Goal: Task Accomplishment & Management: Manage account settings

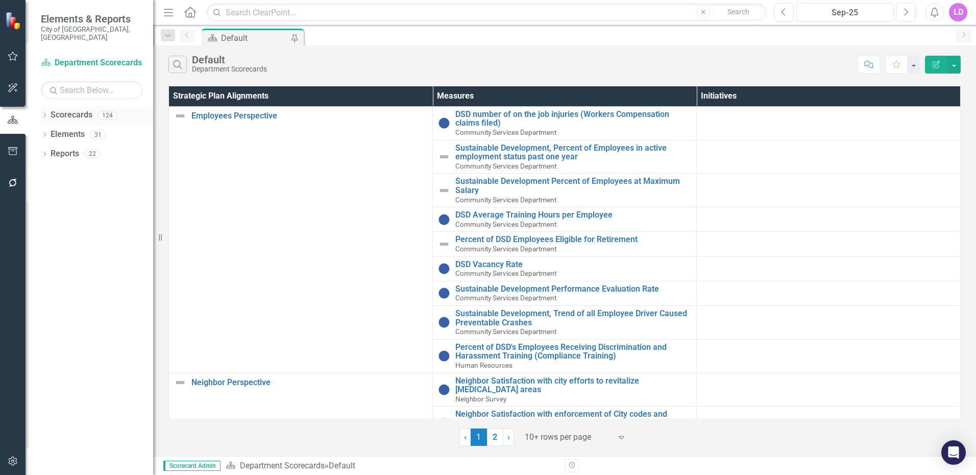
click at [44, 113] on icon "Dropdown" at bounding box center [44, 116] width 7 height 6
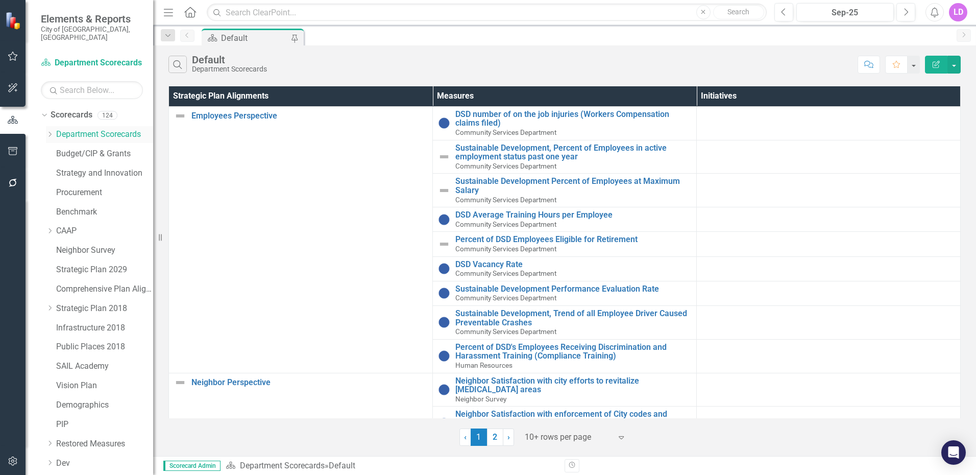
click at [51, 132] on icon at bounding box center [50, 134] width 3 height 5
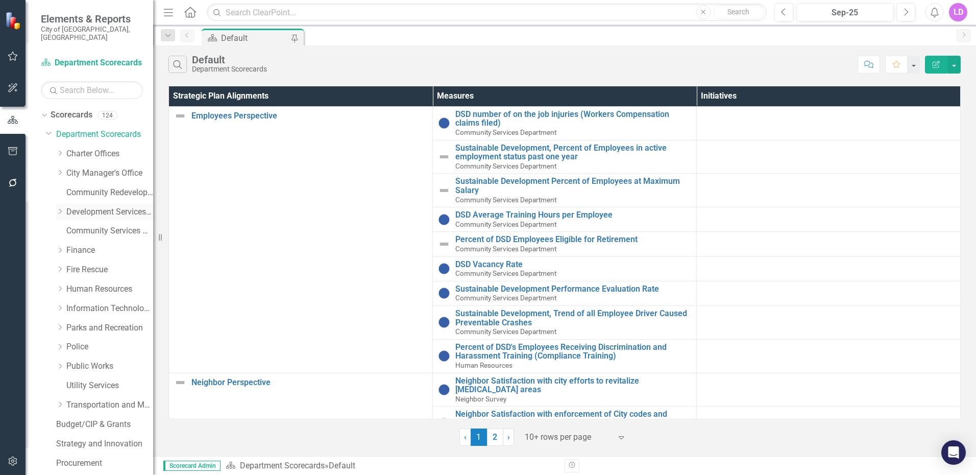
click at [114, 206] on link "Development Services Department" at bounding box center [109, 212] width 87 height 12
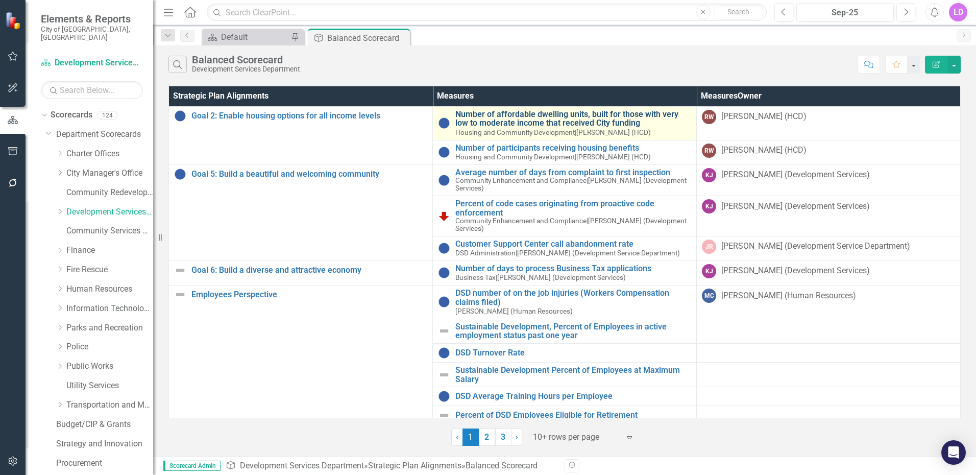
click at [595, 119] on link "Number of affordable dwelling units, built for those with very low to moderate …" at bounding box center [574, 119] width 236 height 18
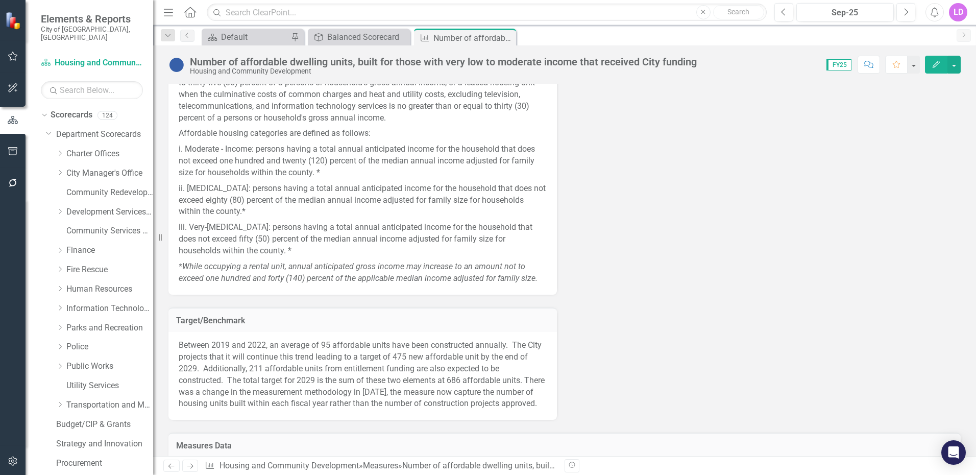
scroll to position [726, 0]
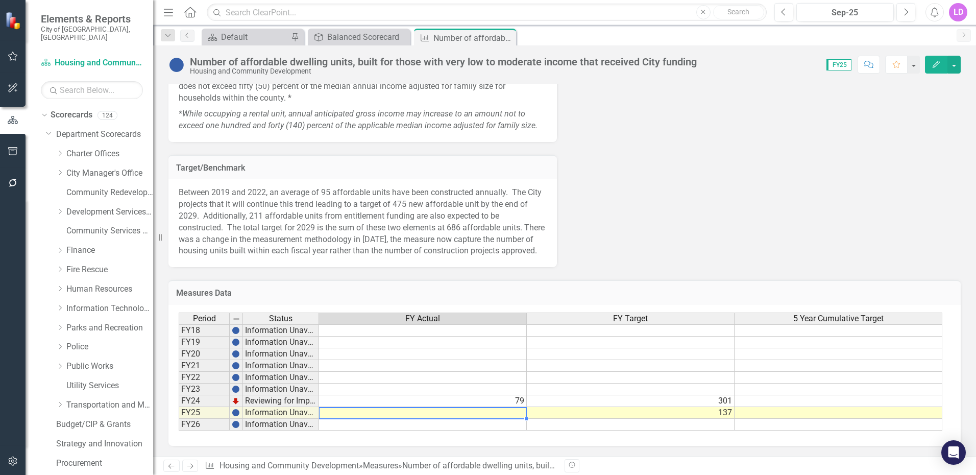
click at [517, 416] on td at bounding box center [423, 413] width 208 height 12
click at [522, 415] on td at bounding box center [423, 413] width 208 height 12
type textarea "0"
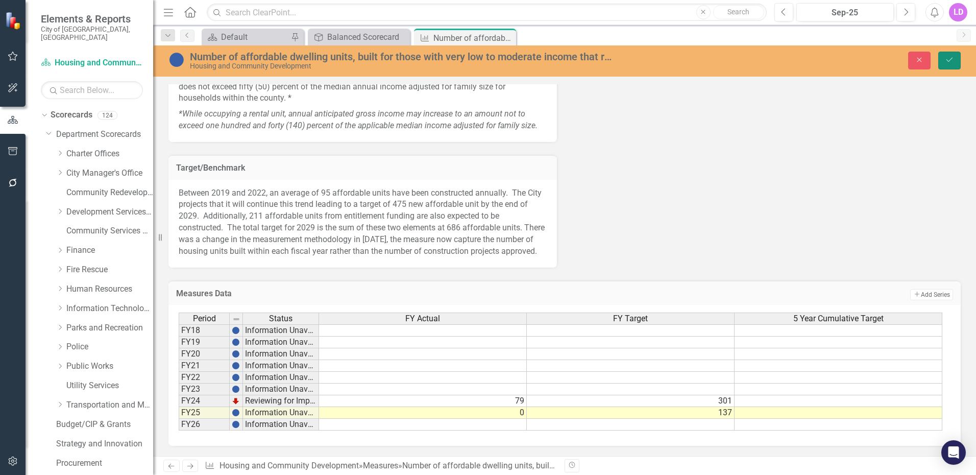
click at [949, 58] on icon "Save" at bounding box center [949, 59] width 9 height 7
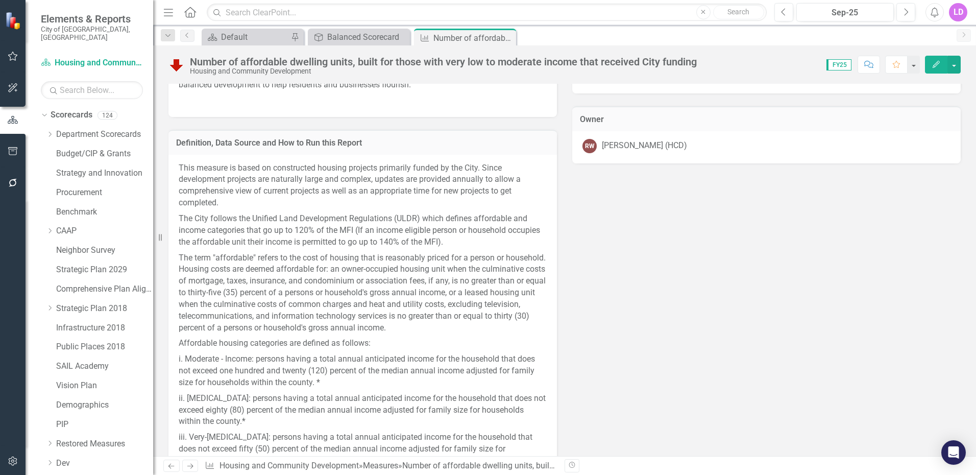
scroll to position [164, 0]
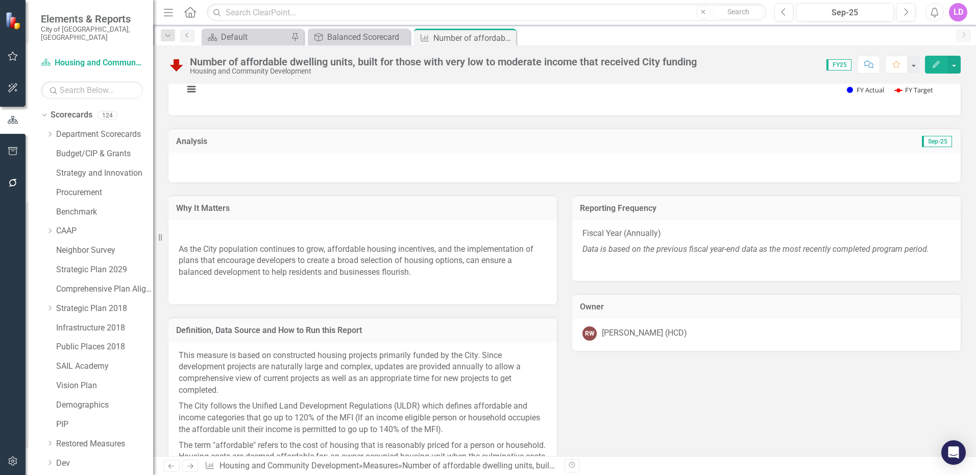
click at [313, 180] on div at bounding box center [565, 168] width 793 height 30
click at [256, 157] on div at bounding box center [565, 168] width 793 height 30
click at [207, 143] on h3 "Analysis" at bounding box center [370, 141] width 389 height 9
click at [224, 162] on div at bounding box center [565, 168] width 793 height 30
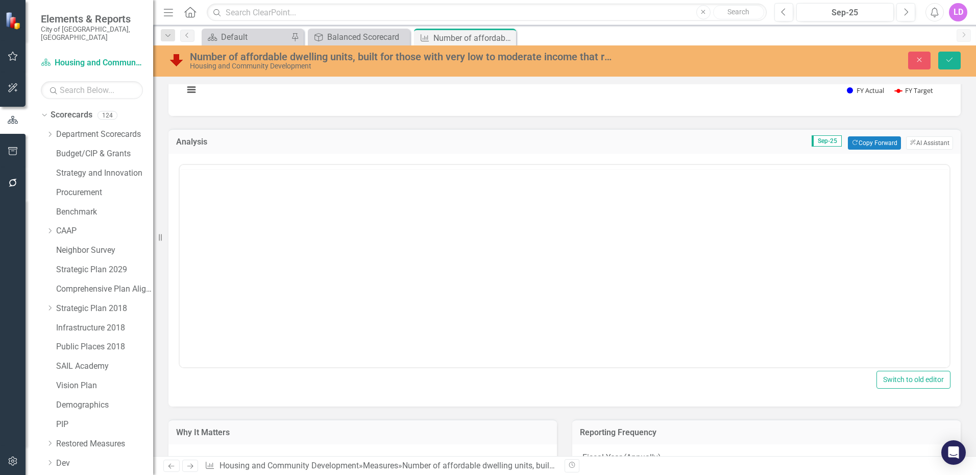
scroll to position [0, 0]
click at [196, 206] on body "Rich Text Area. Press ALT-0 for help." at bounding box center [565, 265] width 770 height 153
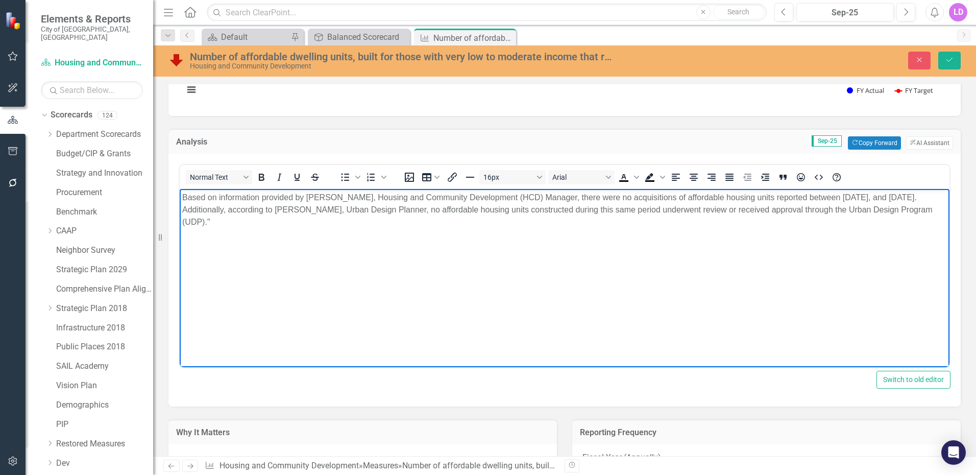
drag, startPoint x: 576, startPoint y: 197, endPoint x: 582, endPoint y: 197, distance: 6.6
click at [578, 197] on p "Based on information provided by Rachel Williams, Housing and Community Develop…" at bounding box center [564, 210] width 765 height 37
drag, startPoint x: 573, startPoint y: 198, endPoint x: 710, endPoint y: 234, distance: 142.1
click at [579, 200] on p "Based on information provided by Rachel Williams, Housing and Community Develop…" at bounding box center [564, 210] width 765 height 37
click at [833, 197] on p "There were no acquisitions of affordable housing units reported between October…" at bounding box center [564, 204] width 765 height 25
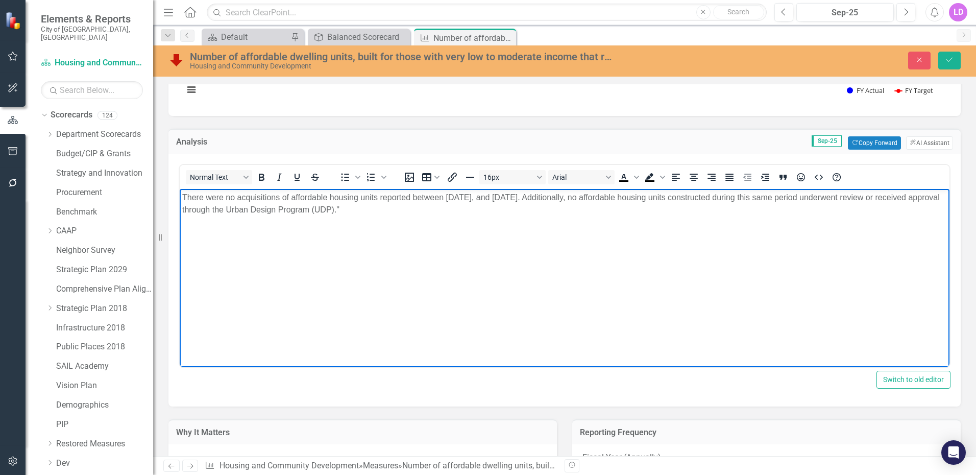
click at [447, 208] on p "There were no acquisitions of affordable housing units reported between October…" at bounding box center [564, 204] width 765 height 25
click at [411, 208] on p "There were no acquisitions of affordable housing units reported between October…" at bounding box center [564, 204] width 765 height 25
drag, startPoint x: 456, startPoint y: 206, endPoint x: 467, endPoint y: 201, distance: 12.6
click at [457, 206] on p "There were no acquisitions of affordable housing units reported between October…" at bounding box center [564, 204] width 765 height 25
click at [464, 211] on p "There were no acquisitions of affordable housing units reported between October…" at bounding box center [564, 204] width 765 height 25
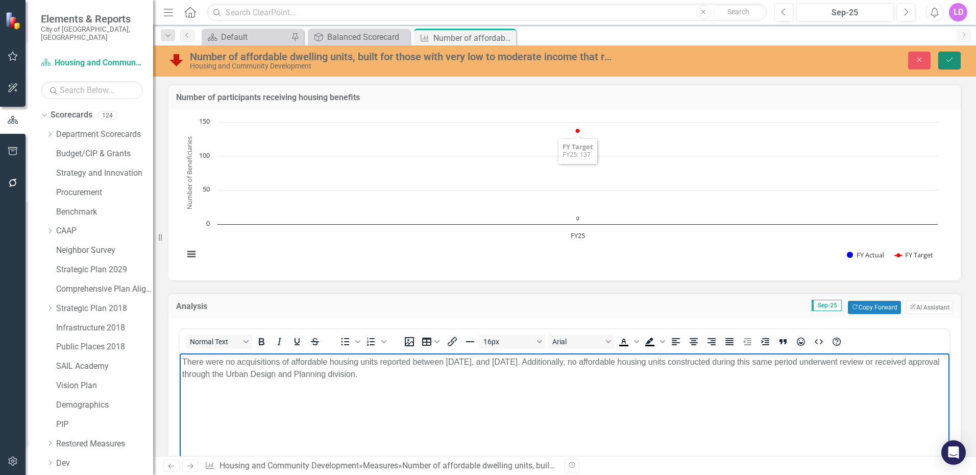
click at [951, 56] on icon "Save" at bounding box center [949, 59] width 9 height 7
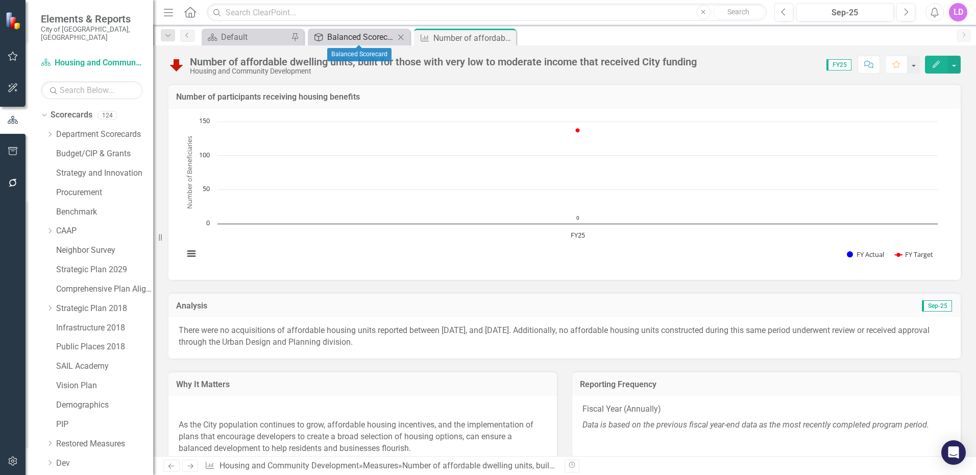
click at [368, 37] on div "Balanced Scorecard" at bounding box center [360, 37] width 67 height 13
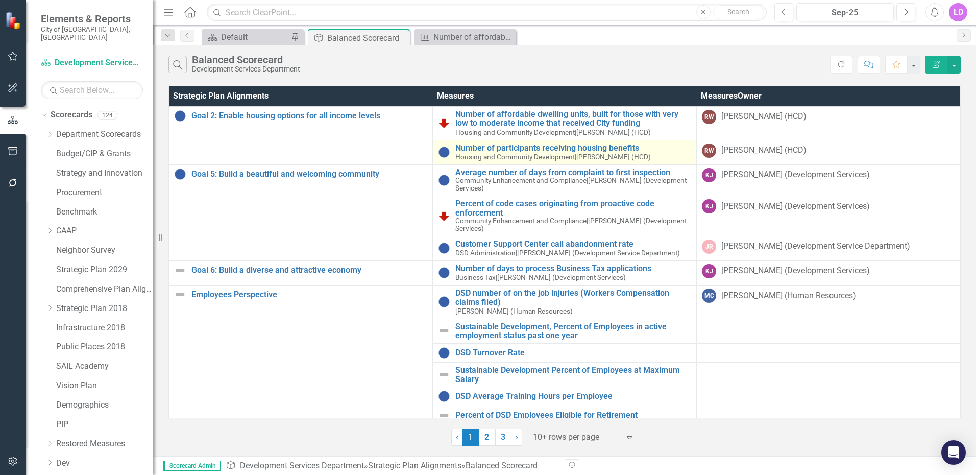
click at [546, 154] on span "Housing and Community Development" at bounding box center [515, 157] width 119 height 8
click at [489, 152] on link "Number of participants receiving housing benefits" at bounding box center [574, 147] width 236 height 9
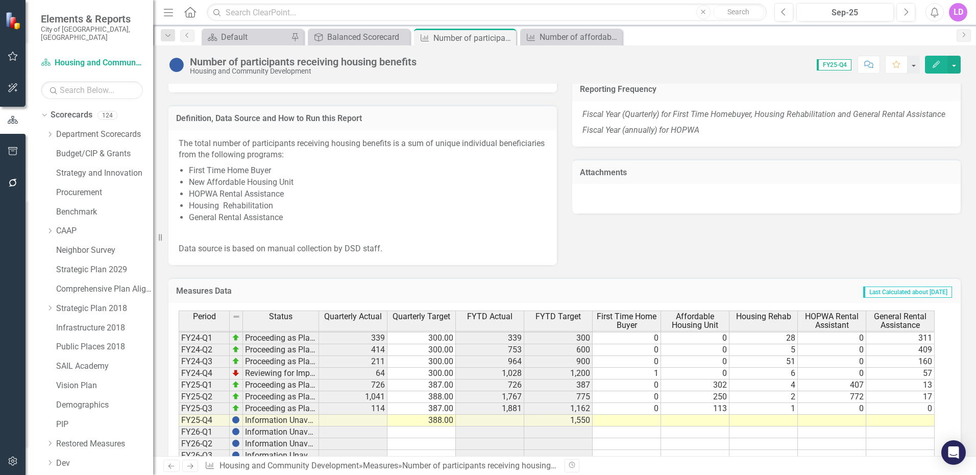
scroll to position [616, 0]
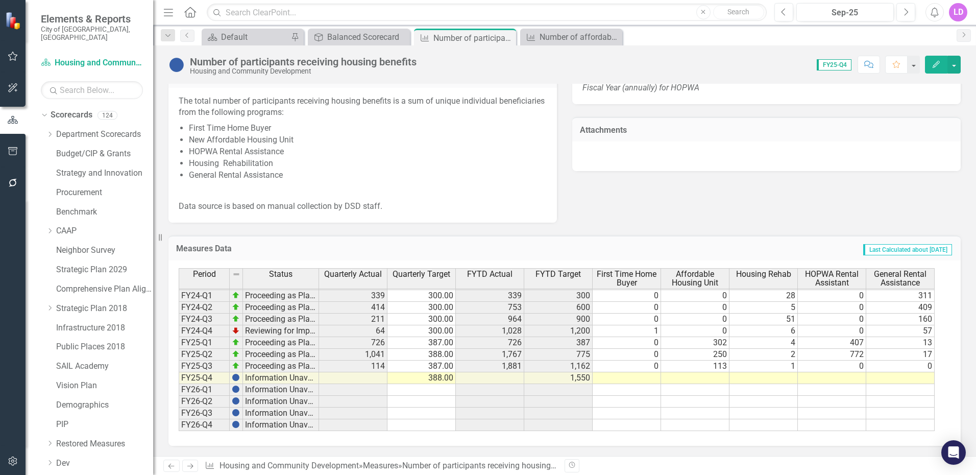
drag, startPoint x: 651, startPoint y: 382, endPoint x: 646, endPoint y: 378, distance: 6.5
click at [651, 382] on td at bounding box center [627, 378] width 68 height 12
click at [646, 378] on td at bounding box center [627, 378] width 68 height 12
type textarea "0"
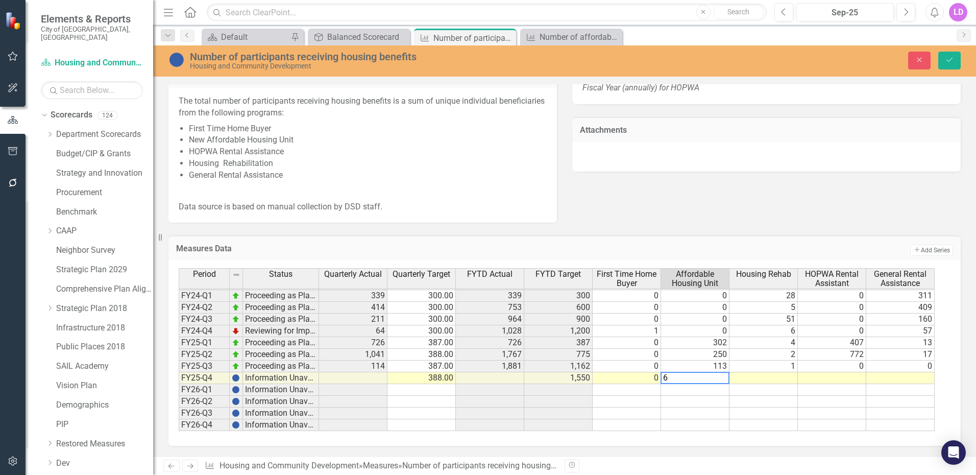
type textarea "68"
type textarea "9"
type textarea "755"
type textarea "6"
click at [954, 55] on button "Save" at bounding box center [950, 61] width 22 height 18
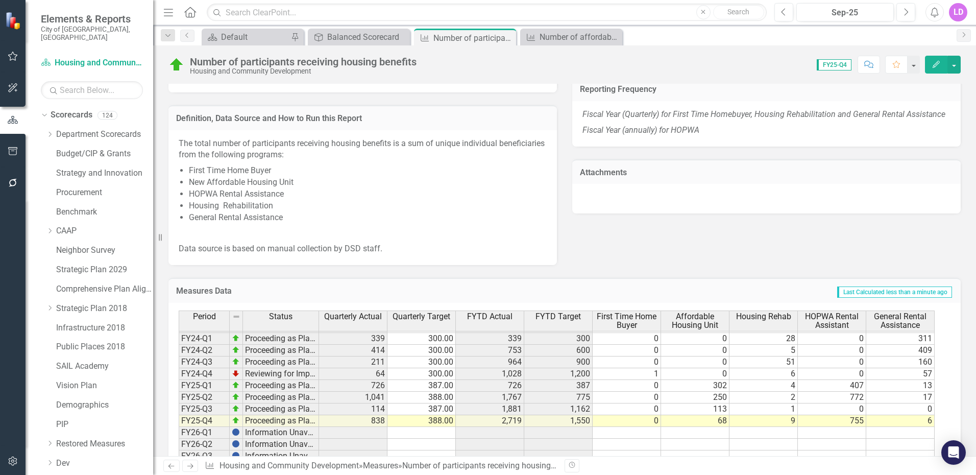
scroll to position [0, 0]
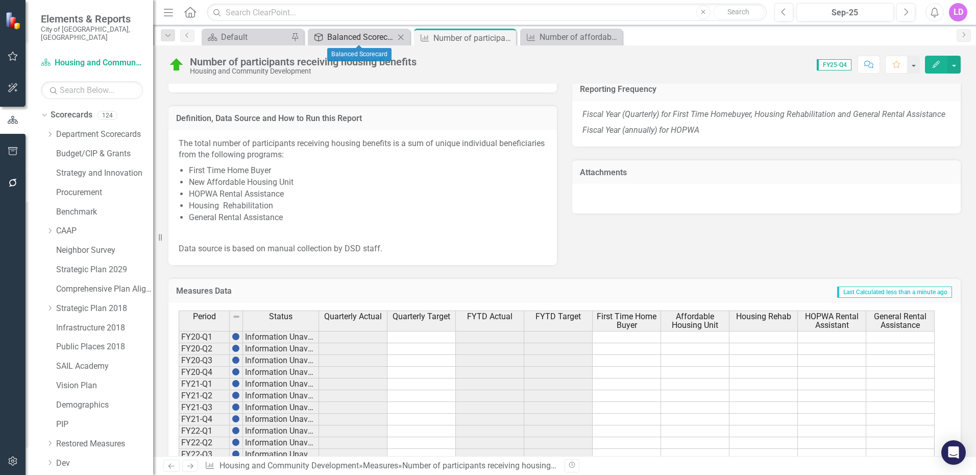
click at [369, 38] on div "Balanced Scorecard" at bounding box center [360, 37] width 67 height 13
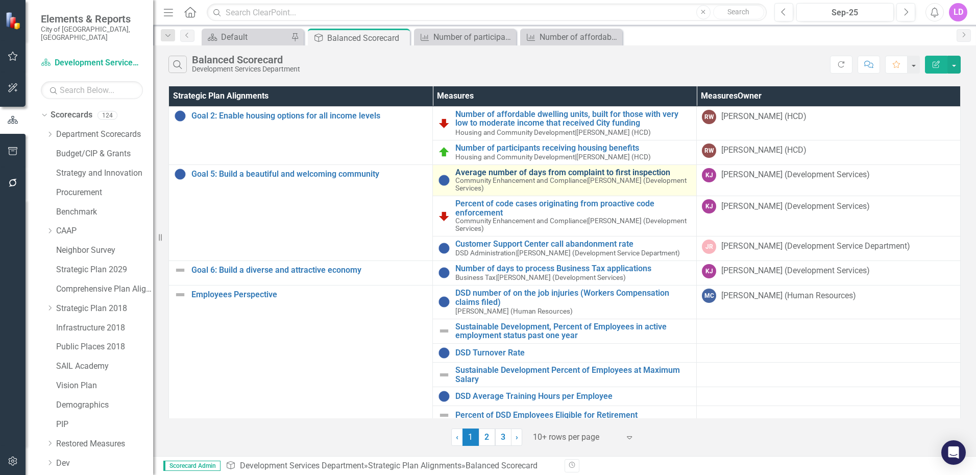
click at [568, 174] on link "Average number of days from complaint to first inspection" at bounding box center [574, 172] width 236 height 9
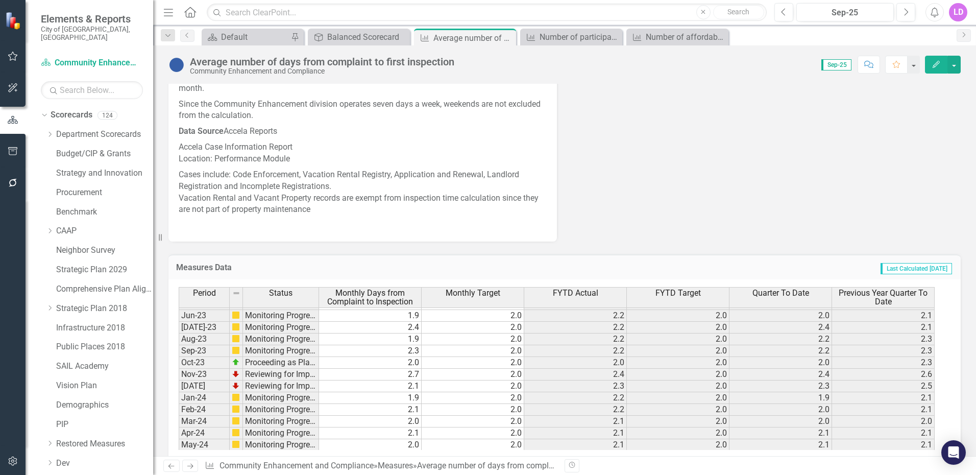
scroll to position [562, 0]
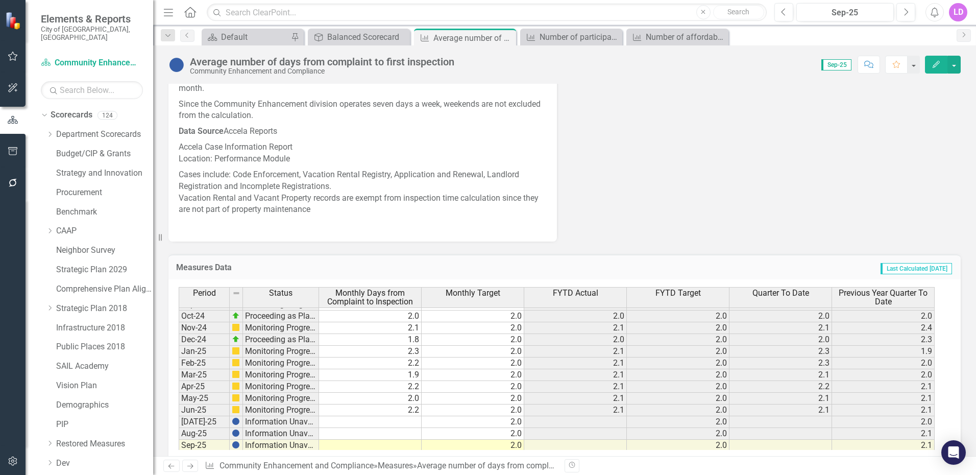
click at [402, 423] on tbody "May-23 Reviewing for Improvement 2.1 2.0 2.2 2.0 2.1 2.1 Jun-23 Monitoring Prog…" at bounding box center [557, 292] width 756 height 365
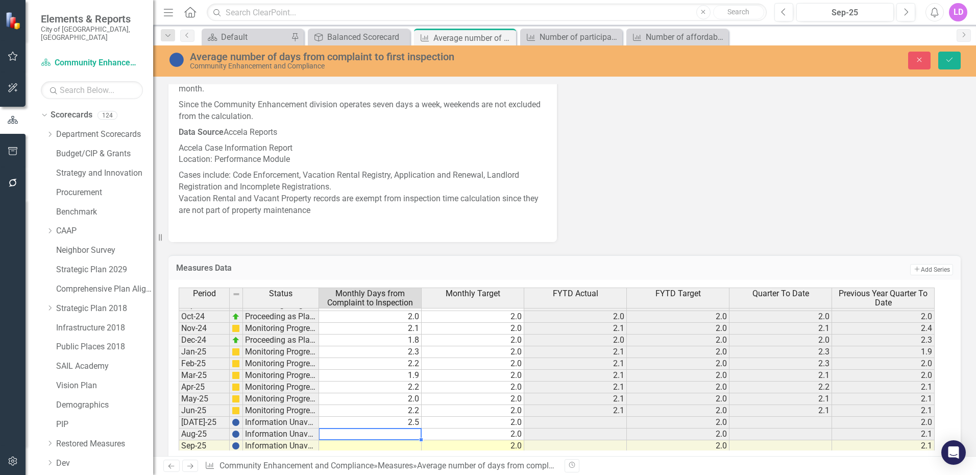
click at [408, 435] on td at bounding box center [370, 434] width 103 height 12
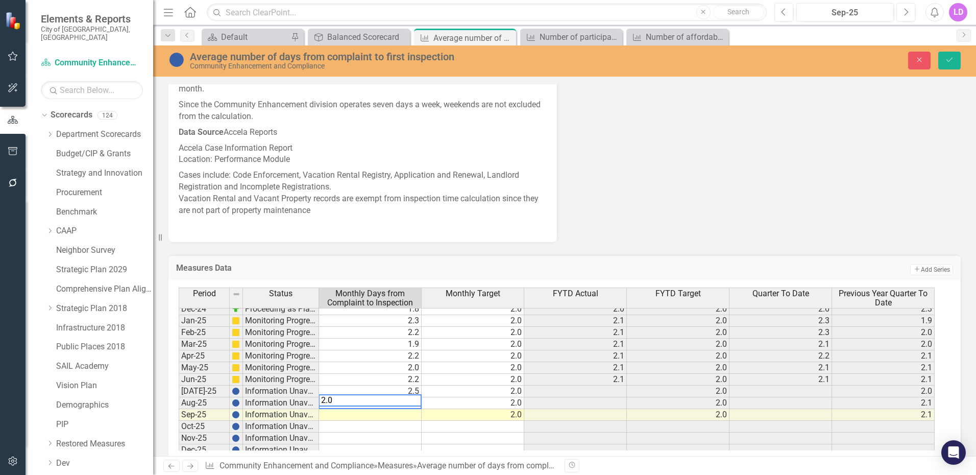
scroll to position [0, 0]
click at [410, 413] on tbody "Sep-23 Monitoring Progress 2.3 2.0 2.2 2.0 2.2 2.3 Oct-23 Proceeding as Planned…" at bounding box center [557, 318] width 756 height 388
type textarea "2.3"
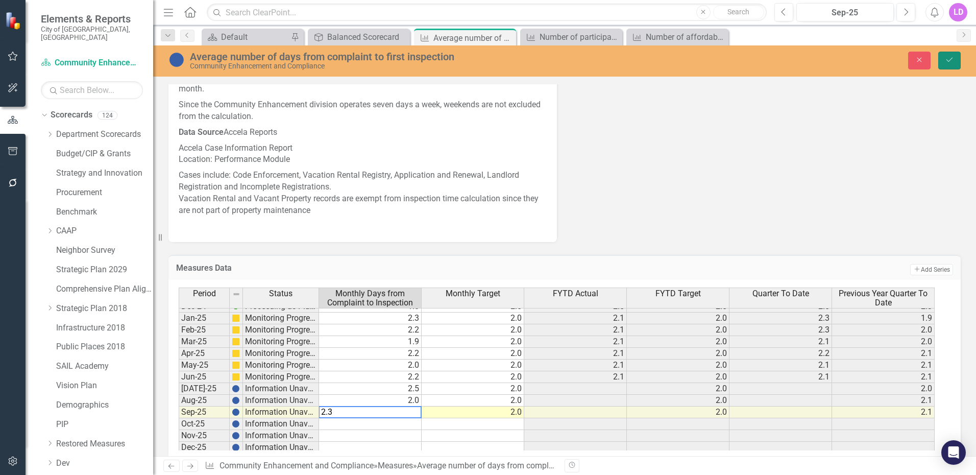
click at [952, 59] on icon "submit" at bounding box center [950, 60] width 6 height 4
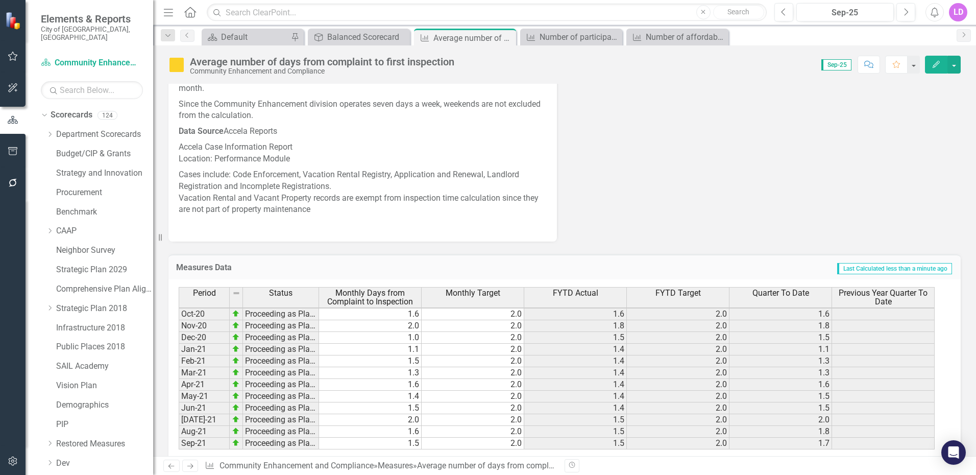
scroll to position [187, 0]
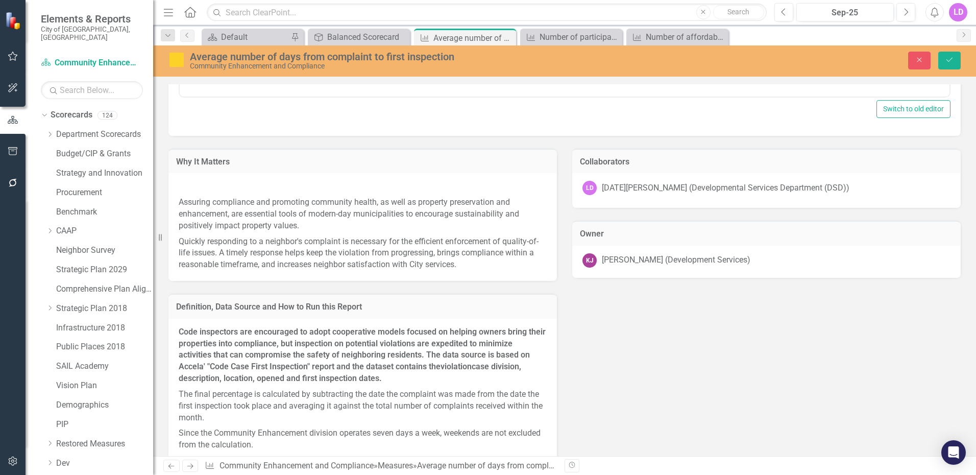
scroll to position [269, 0]
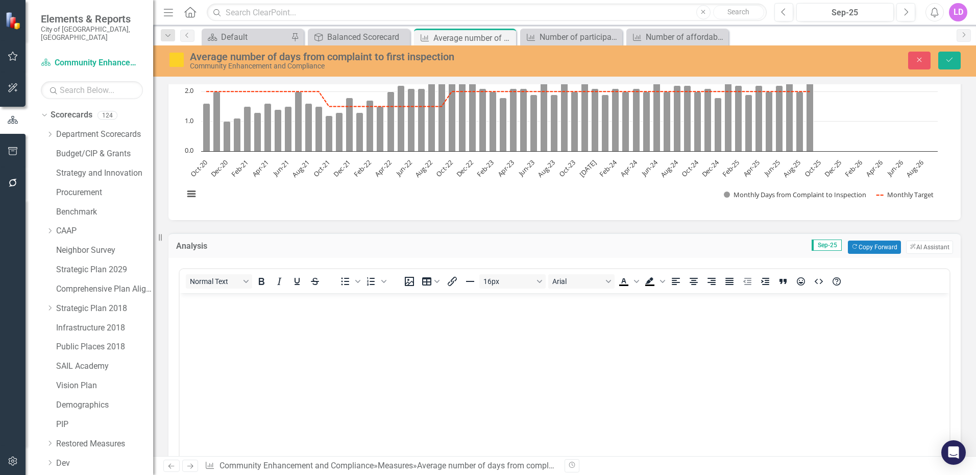
click at [233, 319] on body "Rich Text Area. Press ALT-0 for help." at bounding box center [565, 369] width 770 height 153
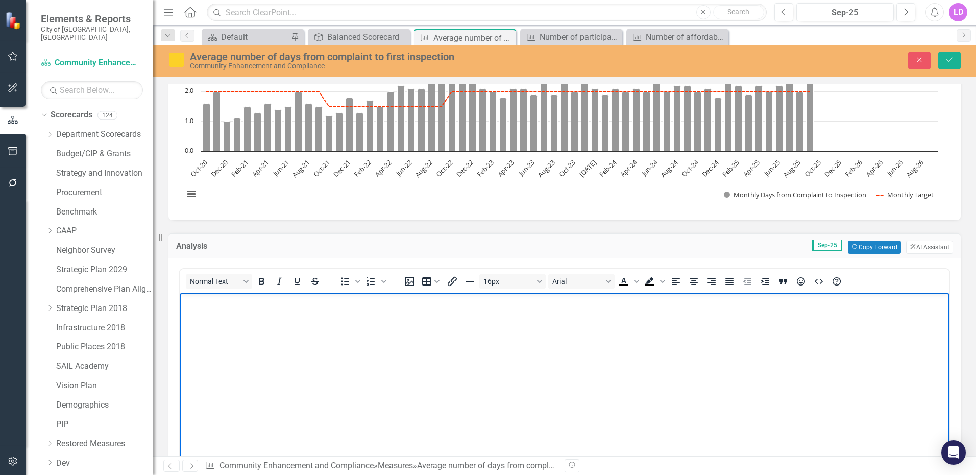
click at [207, 312] on body "Rich Text Area. Press ALT-0 for help." at bounding box center [565, 369] width 770 height 153
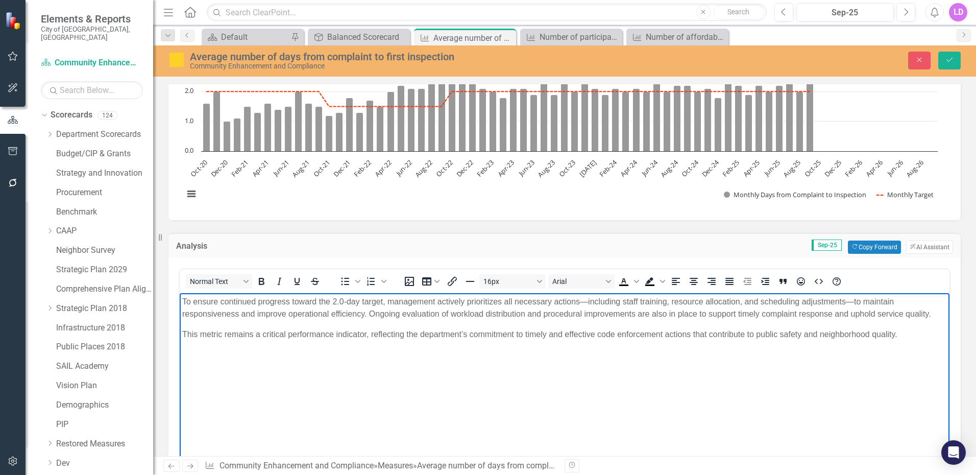
click at [347, 300] on p "To ensure continued progress toward the 2.0-day target, management actively pri…" at bounding box center [564, 307] width 765 height 25
click at [384, 301] on p "To ensure continued progress toward the 2.0-day target, management actively pri…" at bounding box center [564, 307] width 765 height 25
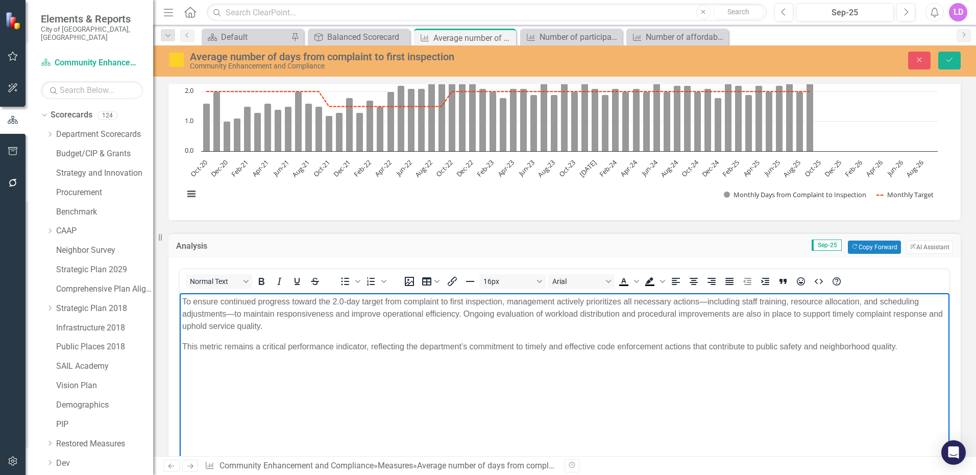
click at [585, 301] on p "To ensure continued progress toward the 2.0-day target from complaint to first …" at bounding box center [564, 313] width 765 height 37
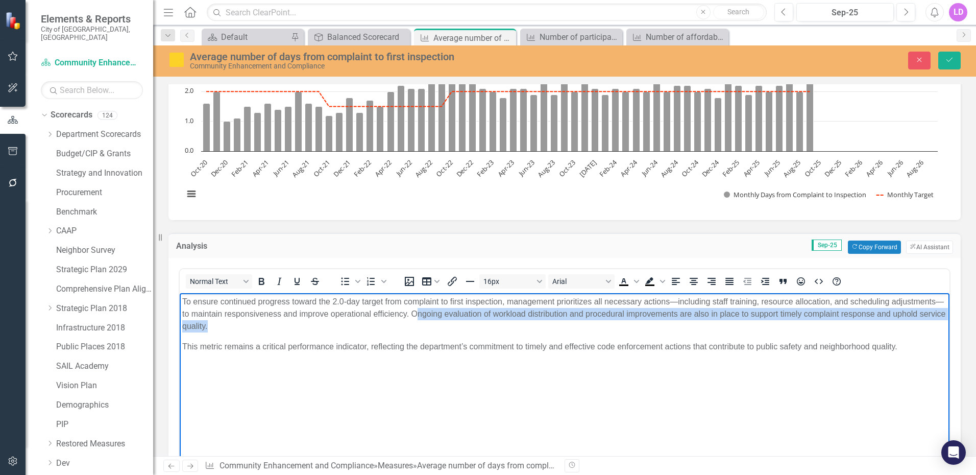
drag, startPoint x: 427, startPoint y: 314, endPoint x: 430, endPoint y: 320, distance: 6.6
click at [430, 320] on p "To ensure continued progress toward the 2.0-day target from complaint to first …" at bounding box center [564, 313] width 765 height 37
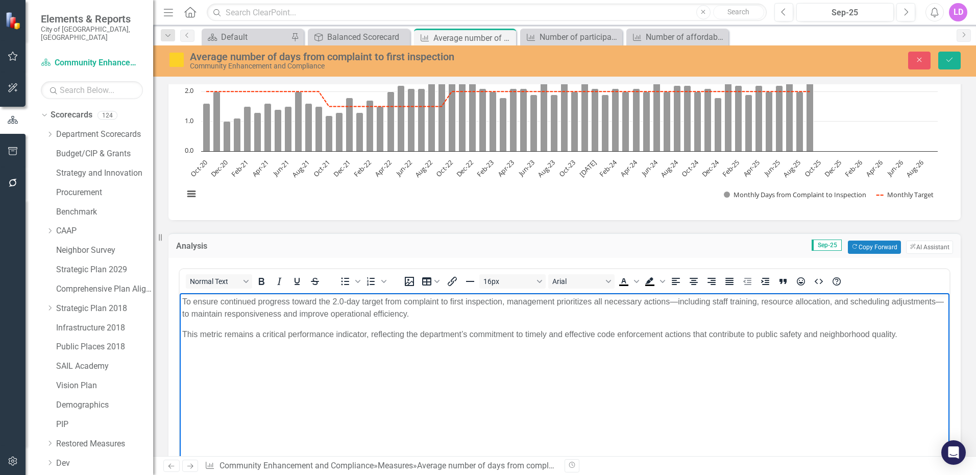
drag, startPoint x: 182, startPoint y: 332, endPoint x: 190, endPoint y: 332, distance: 7.7
click at [183, 332] on body "To ensure continued progress toward the 2.0-day target from complaint to first …" at bounding box center [565, 369] width 770 height 153
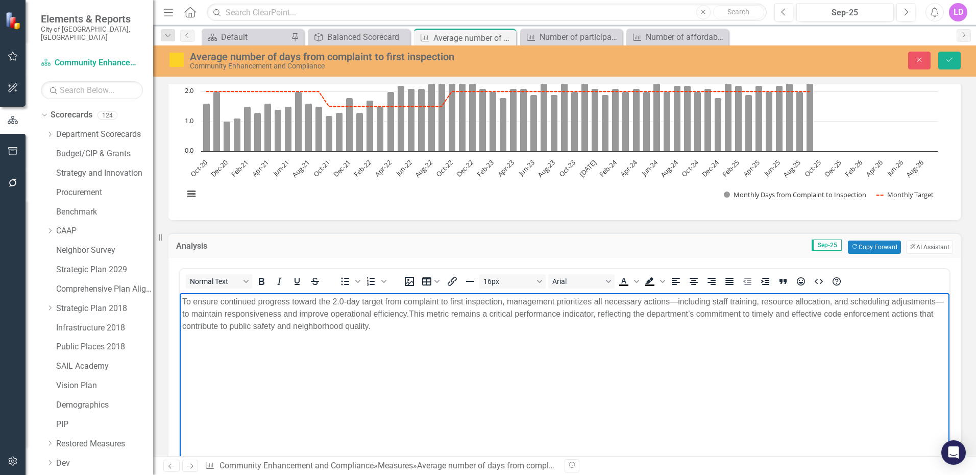
click at [704, 311] on p "To ensure continued progress toward the 2.0-day target from complaint to first …" at bounding box center [564, 313] width 765 height 37
drag, startPoint x: 381, startPoint y: 329, endPoint x: 424, endPoint y: 332, distance: 43.0
click at [381, 329] on p "To ensure continued progress toward the 2.0-day target from complaint to first …" at bounding box center [564, 313] width 765 height 37
click at [714, 299] on p "To ensure continued progress toward the 2.0-day target from complaint to first …" at bounding box center [564, 313] width 765 height 37
drag, startPoint x: 825, startPoint y: 301, endPoint x: 834, endPoint y: 301, distance: 9.2
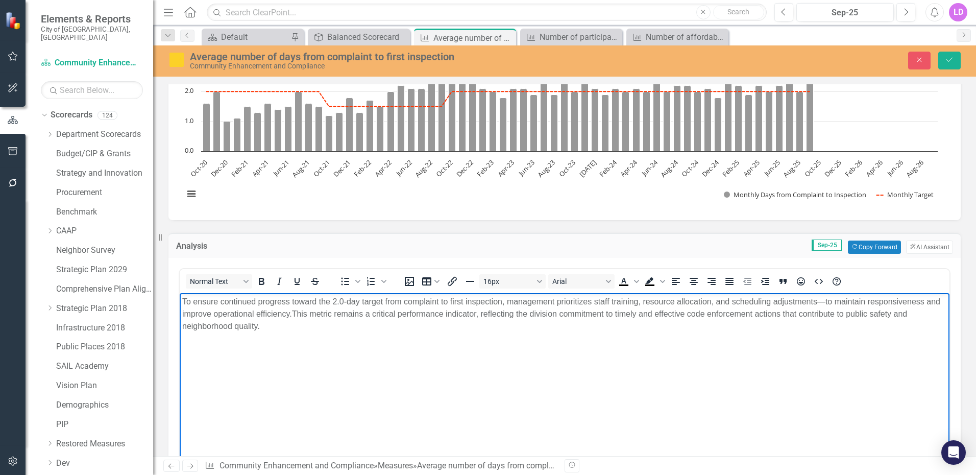
click at [831, 301] on p "To ensure continued progress toward the 2.0-day target from complaint to first …" at bounding box center [564, 313] width 765 height 37
click at [756, 313] on p "To ensure continued progress toward the 2.0-day target from complaint to first …" at bounding box center [564, 313] width 765 height 37
click at [861, 313] on p "To ensure continued progress toward the 2.0-day target from complaint to first …" at bounding box center [564, 307] width 765 height 25
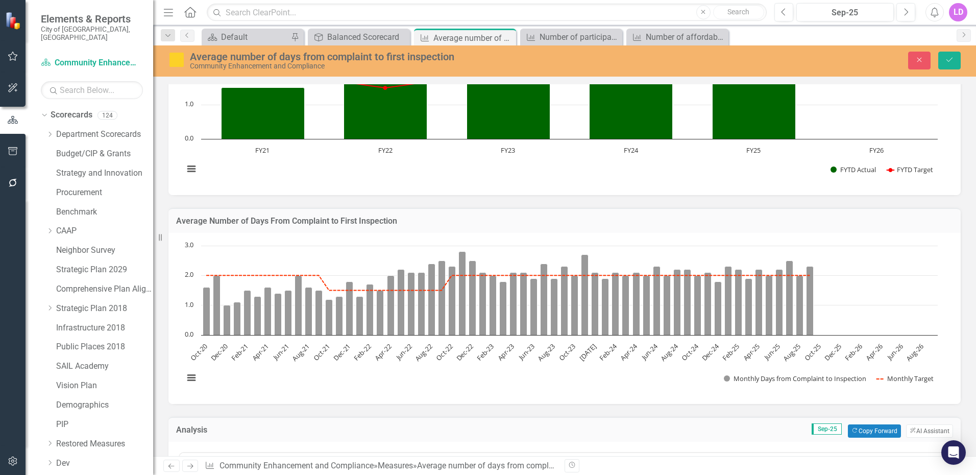
scroll to position [82, 0]
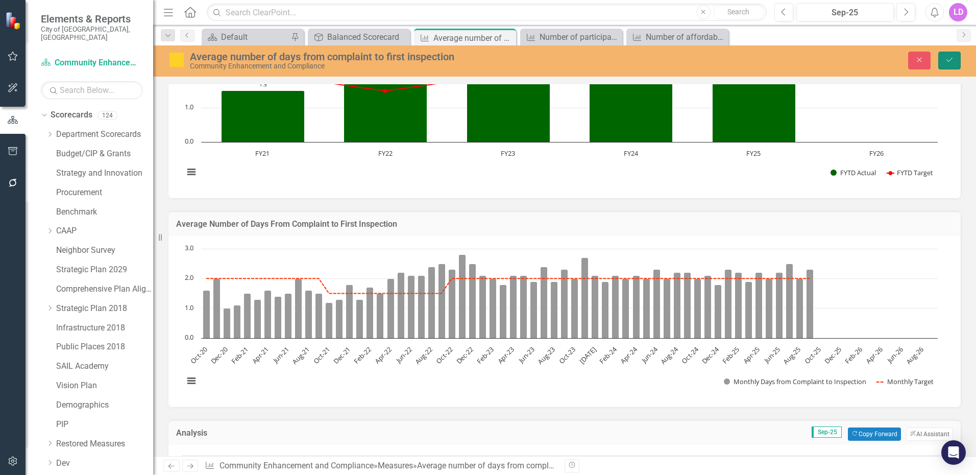
click at [951, 57] on icon "Save" at bounding box center [949, 59] width 9 height 7
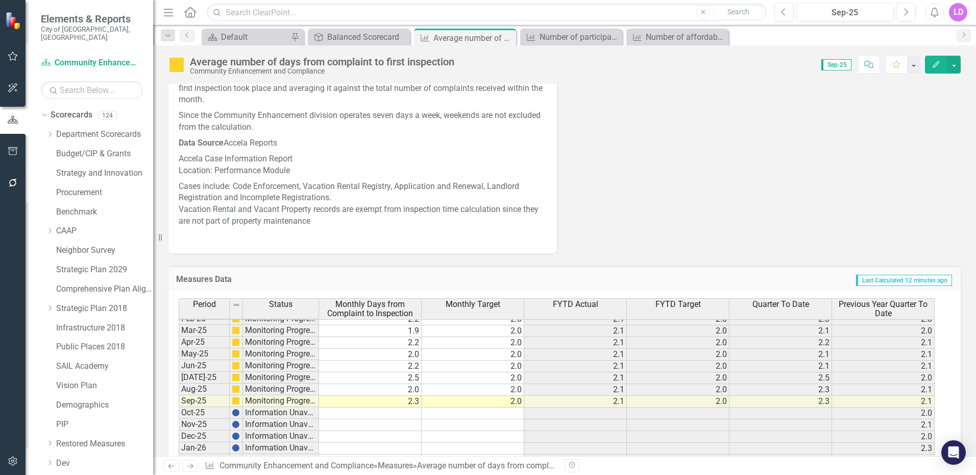
scroll to position [615, 0]
click at [374, 33] on div "Balanced Scorecard" at bounding box center [360, 37] width 67 height 13
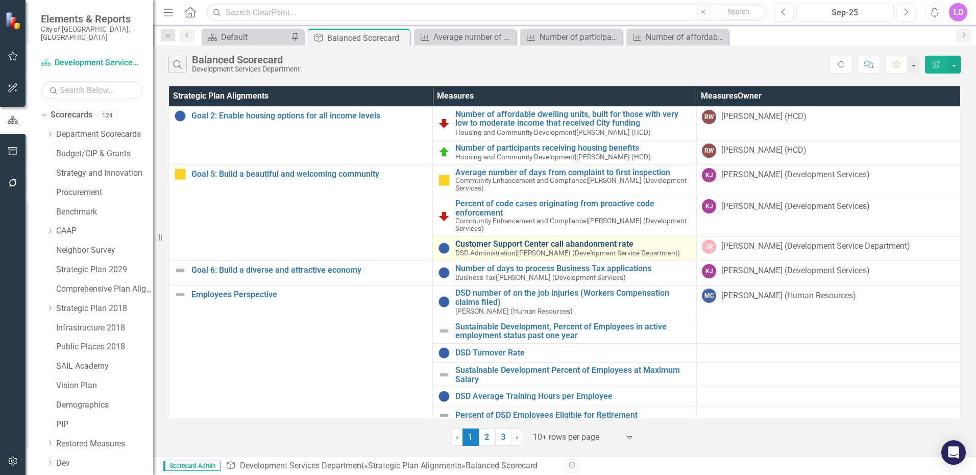
click at [571, 244] on link "Customer Support Center call abandonment rate" at bounding box center [574, 244] width 236 height 9
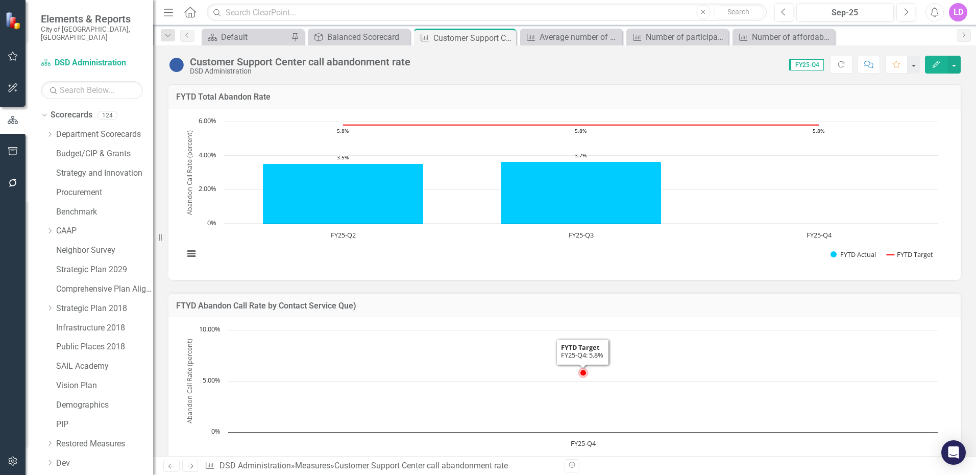
scroll to position [374, 0]
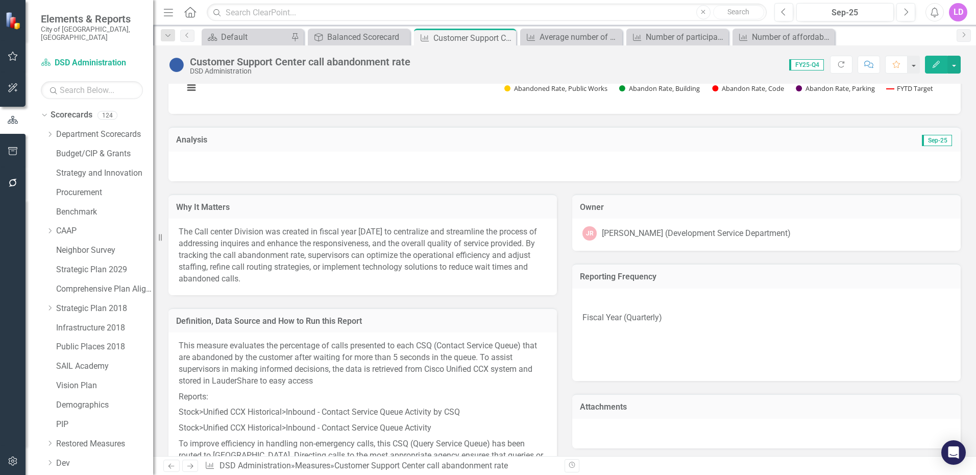
click at [872, 242] on div "JR Juan Rodriguez (Development Service Department)" at bounding box center [766, 235] width 389 height 32
click at [783, 235] on div "[PERSON_NAME] (Development Service Department)" at bounding box center [696, 234] width 189 height 12
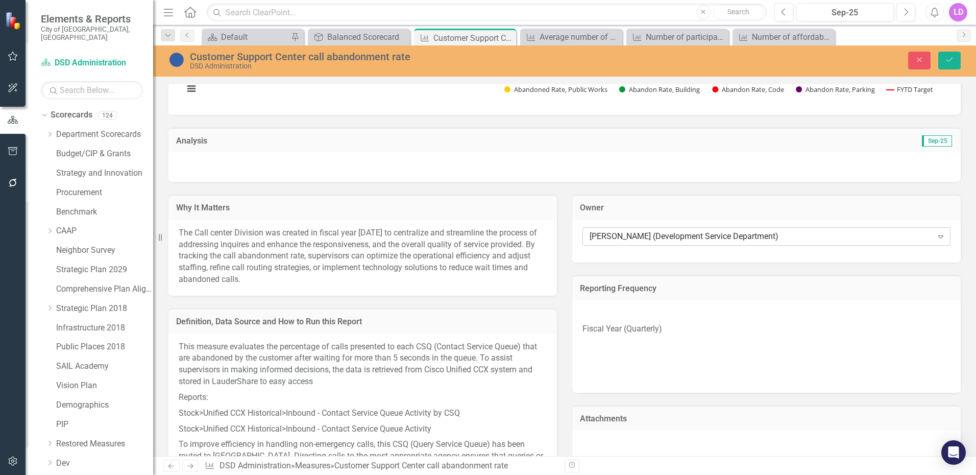
click at [939, 235] on icon at bounding box center [941, 236] width 5 height 3
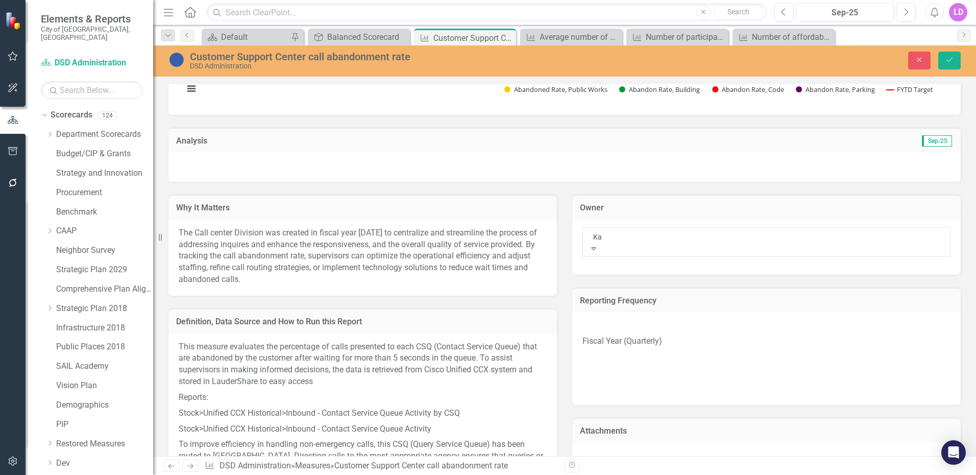
scroll to position [0, 0]
type input "Katr"
drag, startPoint x: 637, startPoint y: 251, endPoint x: 657, endPoint y: 266, distance: 24.8
click at [163, 474] on span "Katr ina Jordan (Development Services)" at bounding box center [81, 480] width 163 height 10
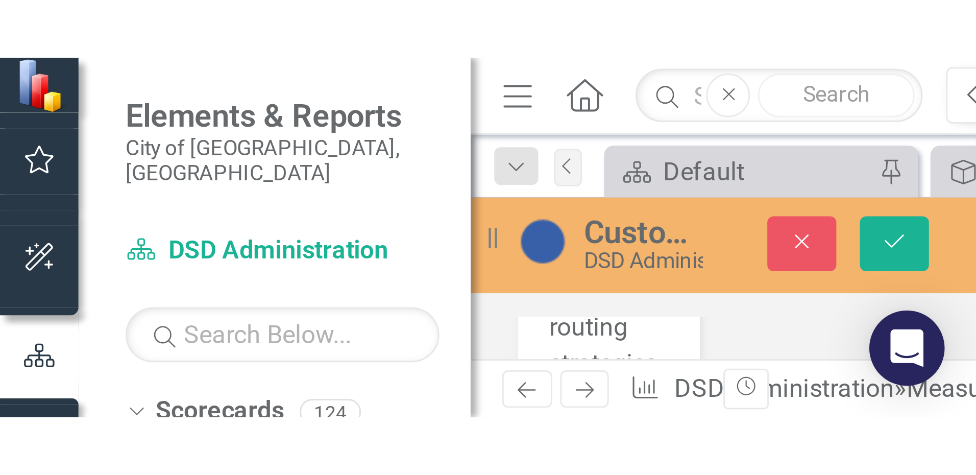
scroll to position [691, 0]
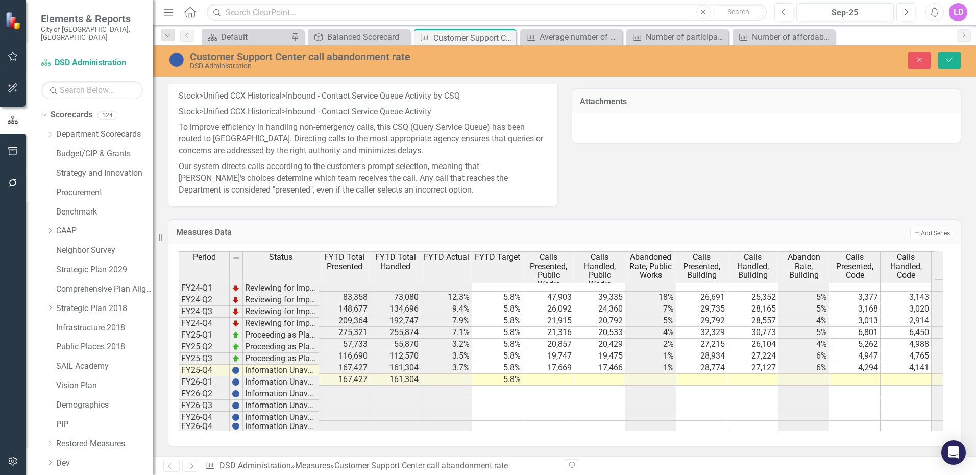
drag, startPoint x: 375, startPoint y: 391, endPoint x: 351, endPoint y: 376, distance: 28.2
click at [375, 397] on td at bounding box center [395, 403] width 51 height 12
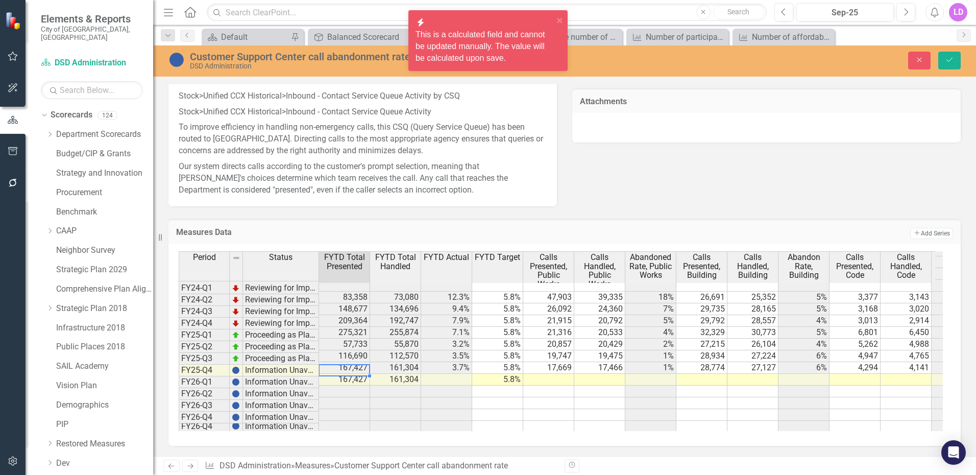
click at [349, 374] on td "167,427" at bounding box center [344, 380] width 51 height 12
click at [549, 386] on td at bounding box center [548, 392] width 51 height 12
click at [554, 374] on td at bounding box center [548, 380] width 51 height 12
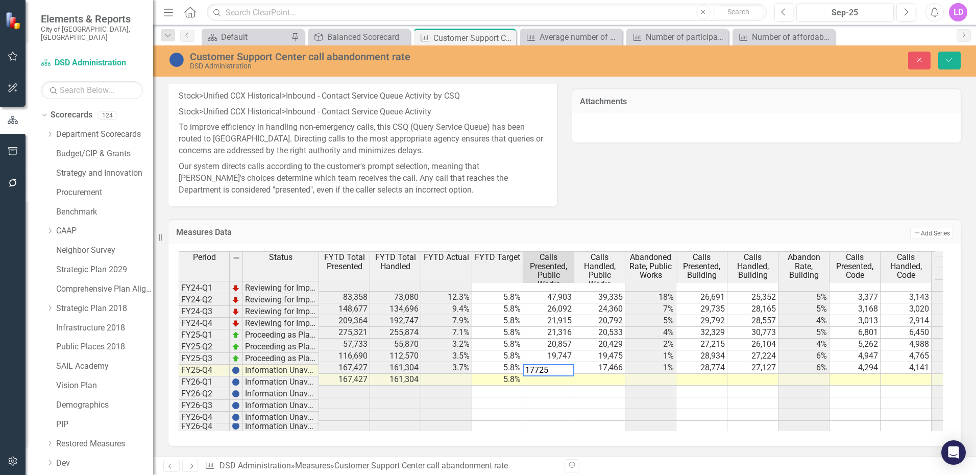
type textarea "17725"
click at [605, 374] on td at bounding box center [600, 380] width 51 height 12
type textarea "17440"
click at [708, 374] on td at bounding box center [702, 380] width 51 height 12
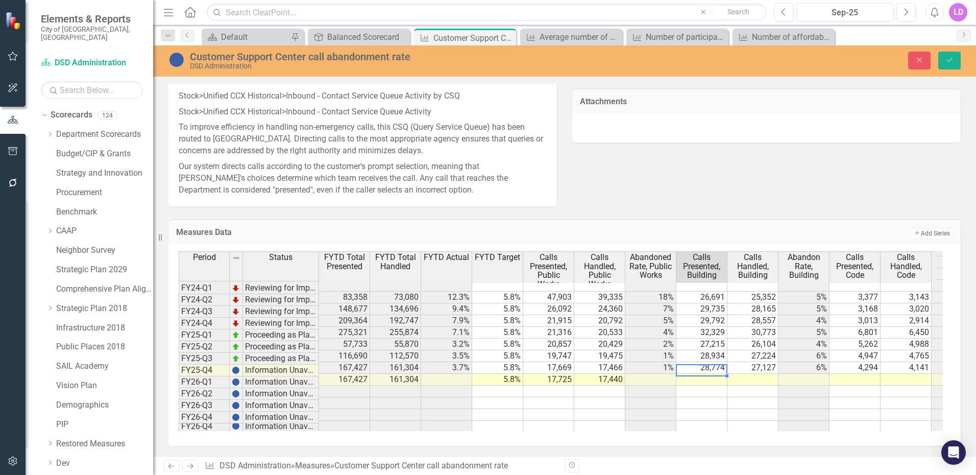
click at [706, 374] on td at bounding box center [702, 380] width 51 height 12
type textarea "28522"
click at [764, 374] on td at bounding box center [753, 380] width 51 height 12
type textarea "26809"
click at [859, 374] on td at bounding box center [855, 380] width 51 height 12
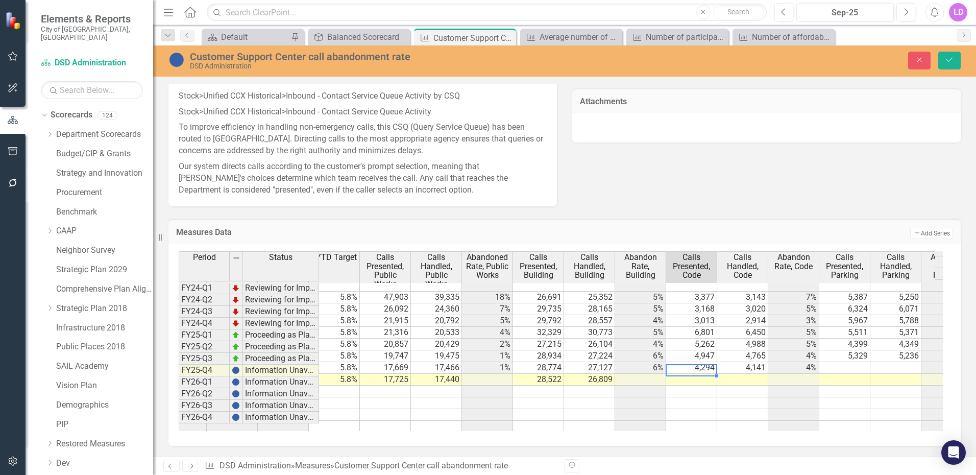
scroll to position [0, 168]
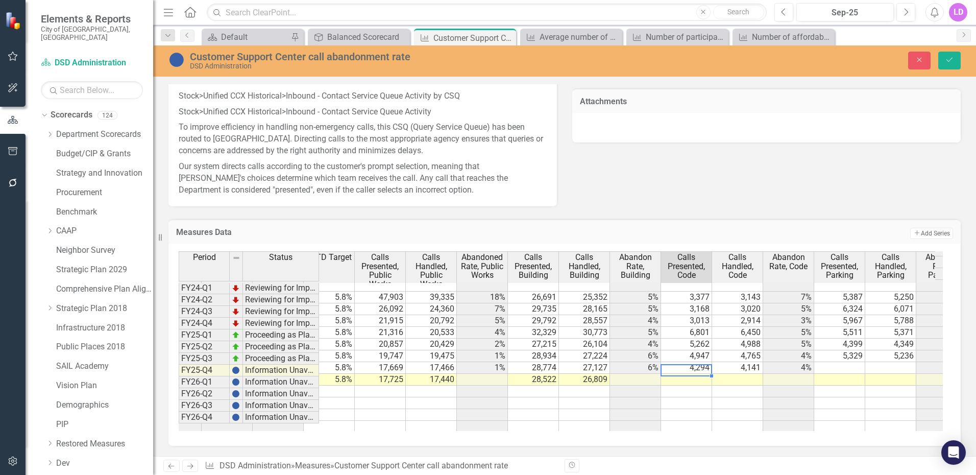
click at [691, 374] on td at bounding box center [686, 380] width 51 height 12
type textarea "6326"
click at [751, 374] on td at bounding box center [737, 380] width 51 height 12
type textarea "5786"
click at [849, 374] on td at bounding box center [840, 380] width 51 height 12
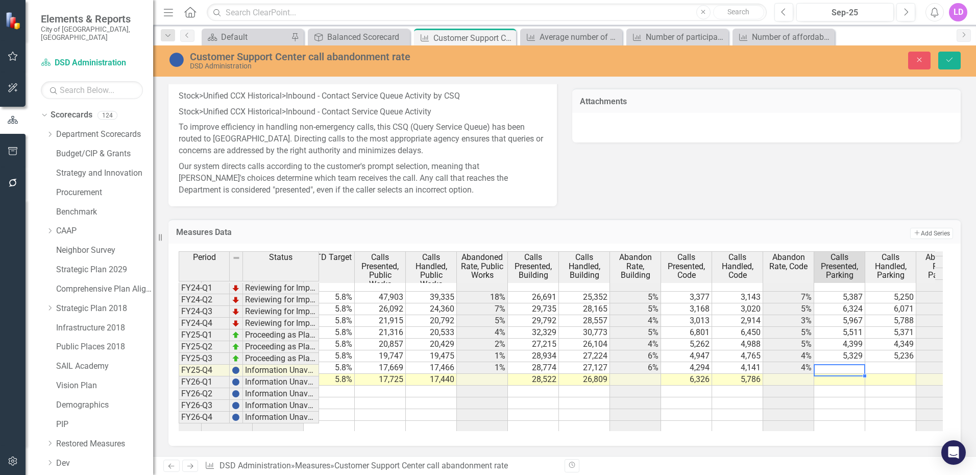
scroll to position [0, 201]
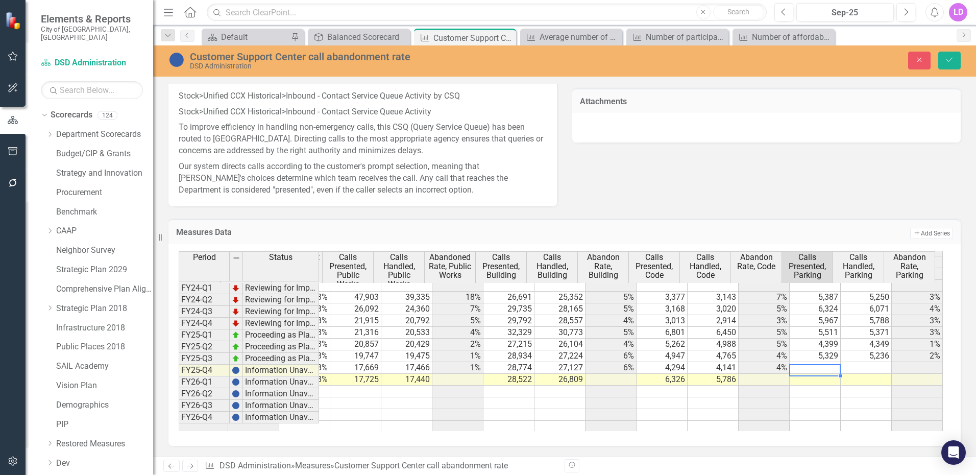
click at [815, 374] on td at bounding box center [815, 380] width 51 height 12
type textarea "4637"
click at [876, 374] on td at bounding box center [866, 380] width 51 height 12
type textarea "4593"
click at [814, 362] on td at bounding box center [815, 368] width 51 height 12
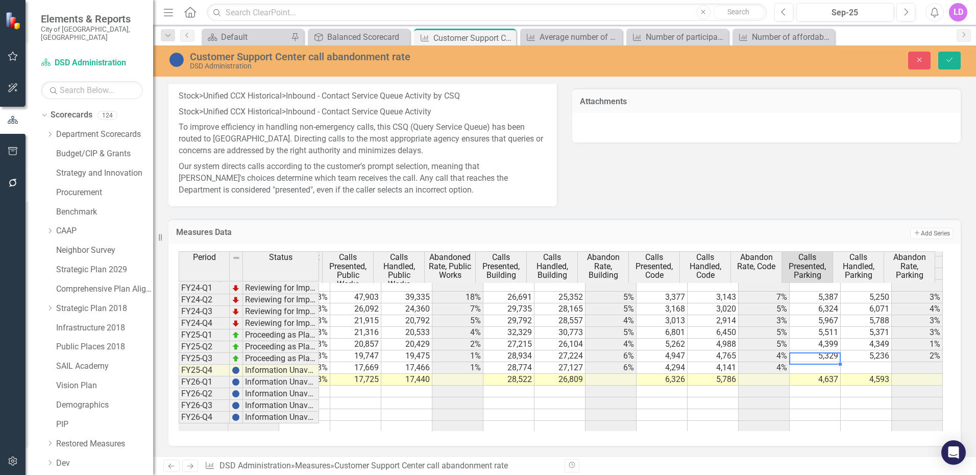
drag, startPoint x: 818, startPoint y: 354, endPoint x: 830, endPoint y: 360, distance: 13.7
click at [818, 362] on td at bounding box center [815, 368] width 51 height 12
type textarea "5473"
click at [865, 362] on td at bounding box center [866, 368] width 51 height 12
type textarea "1"
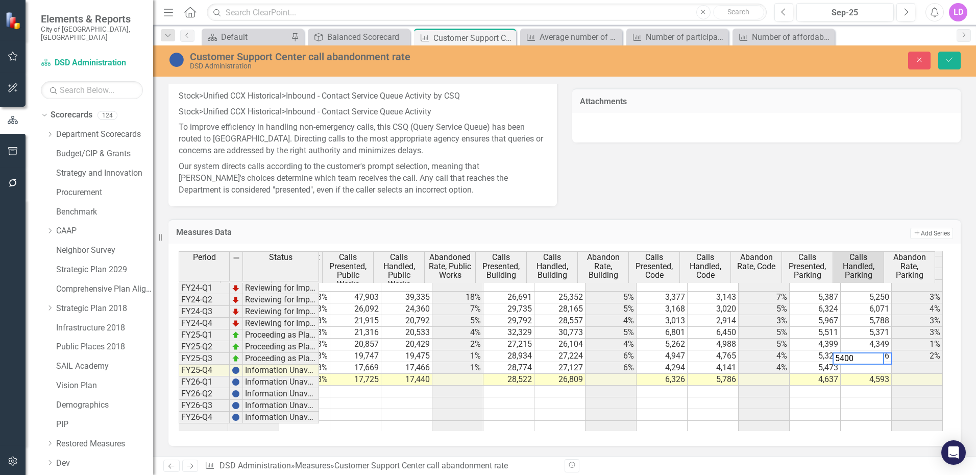
type textarea "5400"
click at [915, 362] on td at bounding box center [917, 368] width 51 height 12
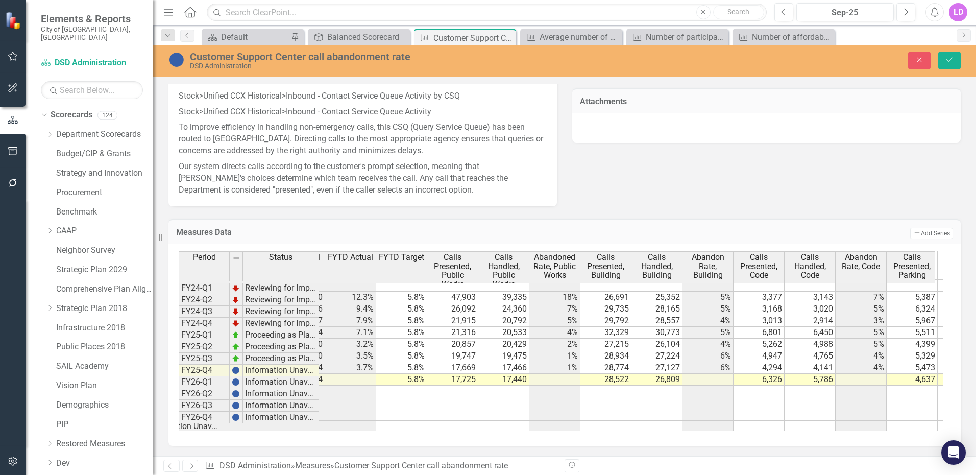
scroll to position [0, 32]
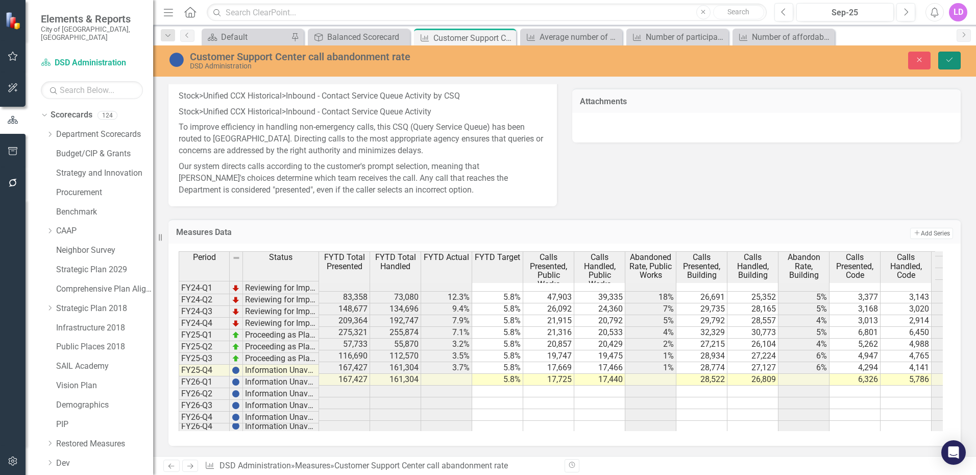
drag, startPoint x: 953, startPoint y: 61, endPoint x: 883, endPoint y: 386, distance: 332.2
click at [953, 61] on icon "Save" at bounding box center [949, 59] width 9 height 7
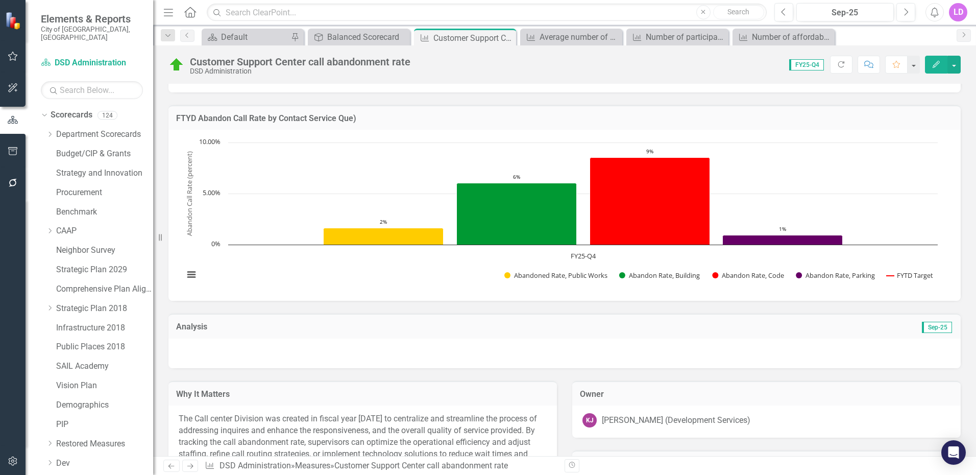
scroll to position [374, 0]
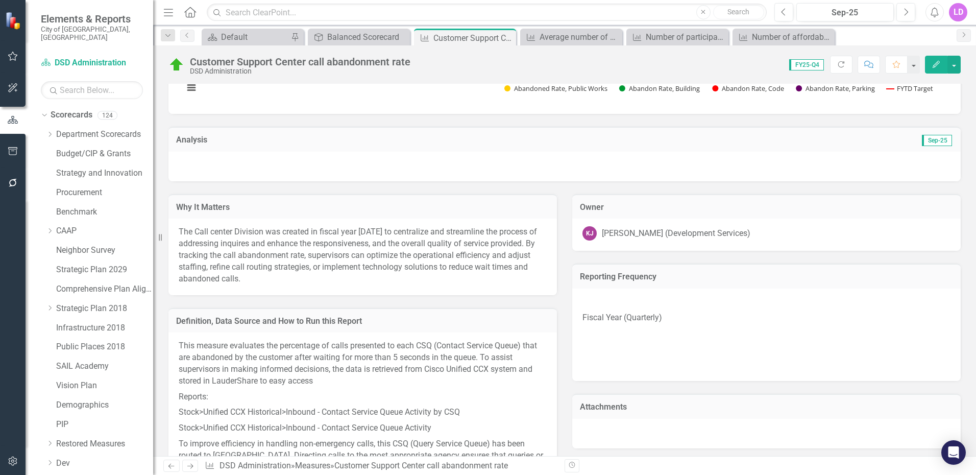
click at [237, 167] on div at bounding box center [565, 167] width 793 height 30
click at [234, 162] on div at bounding box center [565, 167] width 793 height 30
click at [228, 161] on div at bounding box center [565, 167] width 793 height 30
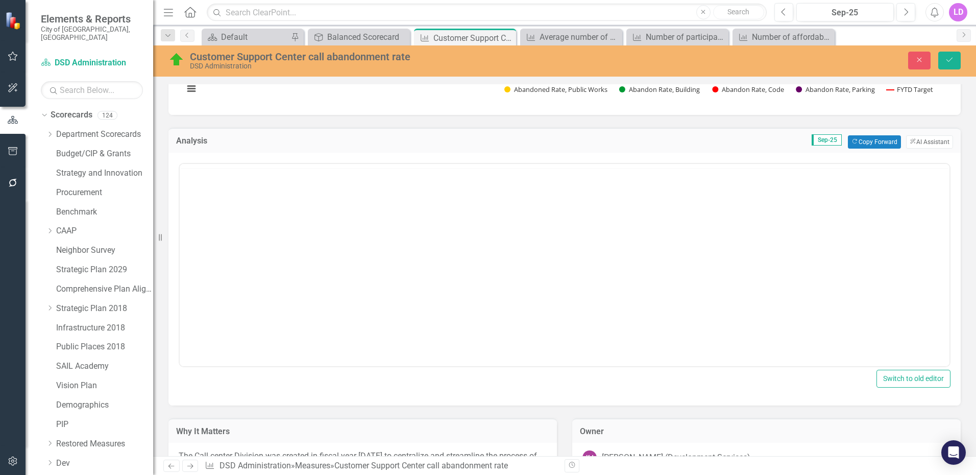
scroll to position [0, 0]
click at [212, 198] on p "Rich Text Area. Press ALT-0 for help." at bounding box center [564, 196] width 765 height 12
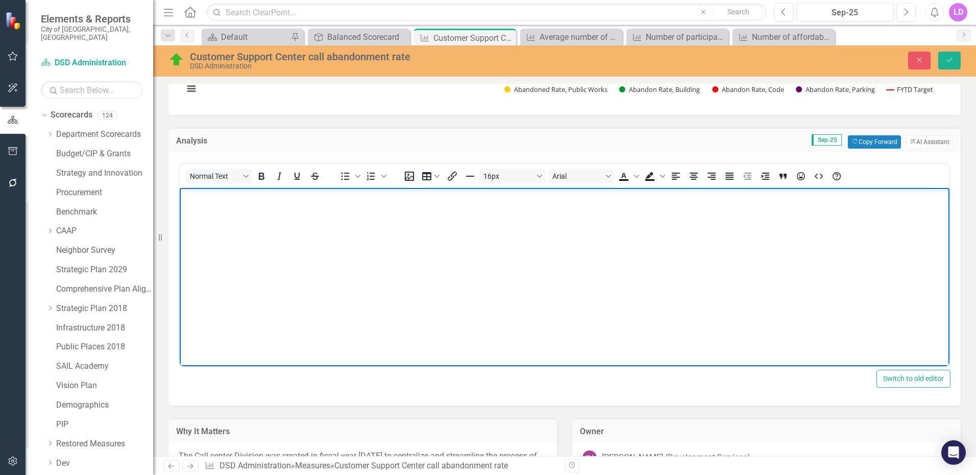
click at [209, 201] on p "Rich Text Area. Press ALT-0 for help." at bounding box center [564, 196] width 765 height 12
paste body "Rich Text Area. Press ALT-0 for help."
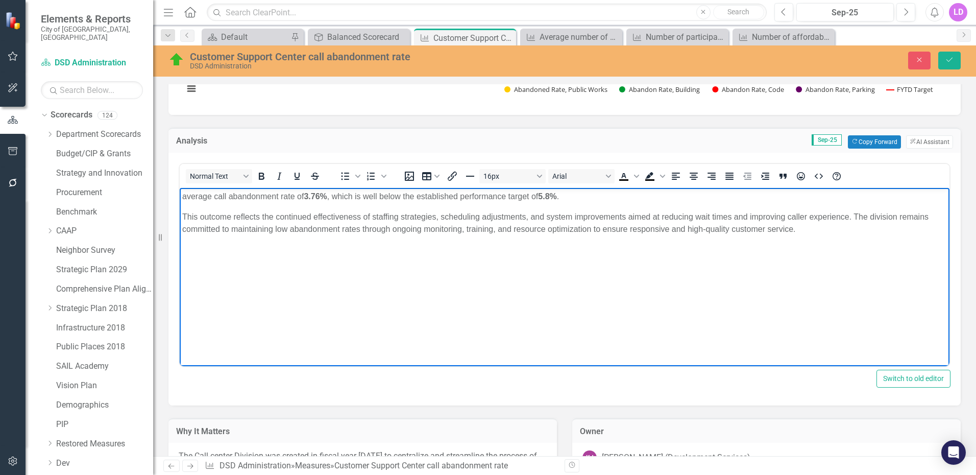
click at [183, 192] on p "average call abandonment rate of 3.76% , which is well below the established pe…" at bounding box center [564, 196] width 765 height 12
drag, startPoint x: 345, startPoint y: 195, endPoint x: 322, endPoint y: 194, distance: 23.0
click at [322, 194] on strong "3.76%" at bounding box center [331, 196] width 23 height 9
click at [263, 175] on icon "Bold" at bounding box center [261, 176] width 12 height 12
click at [408, 208] on body "The average call abandonment rate of 3.76%, which is well below the established…" at bounding box center [565, 263] width 770 height 153
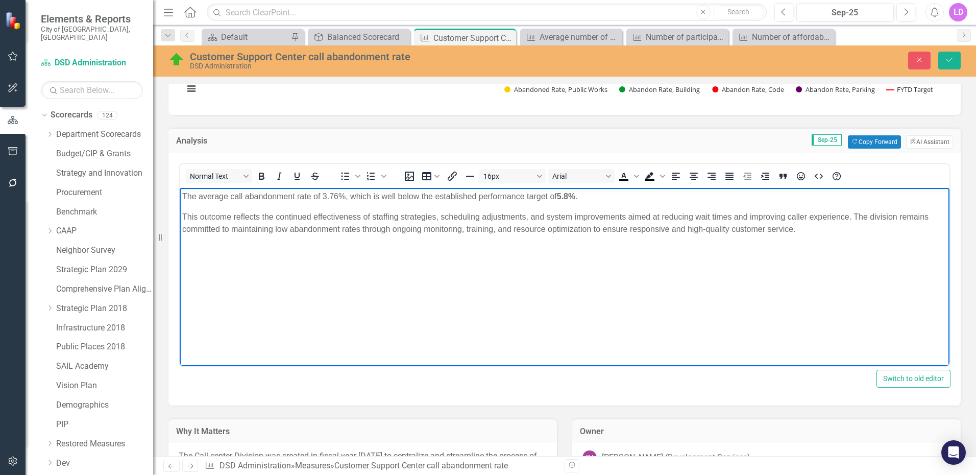
click at [233, 215] on p "This outcome reflects the continued effectiveness of staffing strategies, sched…" at bounding box center [564, 222] width 765 height 25
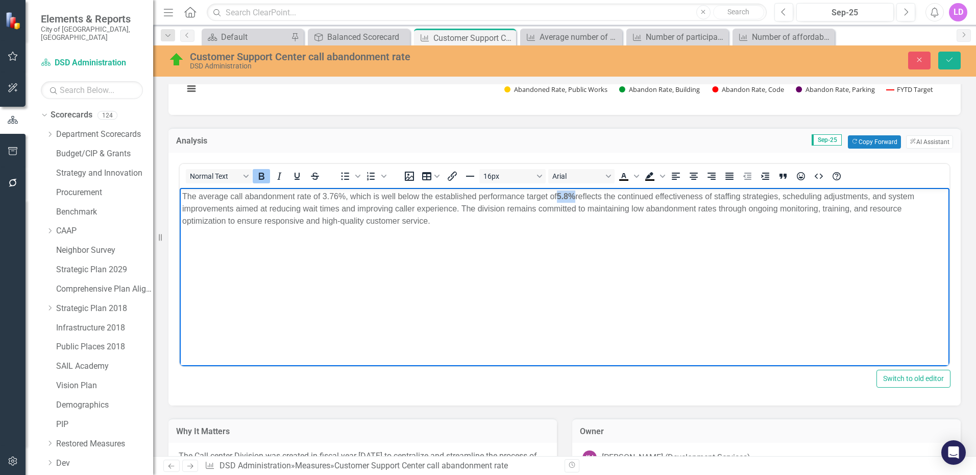
drag, startPoint x: 559, startPoint y: 197, endPoint x: 578, endPoint y: 196, distance: 18.4
click at [576, 196] on strong "5.8%" at bounding box center [566, 196] width 18 height 9
click at [262, 174] on icon "Bold" at bounding box center [262, 176] width 6 height 7
click at [704, 274] on body "The average call abandonment rate of 3.76%, which is well below the established…" at bounding box center [565, 263] width 770 height 153
click at [786, 199] on p "The average call abandonment rate of 3.76%, which is well below the established…" at bounding box center [564, 208] width 765 height 37
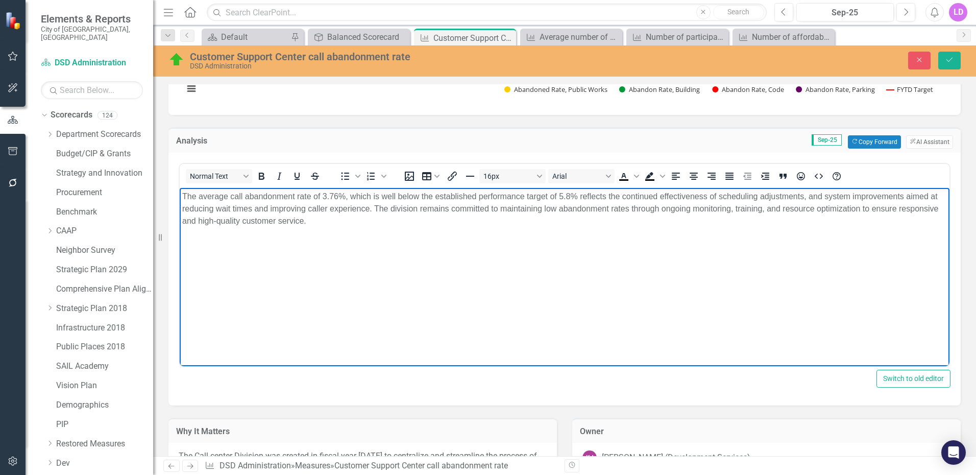
click at [807, 195] on p "The average call abandonment rate of 3.76%, which is well below the established…" at bounding box center [564, 208] width 765 height 37
drag, startPoint x: 881, startPoint y: 197, endPoint x: 919, endPoint y: 200, distance: 38.4
click at [919, 200] on p "The average call abandonment rate of 3.76%, which is well below the established…" at bounding box center [564, 208] width 765 height 37
click at [660, 194] on p "The average call abandonment rate of 3.76%, which is well below the established…" at bounding box center [564, 208] width 765 height 37
click at [843, 195] on p "The average call abandonment rate of 3.76%, which is well below the established…" at bounding box center [564, 208] width 765 height 37
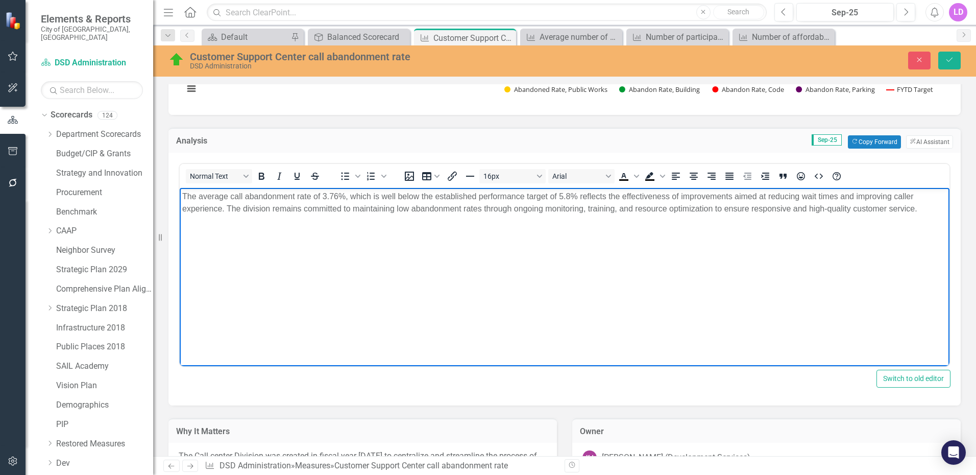
click at [733, 195] on p "The average call abandonment rate of 3.76%, which is well below the established…" at bounding box center [564, 202] width 765 height 25
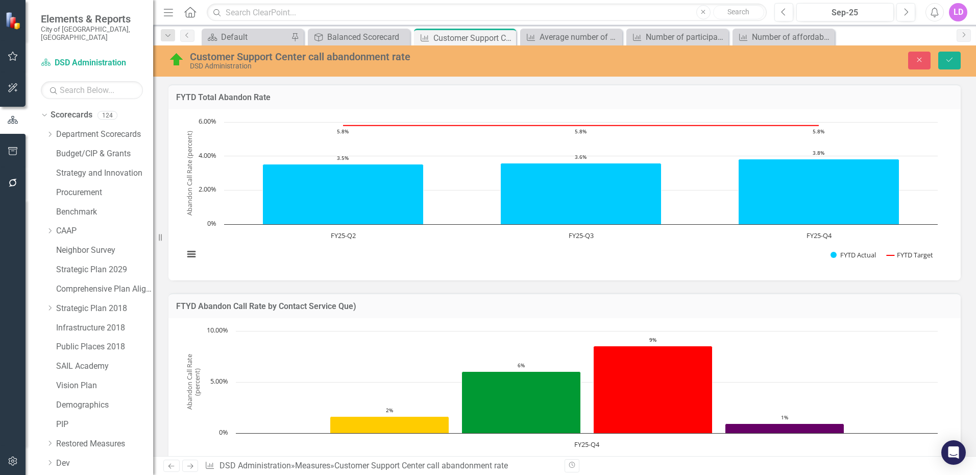
scroll to position [82, 0]
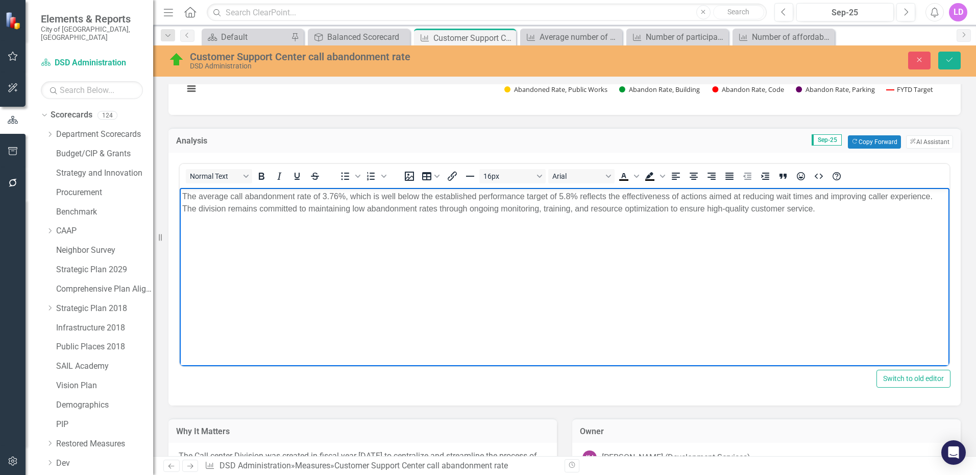
click at [843, 211] on p "The average call abandonment rate of 3.76%, which is well below the established…" at bounding box center [564, 202] width 765 height 25
click at [479, 196] on p "The average call abandonment rate of 3.76%, which is well below the established…" at bounding box center [564, 202] width 765 height 25
click at [534, 195] on strong "Rich Text Area. Press ALT-0 for help." at bounding box center [535, 196] width 2 height 9
click at [801, 289] on body "The average call abandonment rate of 3.76%, which is well below the performance…" at bounding box center [565, 263] width 770 height 153
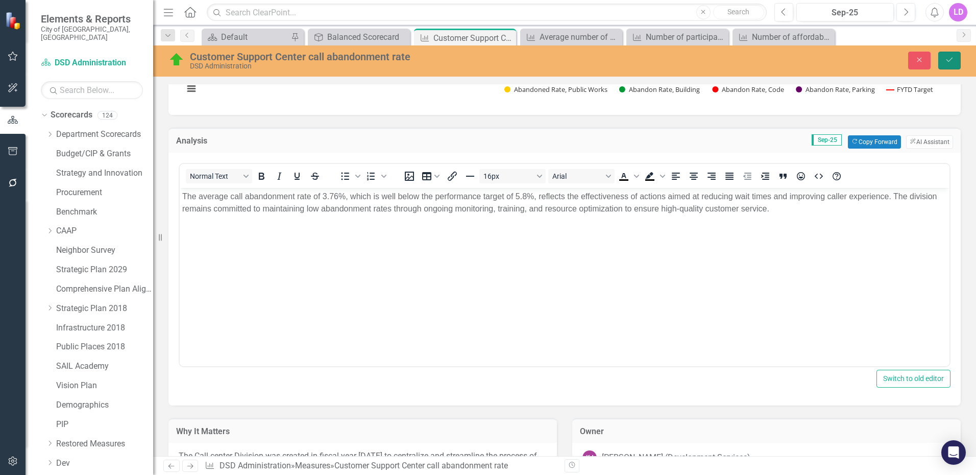
drag, startPoint x: 951, startPoint y: 59, endPoint x: 640, endPoint y: 136, distance: 321.0
click at [951, 59] on icon "Save" at bounding box center [949, 59] width 9 height 7
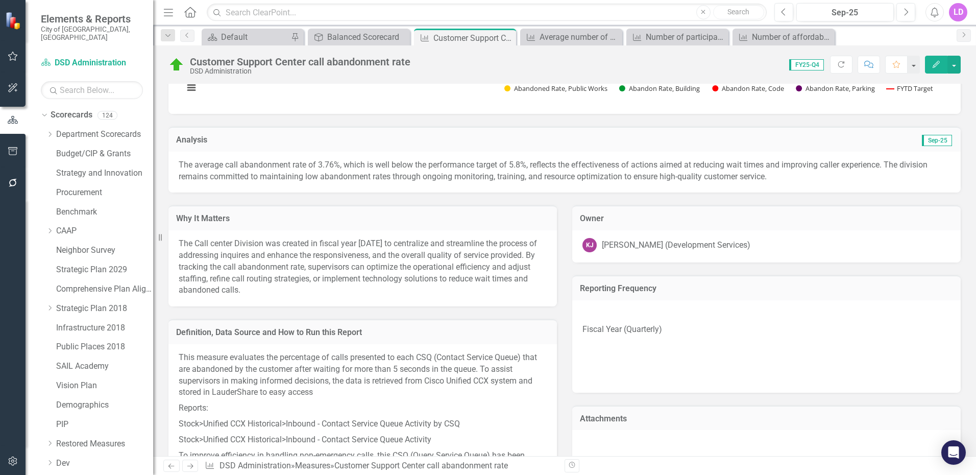
scroll to position [187, 0]
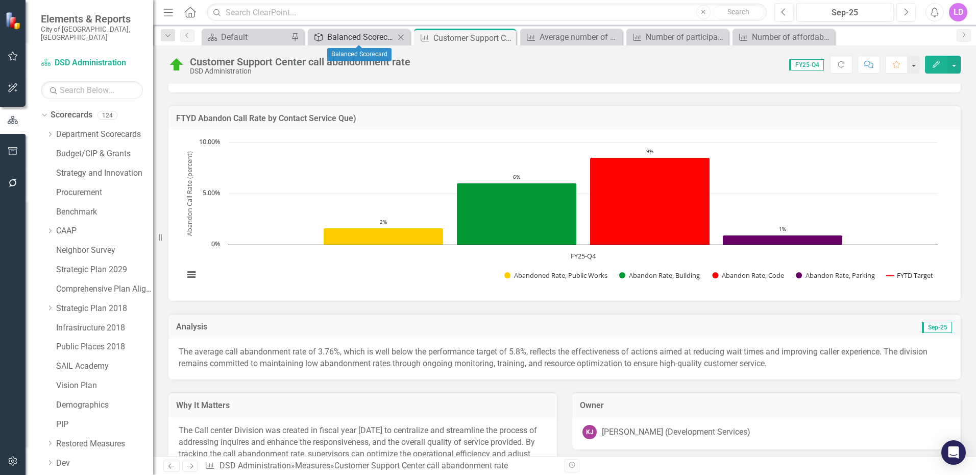
click at [374, 33] on div "Balanced Scorecard" at bounding box center [360, 37] width 67 height 13
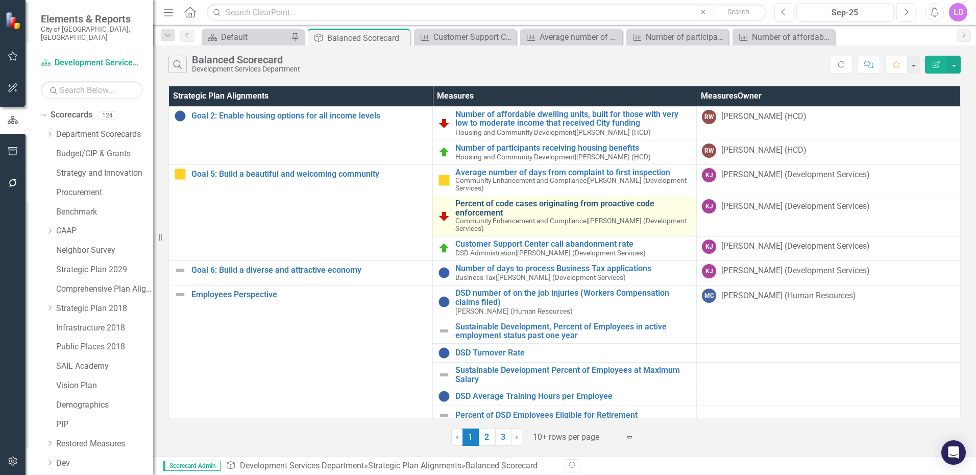
click at [566, 204] on link "Percent of code cases originating from proactive code enforcement" at bounding box center [574, 208] width 236 height 18
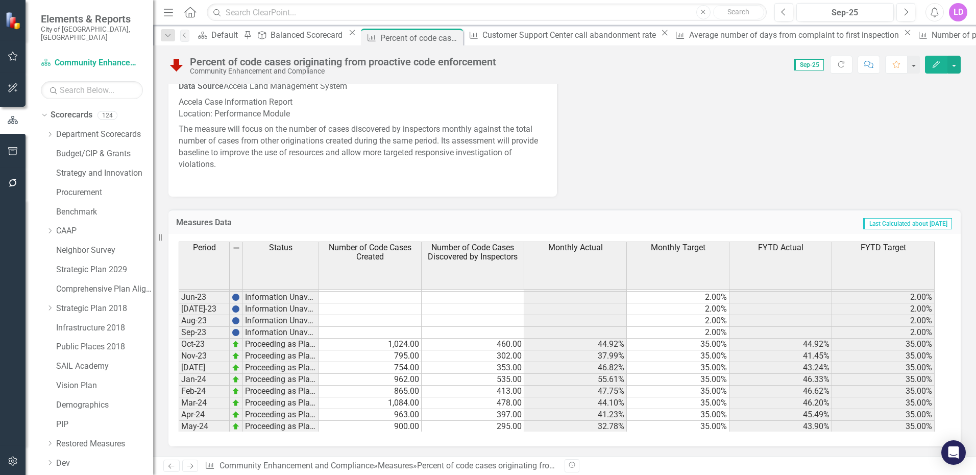
scroll to position [562, 0]
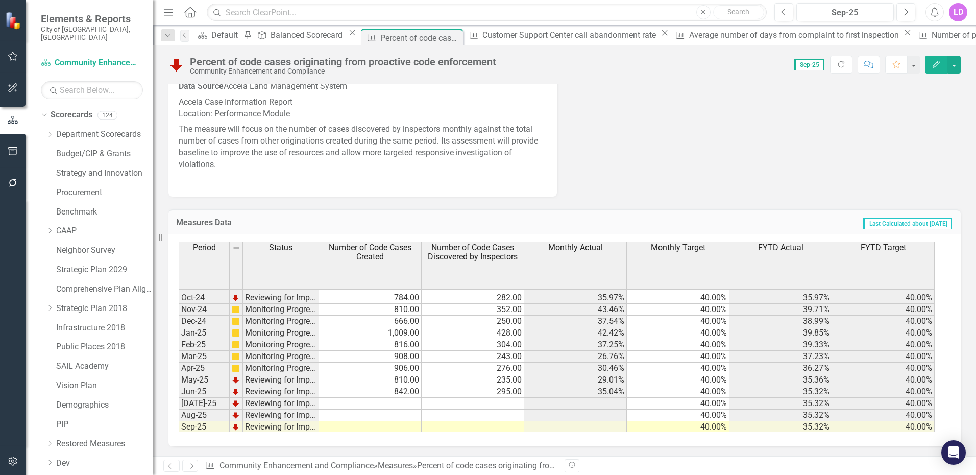
click at [490, 298] on tbody "May-23 Information Unavailable 2.00% 2.00% Jun-23 Information Unavailable 2.00%…" at bounding box center [557, 274] width 756 height 365
click at [491, 298] on td "282.00" at bounding box center [473, 298] width 103 height 12
click at [510, 302] on td "282.00" at bounding box center [473, 298] width 103 height 12
click at [511, 301] on td "282.00" at bounding box center [473, 298] width 103 height 12
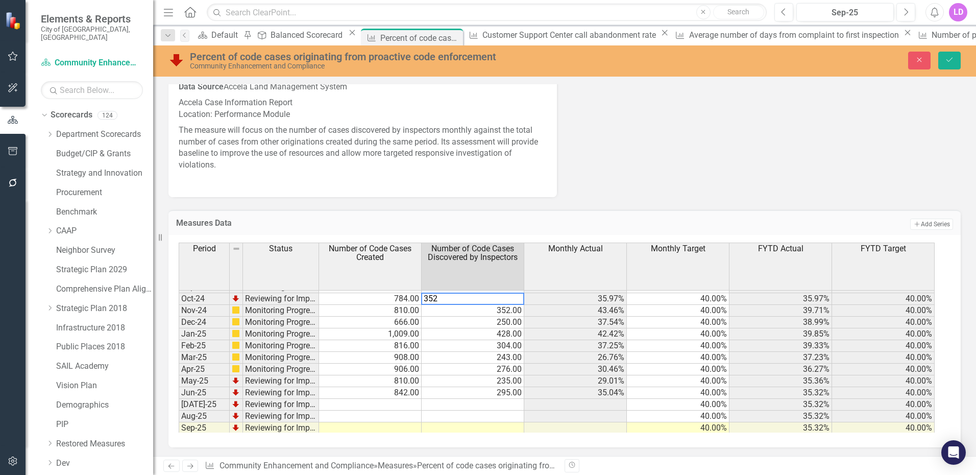
click at [471, 313] on td "352.00" at bounding box center [473, 311] width 103 height 12
click at [485, 322] on td "250.00" at bounding box center [473, 323] width 103 height 12
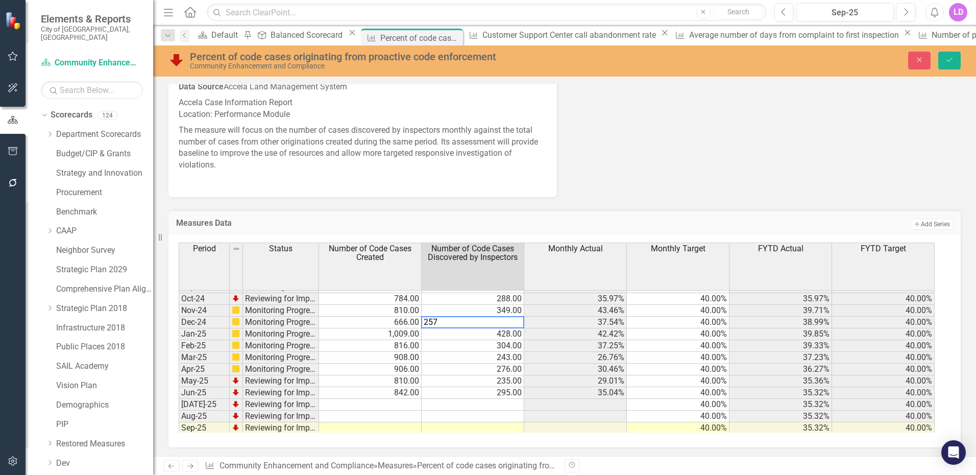
click at [482, 332] on td "428.00" at bounding box center [473, 334] width 103 height 12
click at [467, 346] on td "304.00" at bounding box center [473, 346] width 103 height 12
click at [468, 345] on td "304.00" at bounding box center [473, 346] width 103 height 12
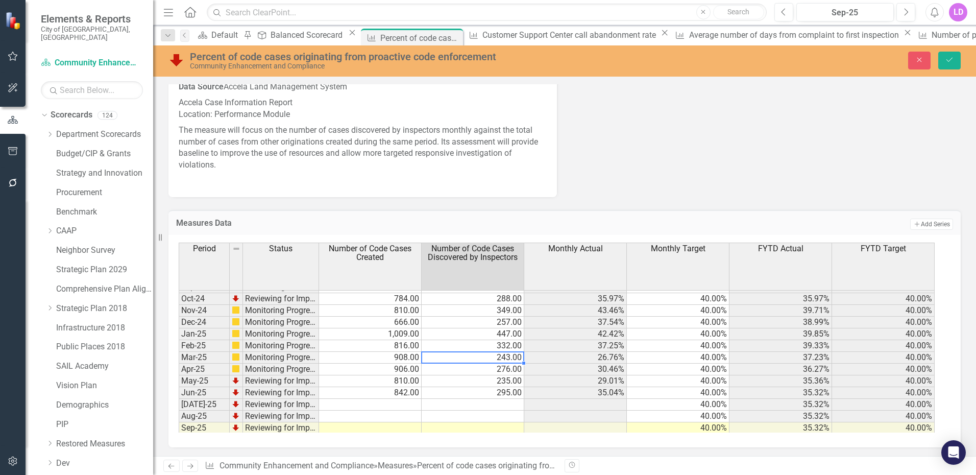
click at [488, 359] on td "243.00" at bounding box center [473, 358] width 103 height 12
click at [490, 358] on td "243.00" at bounding box center [473, 358] width 103 height 12
click at [488, 370] on td "276.00" at bounding box center [473, 370] width 103 height 12
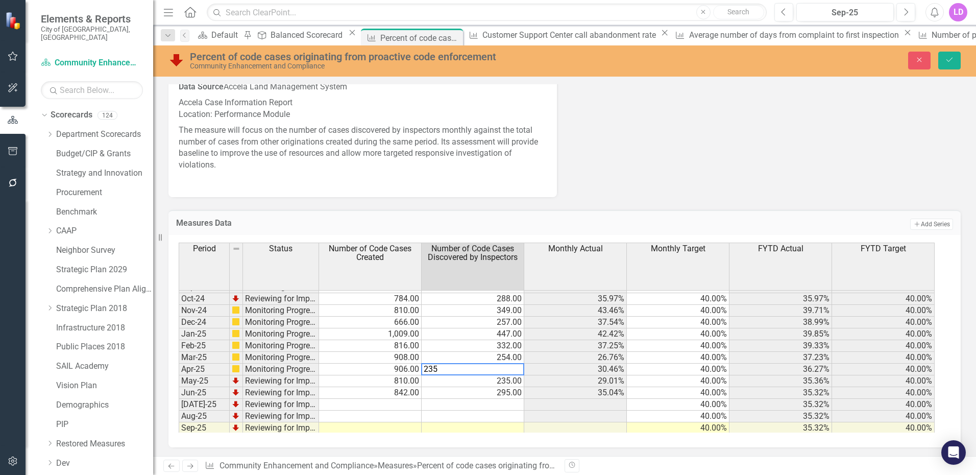
click at [484, 379] on td "235.00" at bounding box center [473, 381] width 103 height 12
click at [483, 393] on td "295.00" at bounding box center [473, 393] width 103 height 12
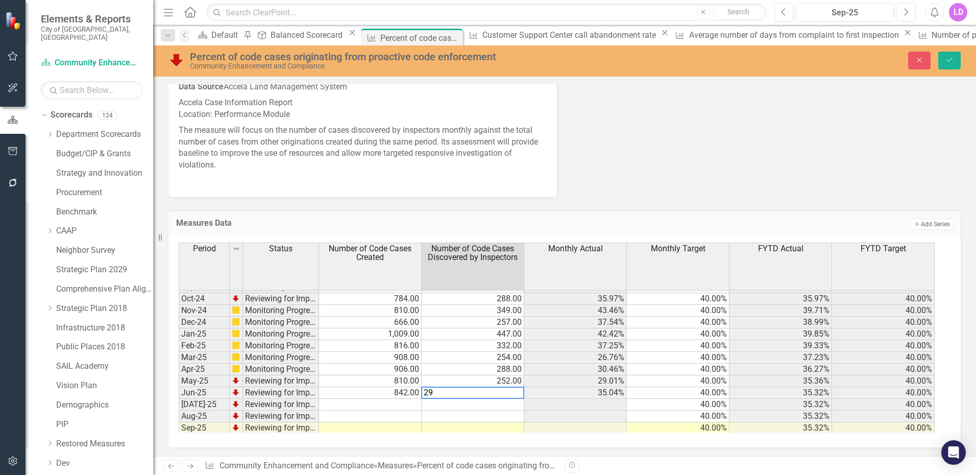
type textarea "2"
type textarea "317"
click at [512, 405] on td at bounding box center [473, 405] width 103 height 12
type textarea "321"
click at [510, 416] on td at bounding box center [473, 417] width 103 height 12
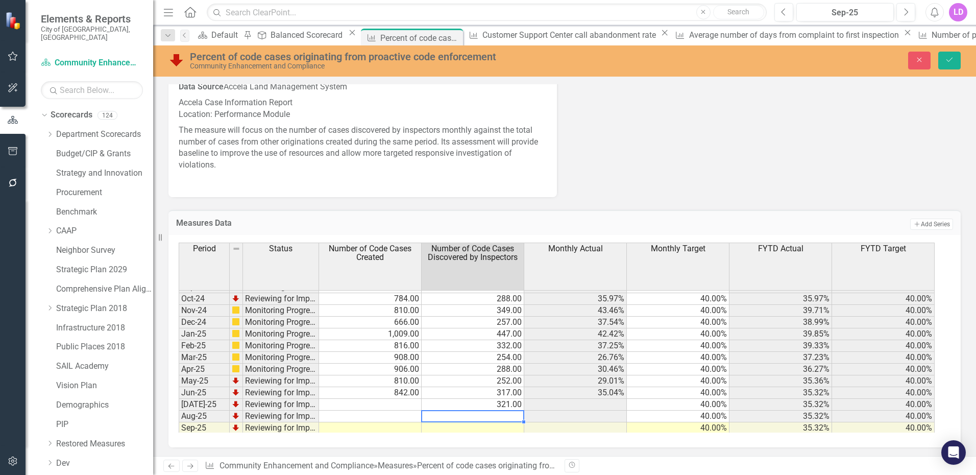
click at [510, 416] on td at bounding box center [473, 417] width 103 height 12
type textarea "273"
click at [511, 426] on td at bounding box center [473, 428] width 103 height 12
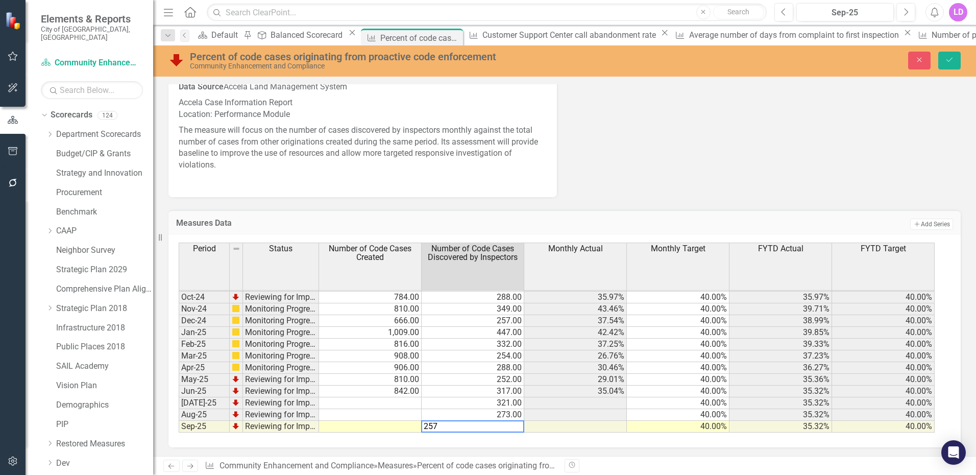
click at [554, 416] on td at bounding box center [575, 415] width 103 height 12
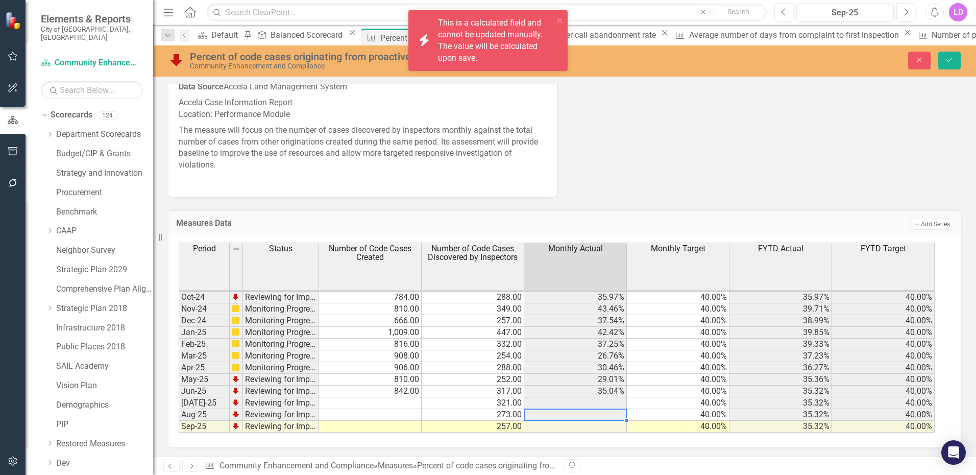
click at [481, 297] on td "288.00" at bounding box center [473, 298] width 103 height 12
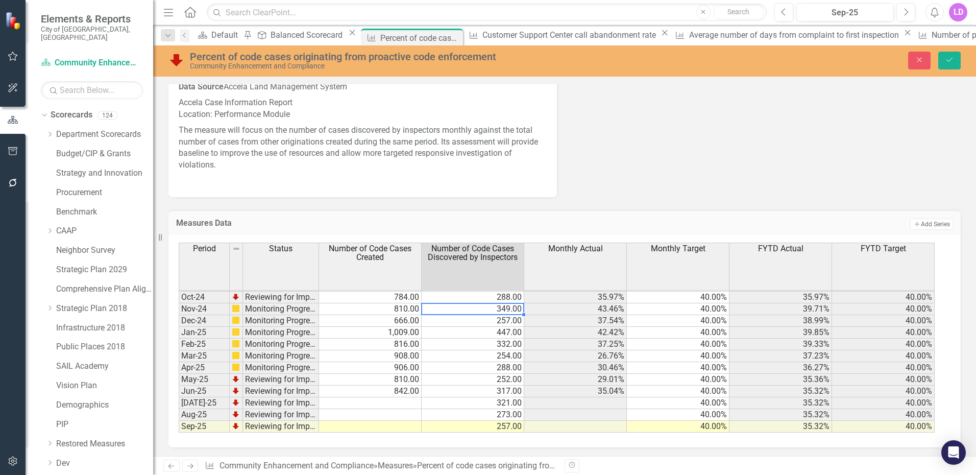
click at [477, 310] on td "349.00" at bounding box center [473, 309] width 103 height 12
click at [478, 321] on td "257.00" at bounding box center [473, 321] width 103 height 12
click at [474, 334] on td "447.00" at bounding box center [473, 333] width 103 height 12
click at [474, 346] on td "332.00" at bounding box center [473, 345] width 103 height 12
click at [471, 357] on td "254.00" at bounding box center [473, 356] width 103 height 12
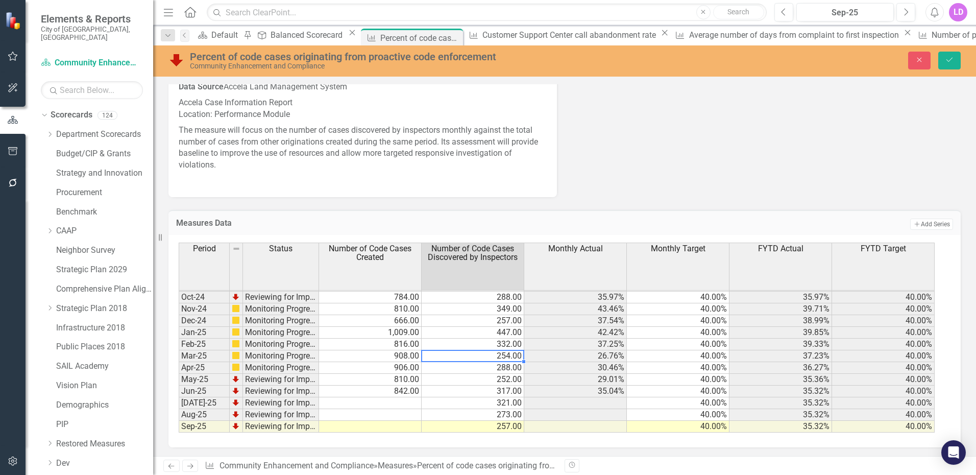
click at [473, 368] on td "288.00" at bounding box center [473, 368] width 103 height 12
click at [474, 381] on td "252.00" at bounding box center [473, 380] width 103 height 12
click at [477, 392] on td "317.00" at bounding box center [473, 392] width 103 height 12
click at [477, 404] on td "321.00" at bounding box center [473, 403] width 103 height 12
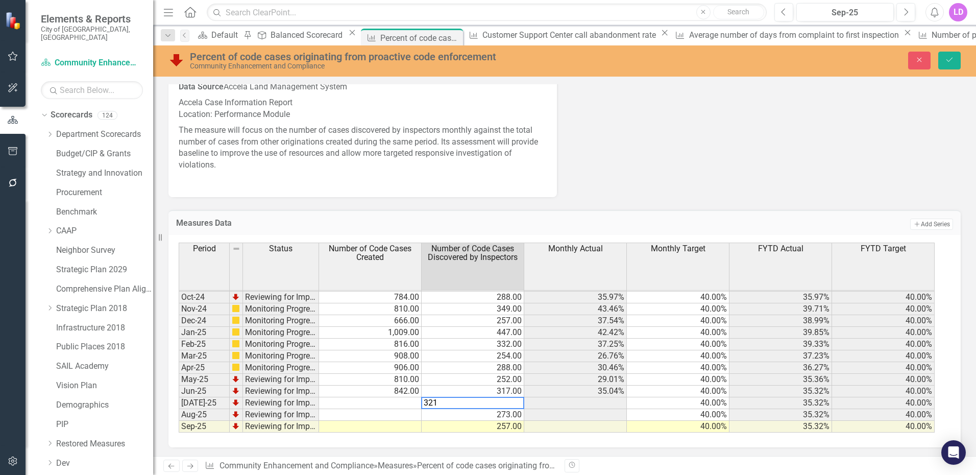
click at [479, 415] on td "273.00" at bounding box center [473, 415] width 103 height 12
click at [476, 428] on td "257.00" at bounding box center [473, 427] width 103 height 12
click at [392, 309] on td "810.00" at bounding box center [370, 309] width 103 height 12
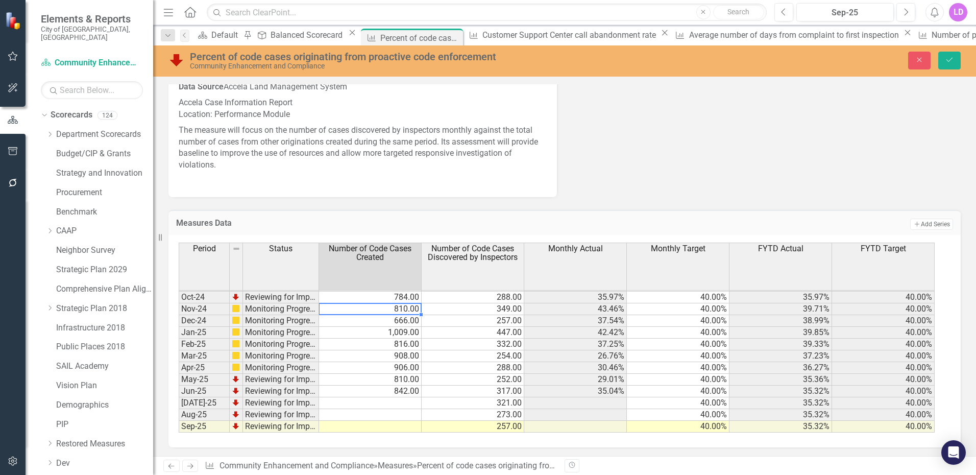
click at [392, 309] on td "810.00" at bounding box center [370, 309] width 103 height 12
type textarea "8"
click at [381, 320] on td "666.00" at bounding box center [370, 321] width 103 height 12
click at [382, 333] on td "1,009.00" at bounding box center [370, 333] width 103 height 12
click at [383, 333] on td "1,009.00" at bounding box center [370, 333] width 103 height 12
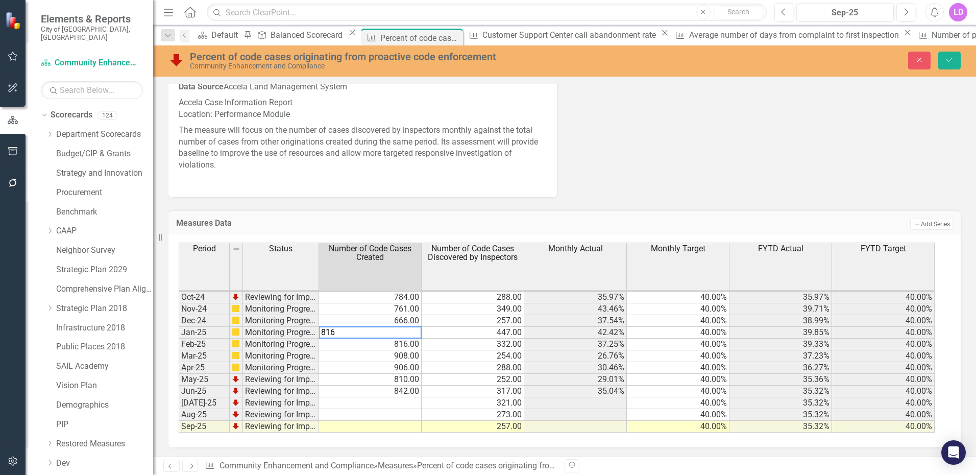
click at [366, 346] on td "816.00" at bounding box center [370, 345] width 103 height 12
click at [375, 360] on td "908.00" at bounding box center [370, 356] width 103 height 12
click at [376, 370] on td "906.00" at bounding box center [370, 368] width 103 height 12
click at [376, 381] on td "810.00" at bounding box center [370, 380] width 103 height 12
click at [378, 392] on td "842.00" at bounding box center [370, 392] width 103 height 12
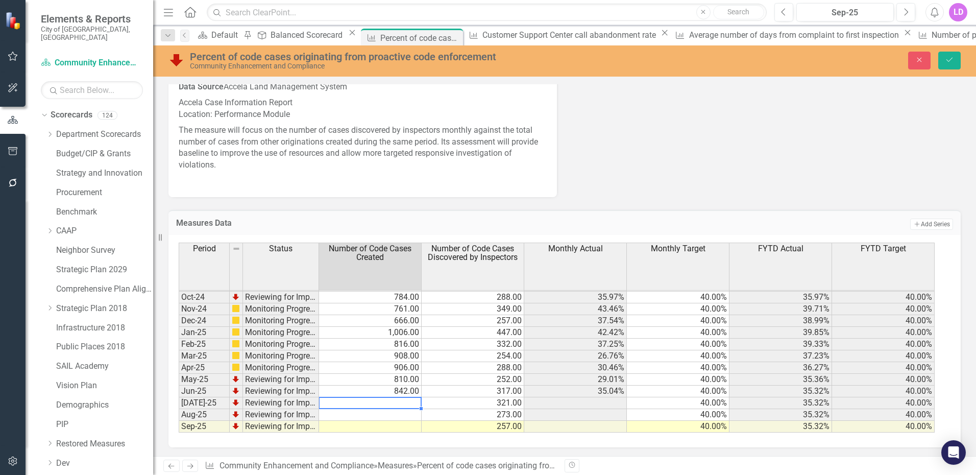
click at [385, 404] on td at bounding box center [370, 403] width 103 height 12
type textarea "998"
click at [398, 415] on td at bounding box center [370, 415] width 103 height 12
type textarea "828"
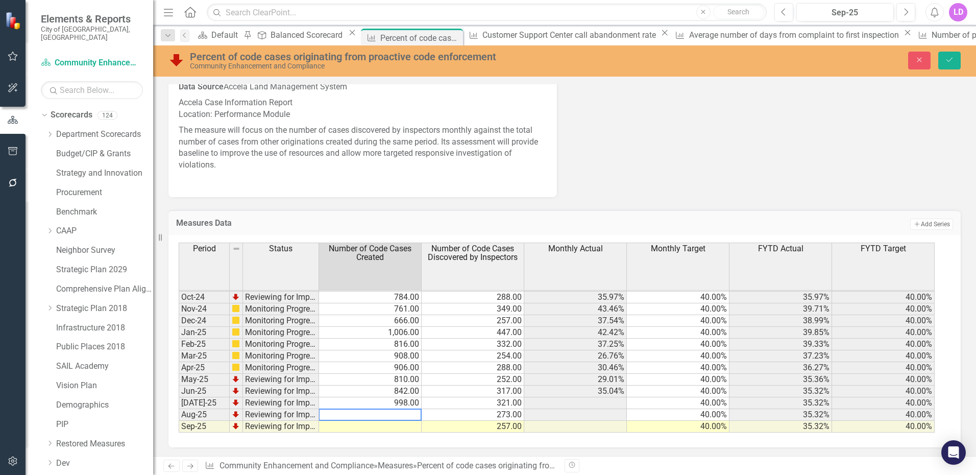
click at [403, 426] on td at bounding box center [370, 427] width 103 height 12
type textarea "840"
click at [947, 59] on icon "Save" at bounding box center [949, 59] width 9 height 7
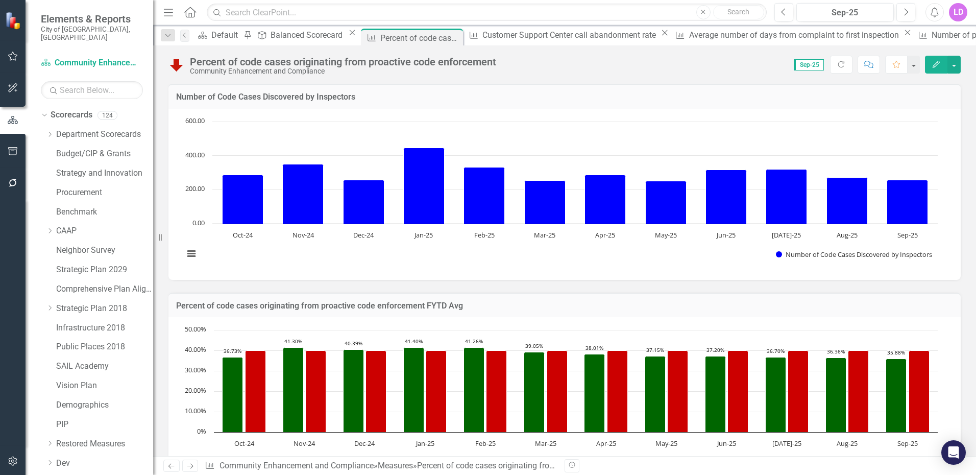
scroll to position [187, 0]
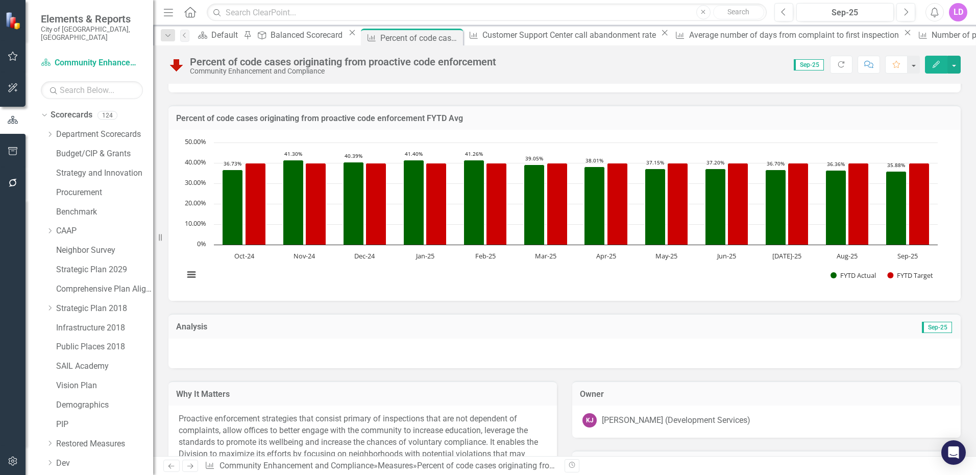
click at [865, 356] on div at bounding box center [565, 354] width 793 height 30
click at [866, 355] on div at bounding box center [565, 354] width 793 height 30
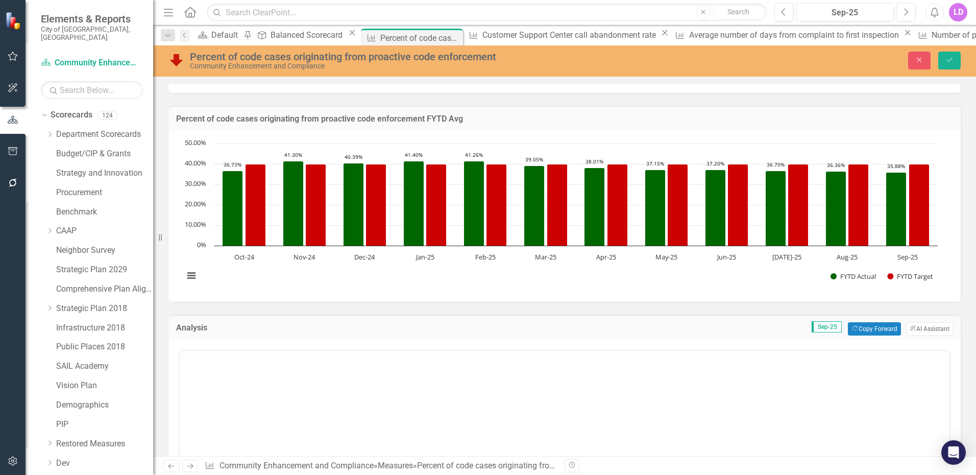
scroll to position [0, 0]
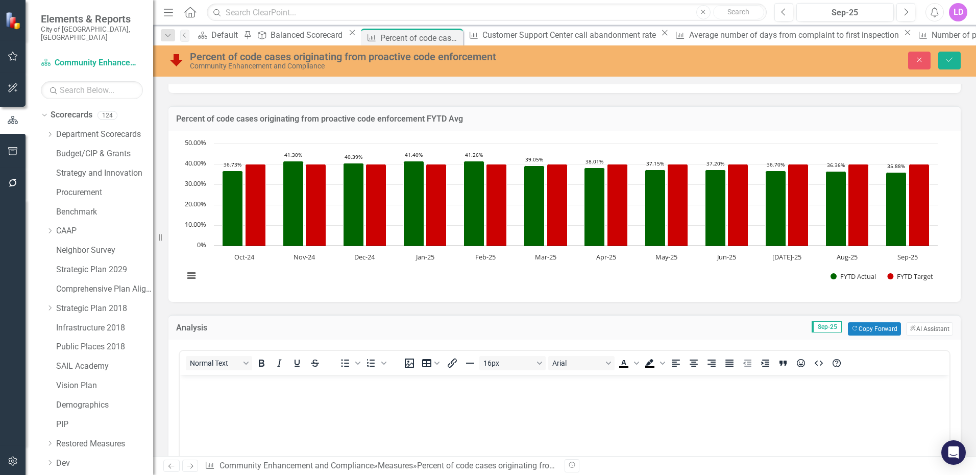
click at [218, 392] on body "Rich Text Area. Press ALT-0 for help." at bounding box center [565, 450] width 770 height 153
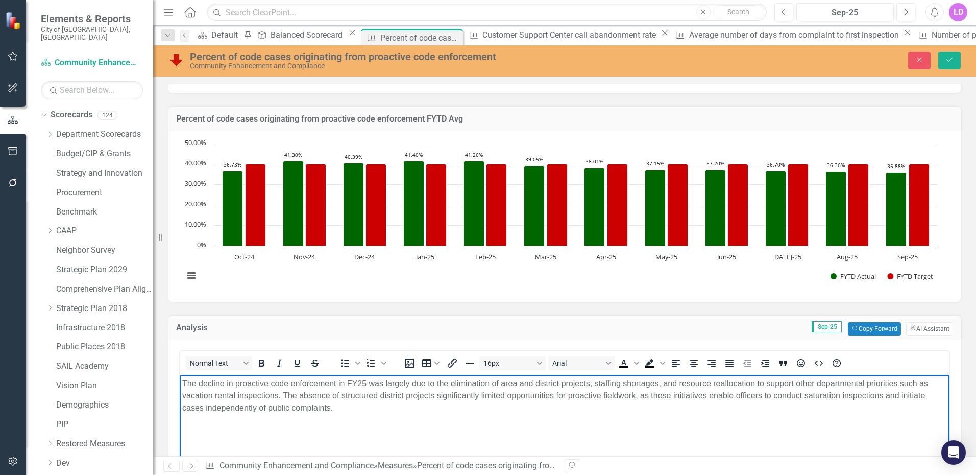
click at [368, 381] on p "The decline in proactive code enforcement in FY25 was largely due to the elimin…" at bounding box center [564, 395] width 765 height 37
click at [182, 379] on p "The decline in proactive code enforcement was largely due to the elimination of…" at bounding box center [564, 395] width 765 height 37
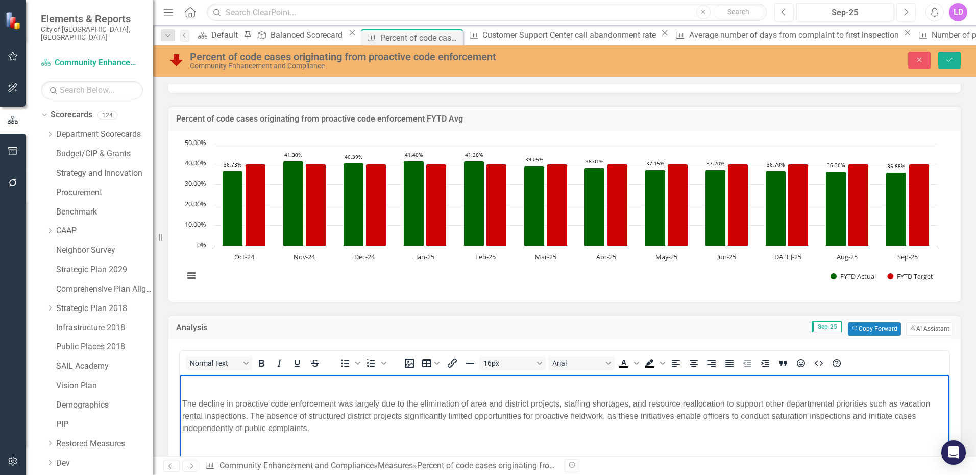
click at [334, 442] on body "The decline in proactive code enforcement was largely due to the elimination of…" at bounding box center [565, 450] width 770 height 153
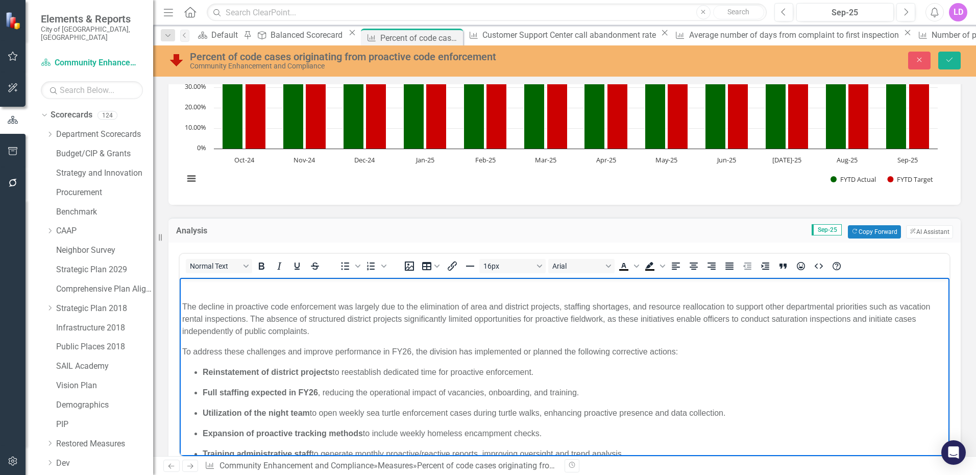
click at [243, 351] on p "To address these challenges and improve performance in FY26, the division has i…" at bounding box center [564, 351] width 765 height 12
click at [490, 350] on p "To address the proactive enforcement challenges and improve performance in FY26…" at bounding box center [564, 351] width 765 height 12
click at [202, 371] on ul "Reinstatement of district projects to reestablish dedicated time for proactive …" at bounding box center [564, 423] width 765 height 114
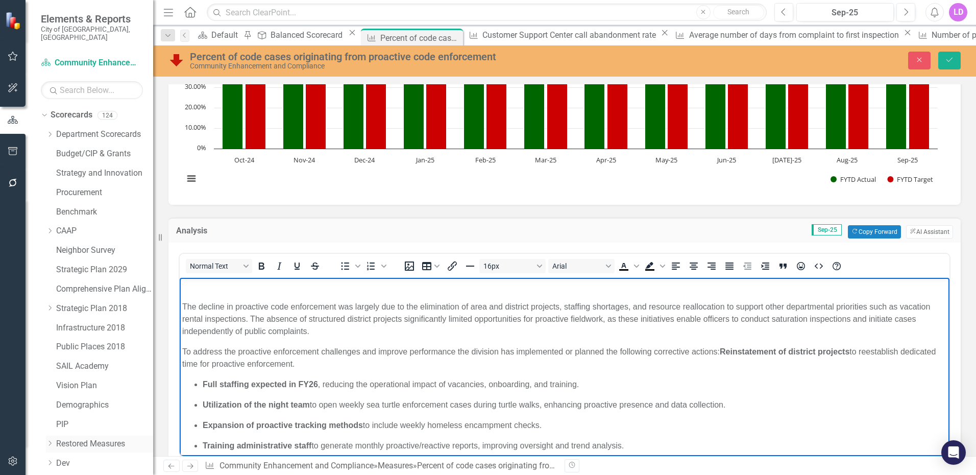
scroll to position [284, 0]
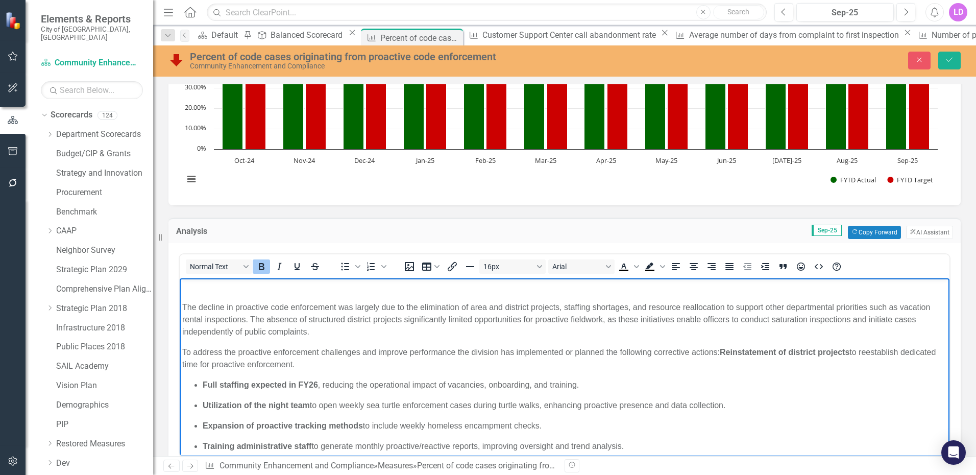
click at [727, 351] on strong "Reinstatement of district projects" at bounding box center [785, 351] width 130 height 9
click at [718, 351] on p "To address the proactive enforcement challenges and improve performance the div…" at bounding box center [564, 358] width 765 height 25
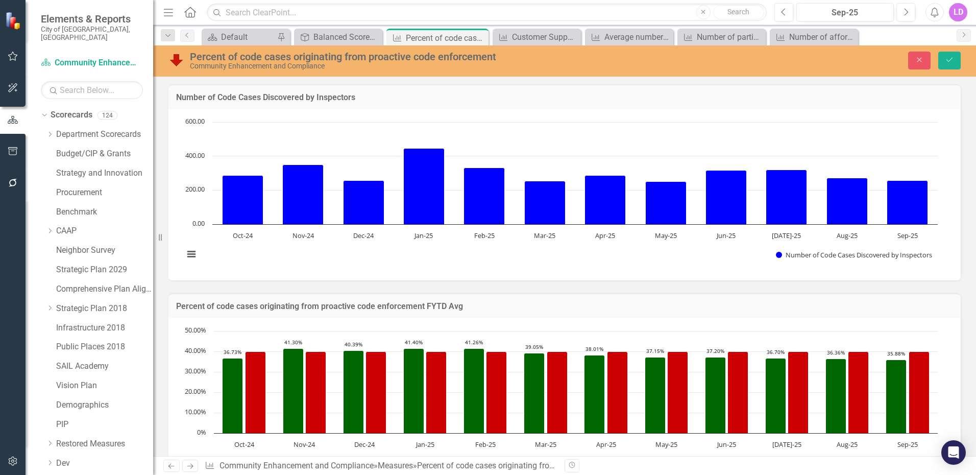
scroll to position [284, 0]
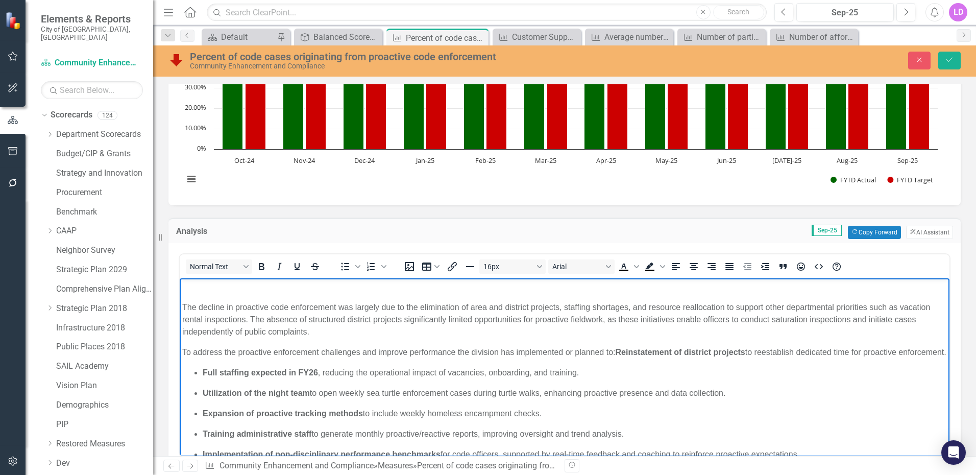
click at [618, 350] on strong "Reinstatement of district projects" at bounding box center [680, 351] width 130 height 9
click at [612, 351] on p "To address the proactive enforcement challenges and improve performance the div…" at bounding box center [564, 352] width 765 height 12
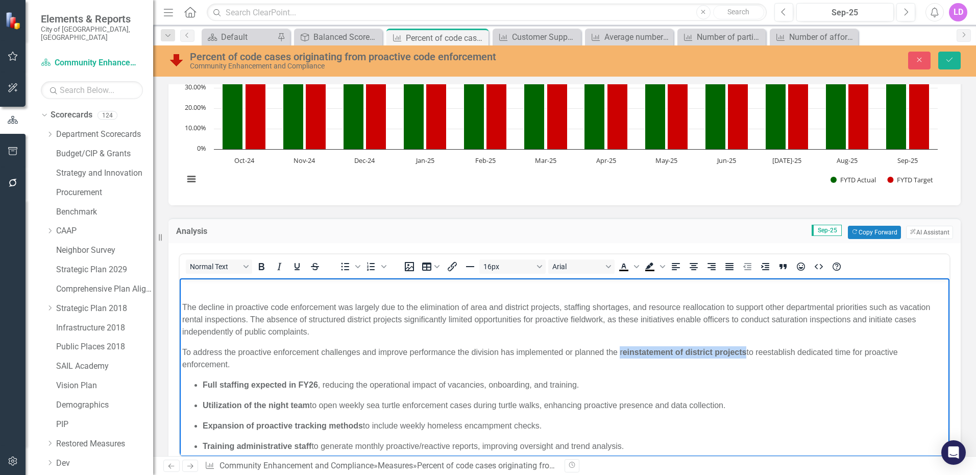
drag, startPoint x: 620, startPoint y: 351, endPoint x: 747, endPoint y: 353, distance: 126.7
click at [747, 353] on p "To address the proactive enforcement challenges and improve performance the div…" at bounding box center [564, 358] width 765 height 25
click at [261, 265] on icon "Bold" at bounding box center [261, 266] width 12 height 12
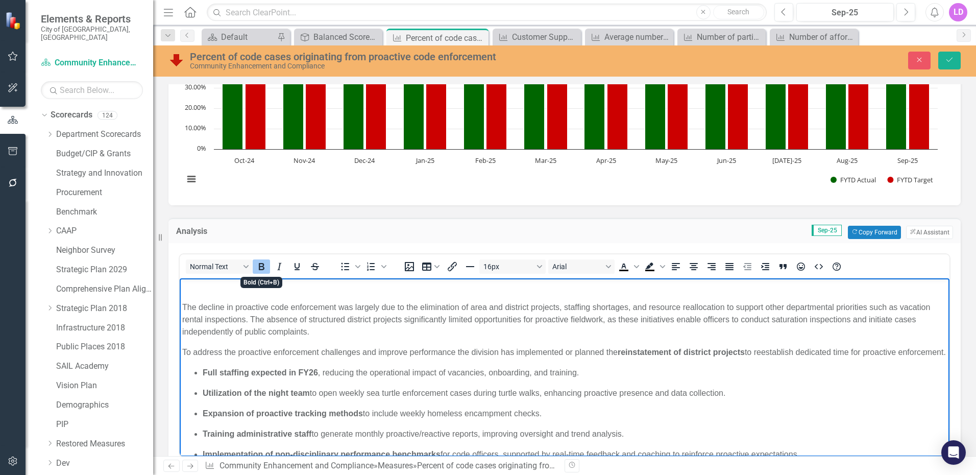
click at [261, 265] on icon "Bold" at bounding box center [261, 266] width 12 height 12
click at [845, 398] on ul "Full staffing expected in FY26 , reducing the operational impact of vacancies, …" at bounding box center [564, 413] width 765 height 94
click at [233, 358] on p "To address the proactive enforcement challenges and improve performance the div…" at bounding box center [564, 352] width 765 height 12
click at [203, 376] on strong "Full staffing expected in FY26" at bounding box center [260, 372] width 115 height 9
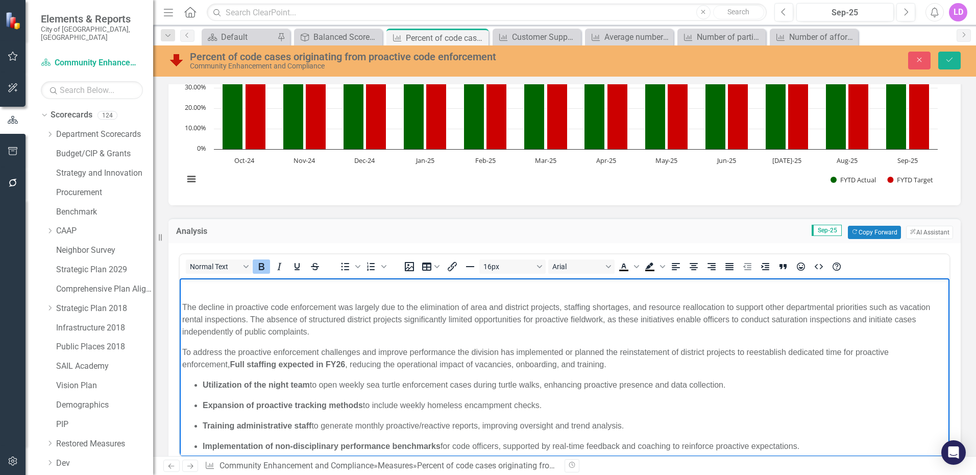
click at [248, 365] on strong "Full staffing expected in FY26" at bounding box center [287, 364] width 115 height 9
click at [332, 367] on strong "staffing expected in FY26" at bounding box center [283, 364] width 99 height 9
click at [388, 363] on p "To address the proactive enforcement challenges and improve performance the div…" at bounding box center [564, 358] width 765 height 25
drag, startPoint x: 325, startPoint y: 365, endPoint x: 356, endPoint y: 364, distance: 31.2
click at [326, 364] on p "To address the proactive enforcement challenges and improve performance the div…" at bounding box center [564, 358] width 765 height 25
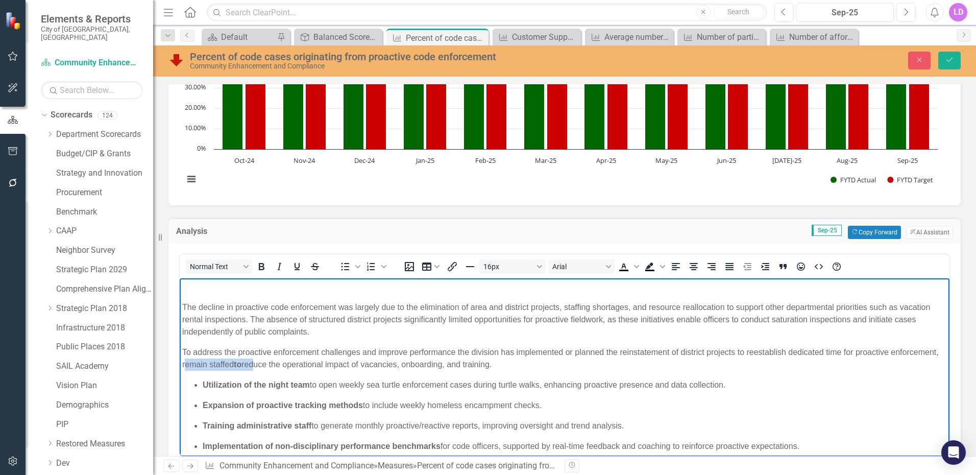
drag, startPoint x: 262, startPoint y: 362, endPoint x: 304, endPoint y: 363, distance: 42.4
click at [304, 363] on p "To address the proactive enforcement challenges and improve performance the div…" at bounding box center [564, 358] width 765 height 25
click at [262, 266] on icon "Bold" at bounding box center [261, 266] width 12 height 12
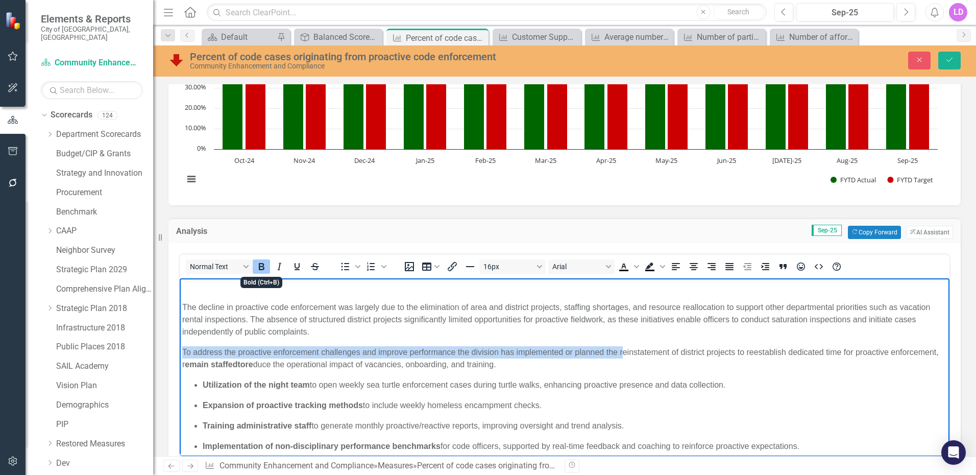
click at [262, 266] on icon "Bold" at bounding box center [261, 266] width 12 height 12
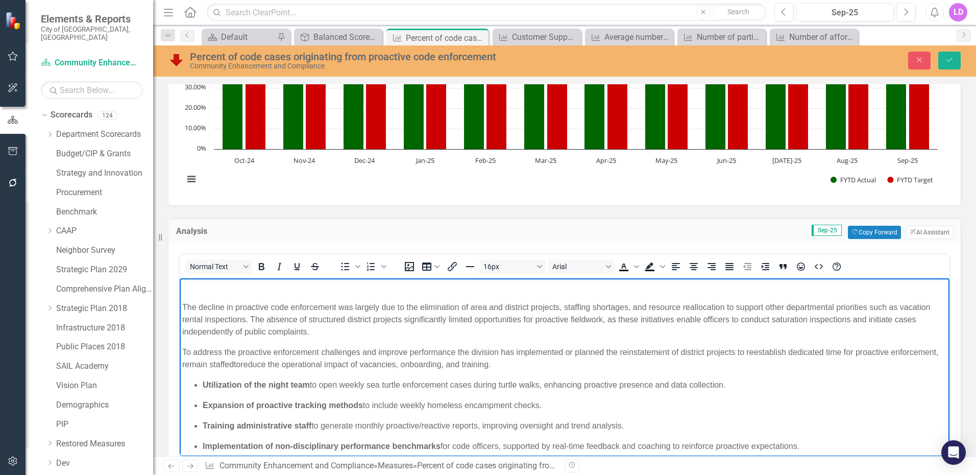
click at [546, 363] on p "To address the proactive enforcement challenges and improve performance the div…" at bounding box center [564, 358] width 765 height 25
click at [203, 383] on ul "Utilization of the night team to open weekly sea turtle enforcement cases durin…" at bounding box center [564, 415] width 765 height 74
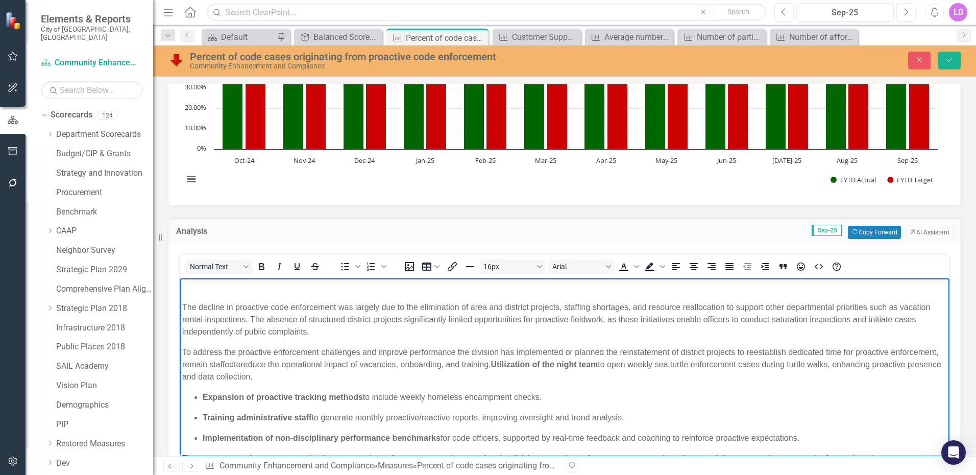
click at [597, 363] on strong "Utilization of the night team" at bounding box center [544, 364] width 107 height 9
click at [661, 368] on p "To address the proactive enforcement challenges and improve performance the div…" at bounding box center [564, 364] width 765 height 37
drag, startPoint x: 571, startPoint y: 364, endPoint x: 443, endPoint y: 325, distance: 134.3
click at [570, 365] on strong "the night team" at bounding box center [542, 364] width 56 height 9
click at [262, 261] on icon "Bold" at bounding box center [261, 266] width 12 height 12
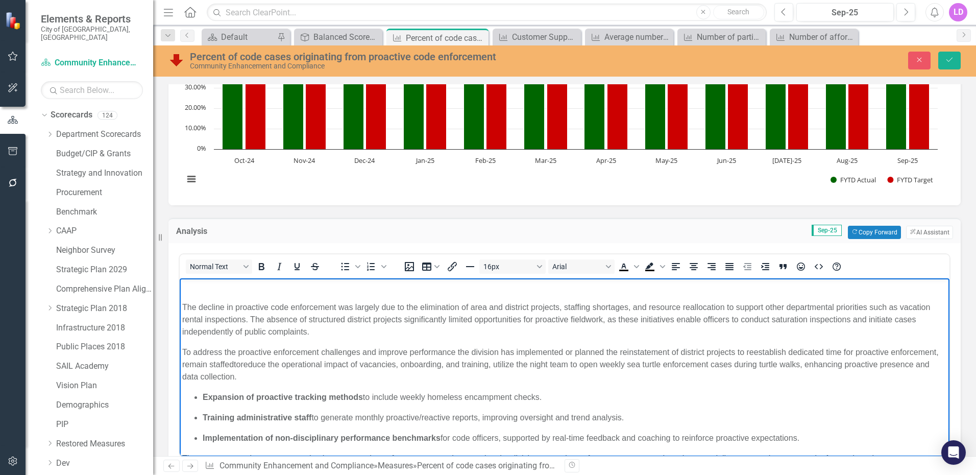
click at [331, 377] on p "To address the proactive enforcement challenges and improve performance the div…" at bounding box center [564, 364] width 765 height 37
click at [203, 395] on strong "Expansion of proactive tracking methods" at bounding box center [283, 396] width 160 height 9
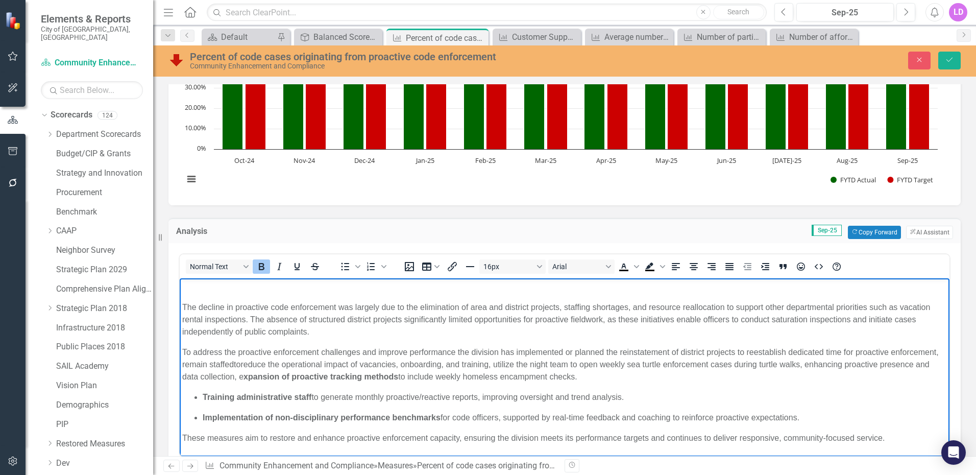
click at [277, 375] on strong "xpansion of proactive tracking methods" at bounding box center [321, 376] width 155 height 9
click at [578, 377] on p "To address the proactive enforcement challenges and improve performance the div…" at bounding box center [564, 364] width 765 height 37
click at [637, 398] on p "Training administrative staff to generate monthly proactive/reactive reports, i…" at bounding box center [575, 397] width 745 height 12
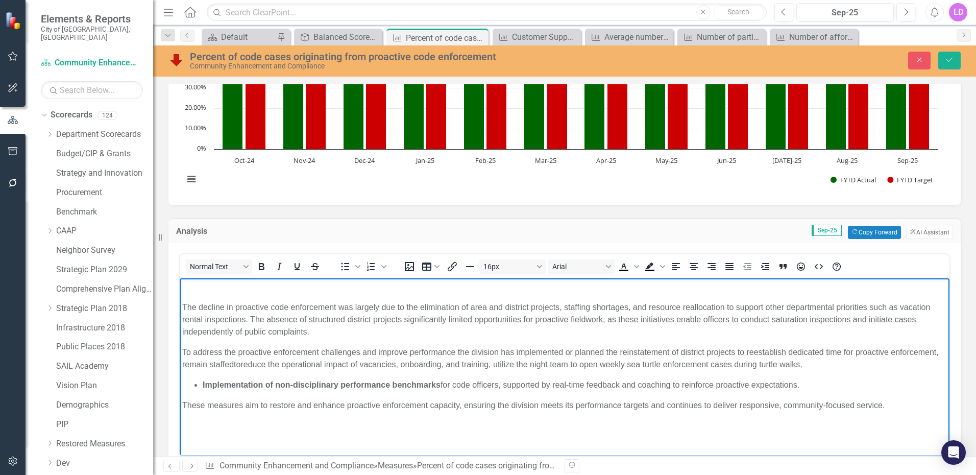
click at [205, 384] on strong "Implementation of non-disciplinary performance benchmarks" at bounding box center [322, 384] width 238 height 9
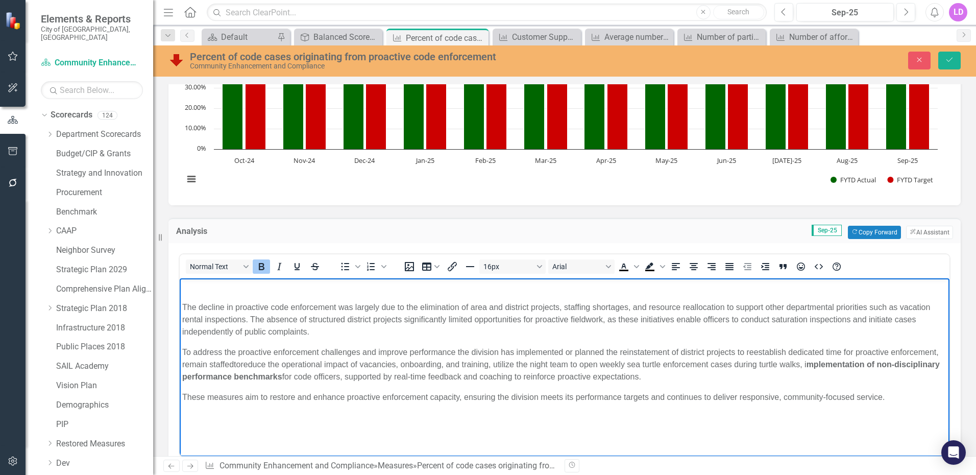
click at [867, 364] on strong "mplementation of non-disciplinary performance benchmarks" at bounding box center [561, 370] width 758 height 21
drag, startPoint x: 850, startPoint y: 365, endPoint x: 887, endPoint y: 379, distance: 39.0
click at [887, 379] on p "To address the proactive enforcement challenges and improve performance the div…" at bounding box center [564, 364] width 765 height 37
drag, startPoint x: 707, startPoint y: 101, endPoint x: 262, endPoint y: 267, distance: 474.1
click at [262, 268] on icon "Bold" at bounding box center [261, 266] width 12 height 12
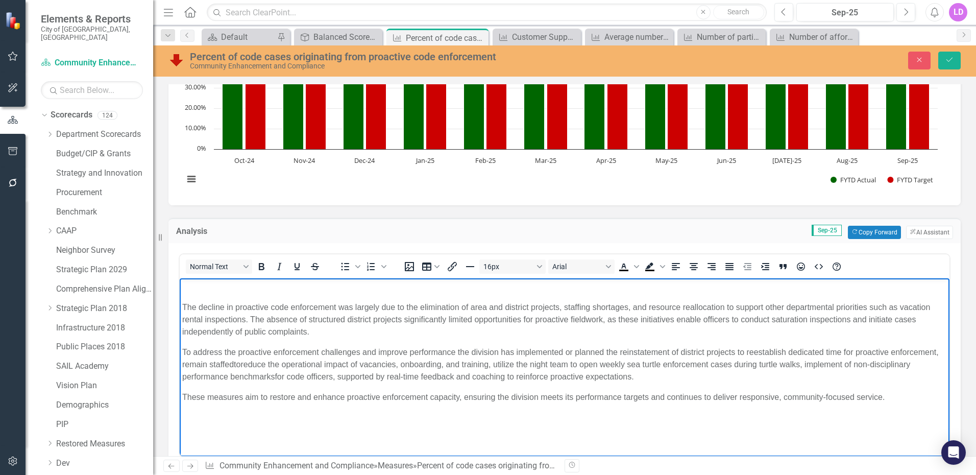
drag, startPoint x: 872, startPoint y: 372, endPoint x: 868, endPoint y: 368, distance: 6.1
click at [872, 371] on p "To address the proactive enforcement challenges and improve performance the div…" at bounding box center [564, 364] width 765 height 37
drag, startPoint x: 859, startPoint y: 363, endPoint x: 866, endPoint y: 365, distance: 7.1
click at [859, 363] on p "To address the proactive enforcement challenges and improve performance the div…" at bounding box center [564, 364] width 765 height 37
click at [861, 367] on p "To address the proactive enforcement challenges and improve performance the div…" at bounding box center [564, 364] width 765 height 37
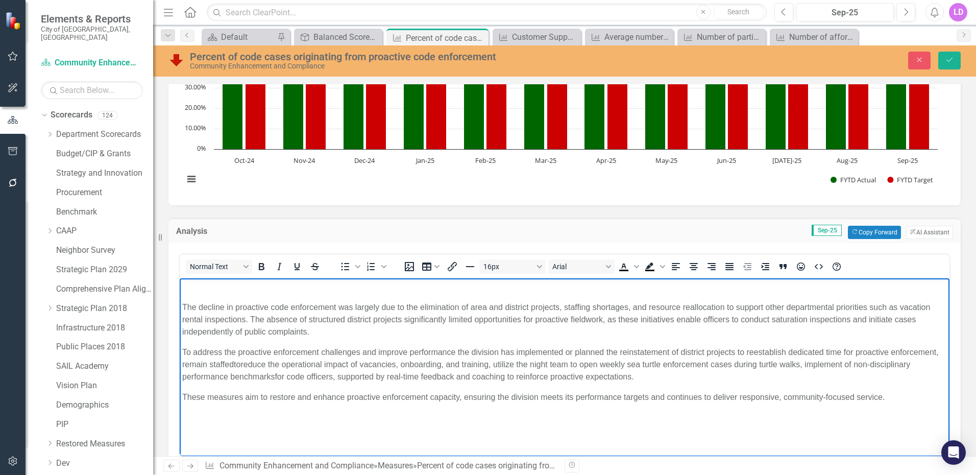
click at [874, 364] on p "To address the proactive enforcement challenges and improve performance the div…" at bounding box center [564, 364] width 765 height 37
click at [620, 374] on p "To address the proactive enforcement challenges and improve performance the div…" at bounding box center [564, 364] width 765 height 37
click at [858, 362] on p "To address the proactive enforcement challenges and improve performance the div…" at bounding box center [564, 364] width 765 height 37
click at [807, 364] on p "To address the proactive enforcement challenges and improve performance the div…" at bounding box center [564, 364] width 765 height 37
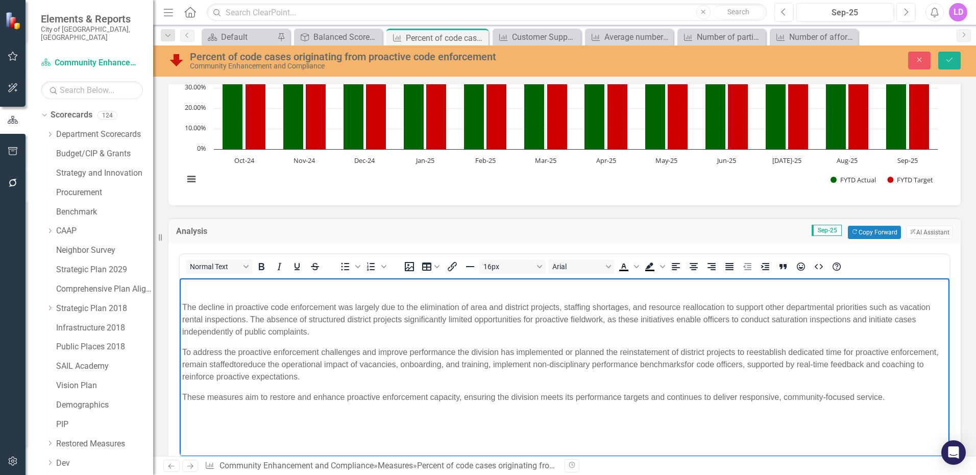
click at [305, 377] on p "To address the proactive enforcement challenges and improve performance the div…" at bounding box center [564, 364] width 765 height 37
drag, startPoint x: 184, startPoint y: 397, endPoint x: 195, endPoint y: 396, distance: 11.2
click at [185, 396] on p "These measures aim to restore and enhance proactive enforcement capacity, ensur…" at bounding box center [564, 397] width 765 height 12
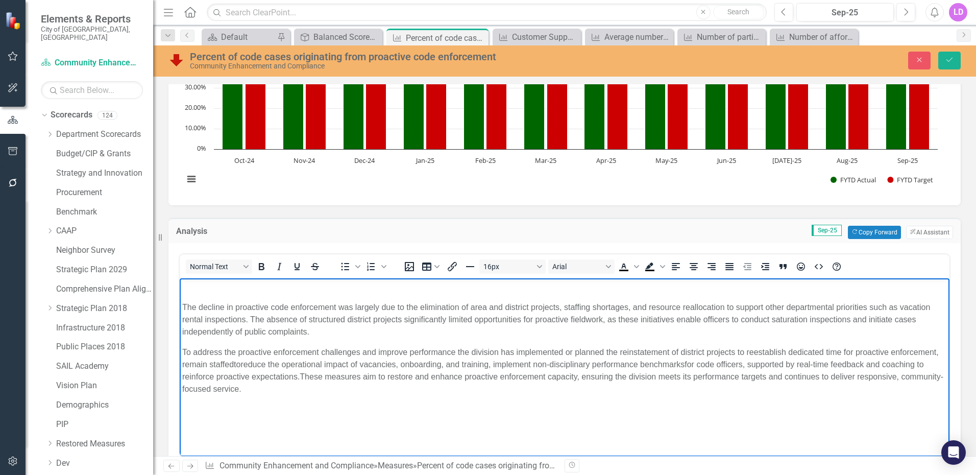
click at [362, 376] on p "To address the proactive enforcement challenges and improve performance the div…" at bounding box center [564, 370] width 765 height 49
click at [257, 392] on p "To address the proactive enforcement challenges and improve performance the div…" at bounding box center [564, 370] width 765 height 49
click at [894, 376] on p "To address the proactive enforcement challenges and improve performance the div…" at bounding box center [564, 370] width 765 height 49
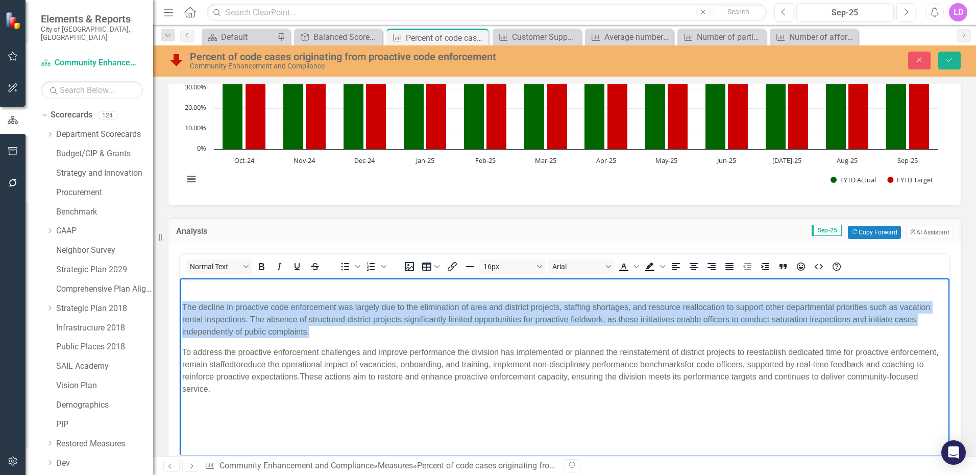
drag, startPoint x: 183, startPoint y: 302, endPoint x: 361, endPoint y: 332, distance: 180.2
click at [361, 332] on p "The decline in proactive code enforcement was largely due to the elimination of…" at bounding box center [564, 319] width 765 height 37
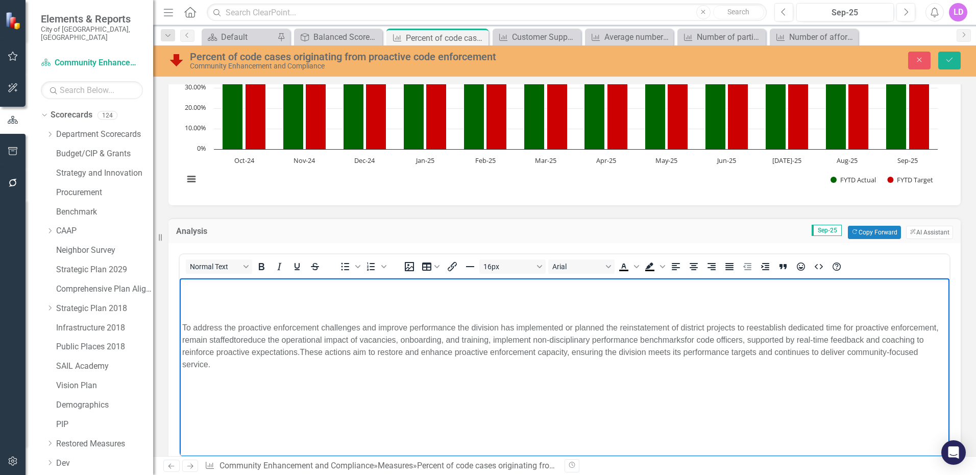
click at [183, 324] on p "To address the proactive enforcement challenges and improve performance the div…" at bounding box center [564, 345] width 765 height 49
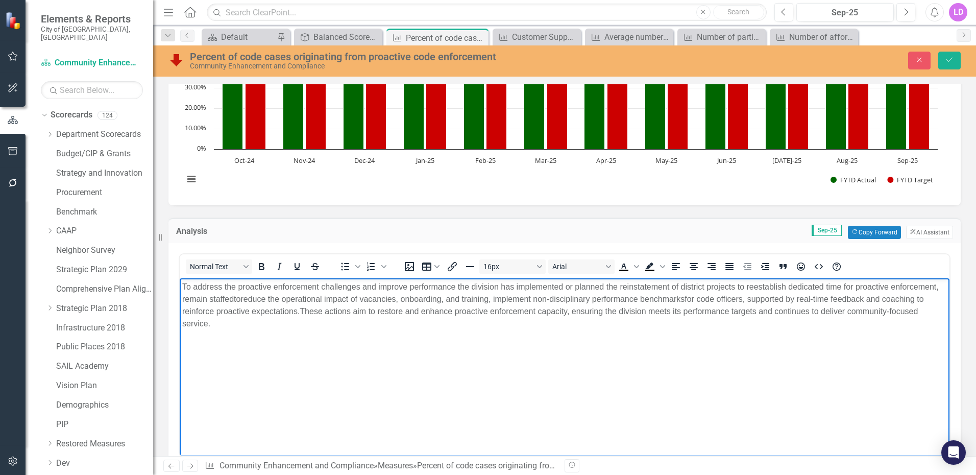
click at [606, 285] on p "To address the proactive enforcement challenges and improve performance the div…" at bounding box center [564, 304] width 765 height 49
click at [628, 286] on p "To address the proactive enforcement challenges and improve performance the div…" at bounding box center [564, 304] width 765 height 49
click at [664, 288] on p "To address the proactive enforcement challenges and improve performance the div…" at bounding box center [564, 304] width 765 height 49
drag, startPoint x: 657, startPoint y: 283, endPoint x: 685, endPoint y: 286, distance: 28.8
click at [657, 283] on p "To address the proactive enforcement challenges and improve performance the div…" at bounding box center [564, 298] width 765 height 37
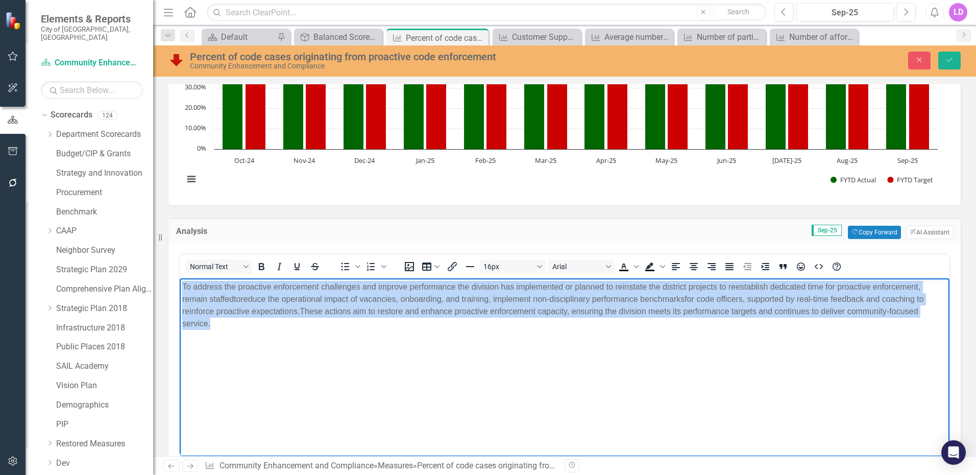
drag, startPoint x: 184, startPoint y: 285, endPoint x: 213, endPoint y: 321, distance: 46.4
click at [213, 321] on p "To address the proactive enforcement challenges and improve performance the div…" at bounding box center [564, 304] width 765 height 49
drag, startPoint x: 213, startPoint y: 321, endPoint x: 212, endPoint y: 301, distance: 19.4
copy p "To address the proactive enforcement challenges and improve performance the div…"
click at [569, 313] on p "To address the proactive enforcement challenges and improve performance the div…" at bounding box center [564, 304] width 765 height 49
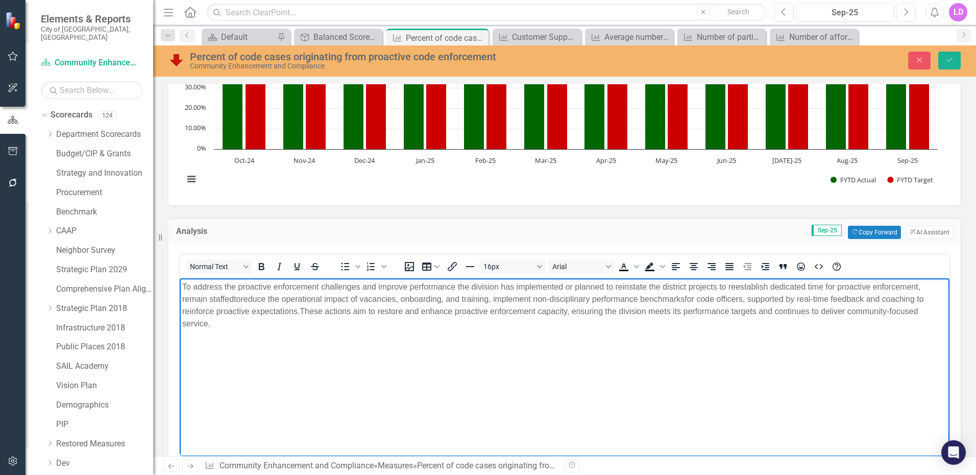
click at [456, 287] on p "To address the proactive enforcement challenges and improve performance the div…" at bounding box center [564, 304] width 765 height 49
click at [606, 285] on p "To address the proactive enforcement challenges and improve performance, the di…" at bounding box center [564, 304] width 765 height 49
click at [655, 288] on p "To address the proactive enforcement challenges and improve performance, the di…" at bounding box center [564, 304] width 765 height 49
click at [691, 283] on p "To address the proactive enforcement challenges and improve performance, the di…" at bounding box center [564, 304] width 765 height 49
click at [736, 285] on p "To address the proactive enforcement challenges and improve performance, the di…" at bounding box center [564, 304] width 765 height 49
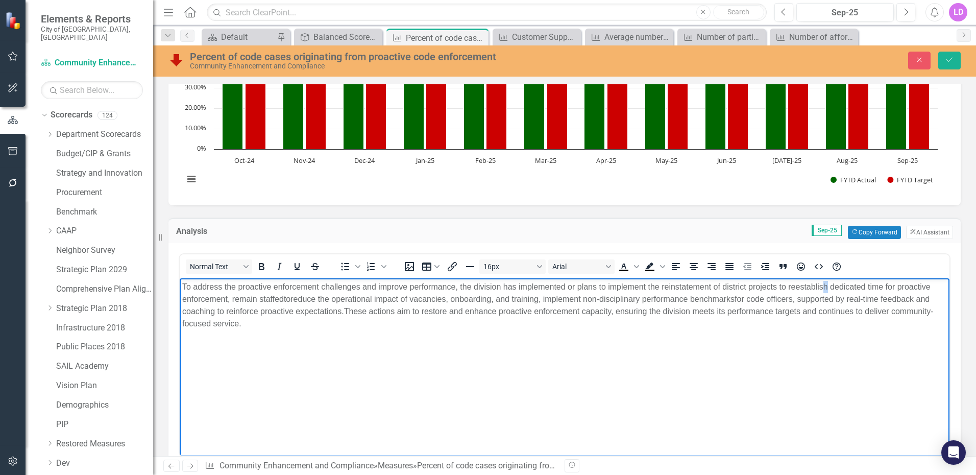
click at [826, 285] on p "To address the proactive enforcement challenges and improve performance, the di…" at bounding box center [564, 304] width 765 height 49
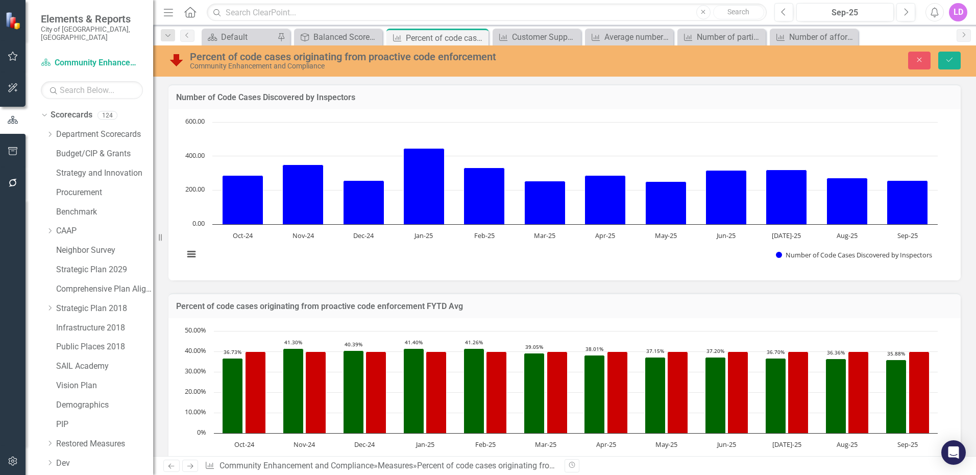
scroll to position [284, 0]
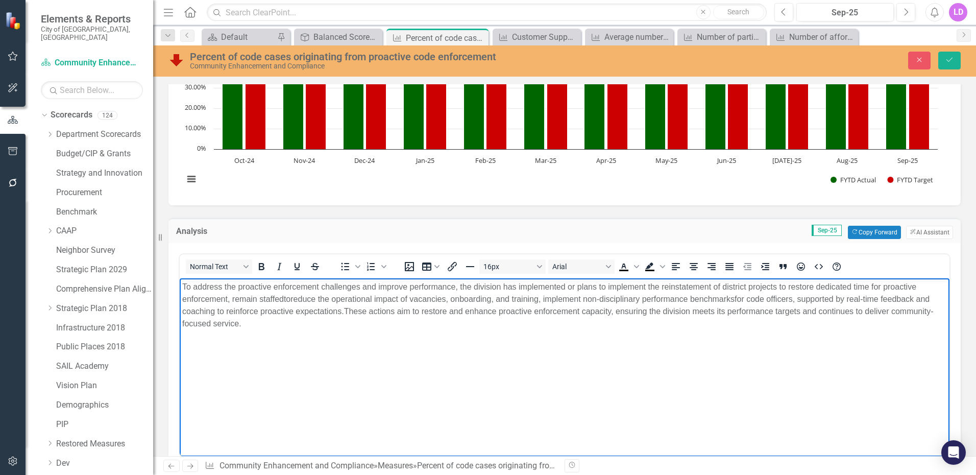
click at [257, 298] on p "To address the proactive enforcement challenges and improve performance, the di…" at bounding box center [564, 304] width 765 height 49
click at [303, 294] on p "To address the proactive enforcement challenges and improve performance, the di…" at bounding box center [564, 304] width 765 height 49
click at [264, 299] on p "To address the proactive enforcement challenges and improve performance, the di…" at bounding box center [564, 304] width 765 height 49
click at [270, 297] on p "To address the proactive enforcement challenges and improve performance, the di…" at bounding box center [564, 304] width 765 height 49
click at [302, 298] on p "To address the proactive enforcement challenges and improve performance, the di…" at bounding box center [564, 304] width 765 height 49
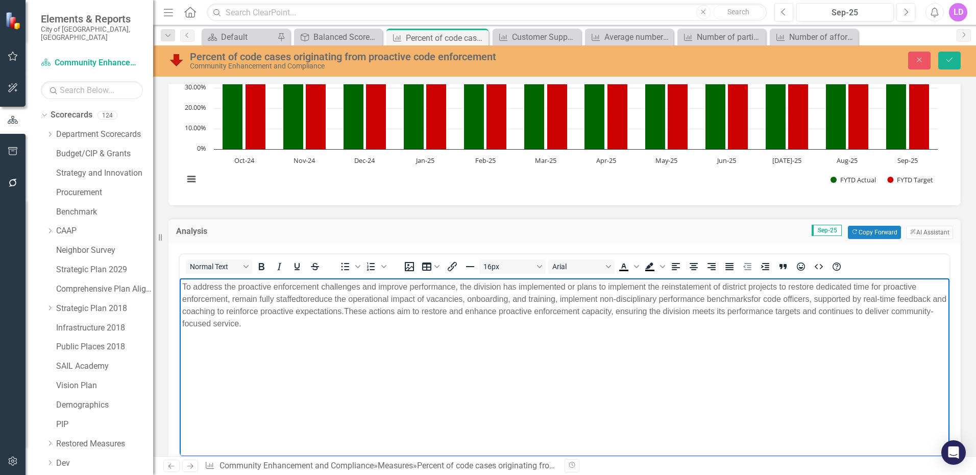
click at [312, 300] on p "To address the proactive enforcement challenges and improve performance, the di…" at bounding box center [564, 304] width 765 height 49
click at [484, 300] on p "To address the proactive enforcement challenges and improve performance, the di…" at bounding box center [564, 304] width 765 height 49
click at [777, 310] on p "To address the proactive enforcement challenges and improve performance, the di…" at bounding box center [564, 304] width 765 height 49
click at [816, 309] on p "To address the proactive enforcement challenges and improve performance, the di…" at bounding box center [564, 304] width 765 height 49
click at [250, 326] on p "To address the proactive enforcement challenges and improve performance, the di…" at bounding box center [564, 304] width 765 height 49
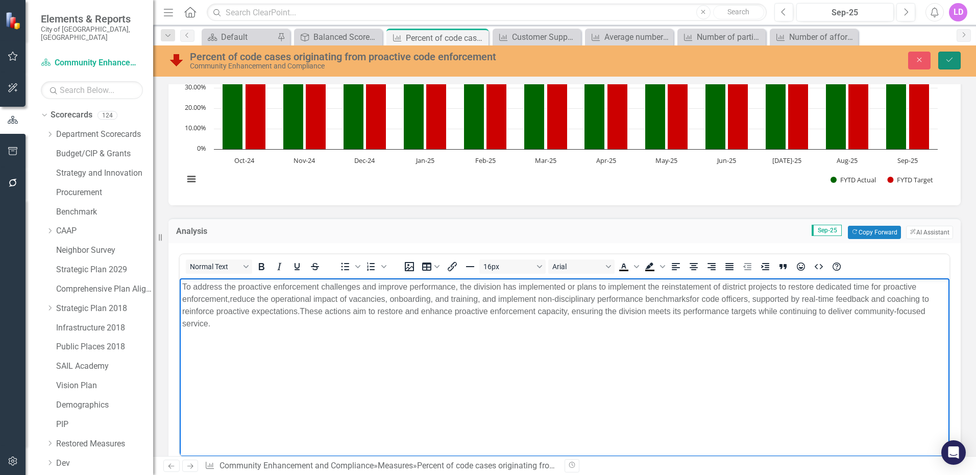
click at [953, 58] on icon "Save" at bounding box center [949, 59] width 9 height 7
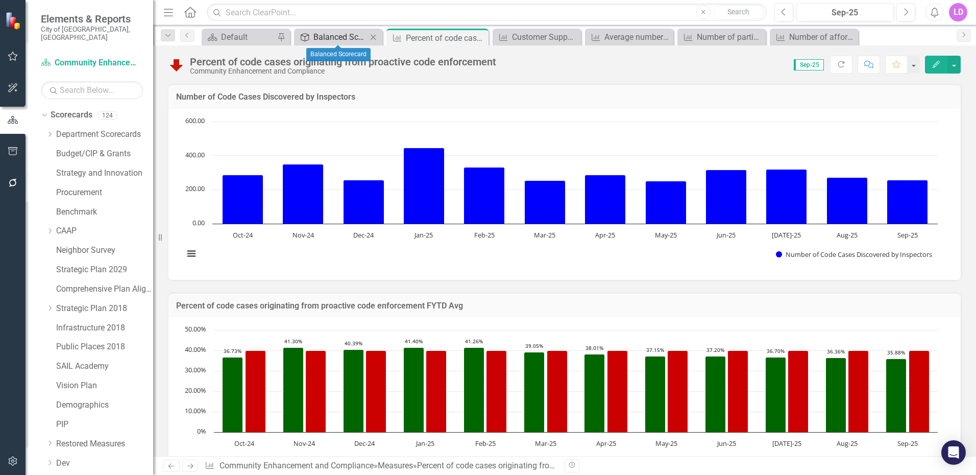
click at [350, 37] on div "Balanced Scorecard" at bounding box center [341, 37] width 54 height 13
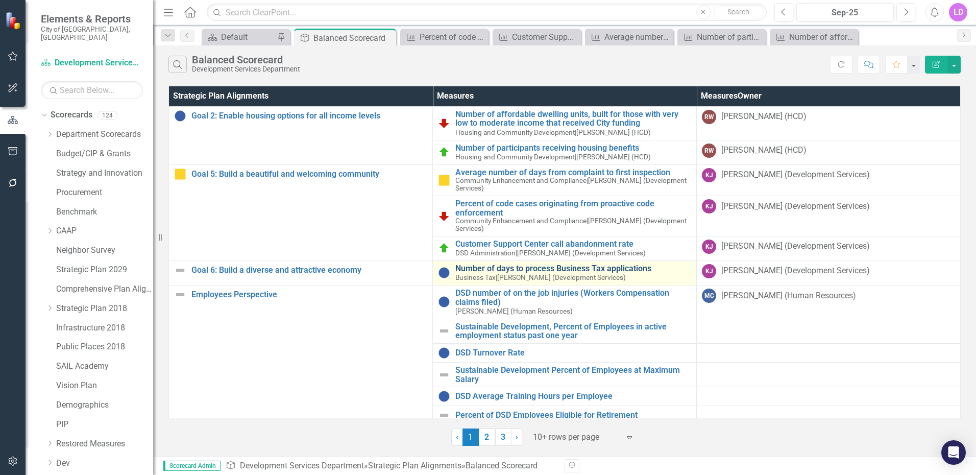
click at [524, 269] on link "Number of days to process Business Tax applications" at bounding box center [574, 268] width 236 height 9
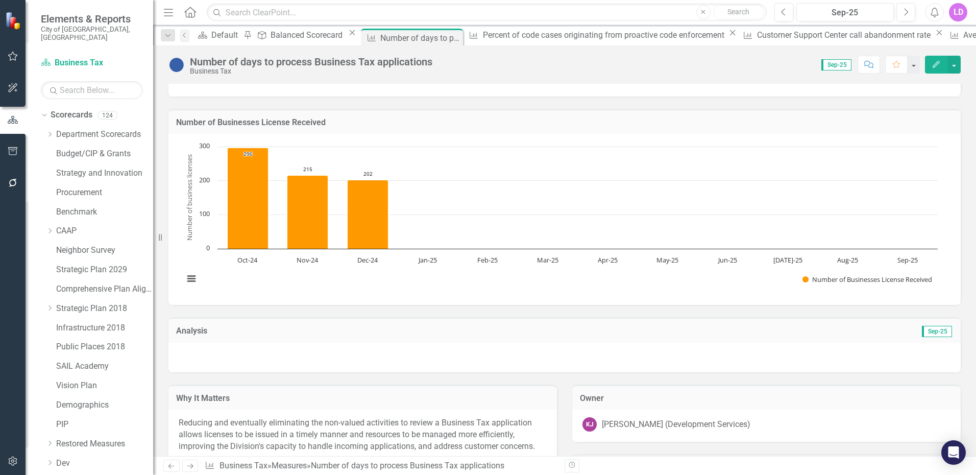
scroll to position [187, 0]
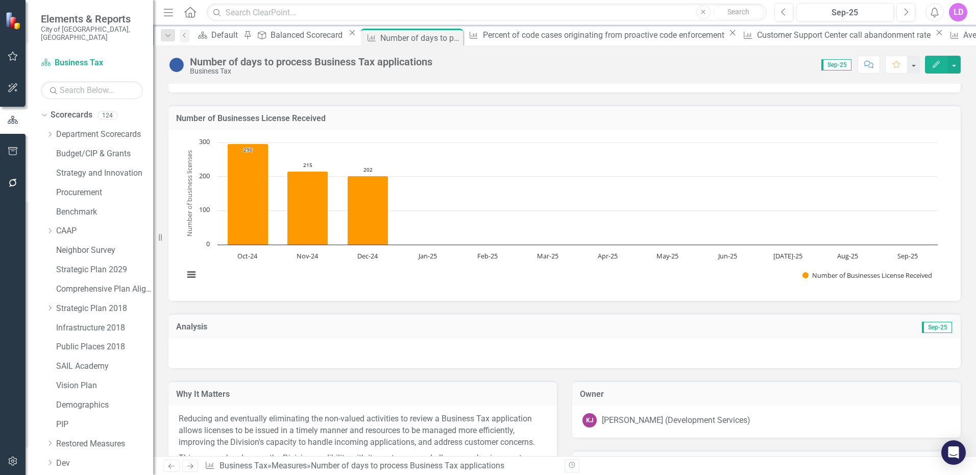
click at [422, 358] on div at bounding box center [565, 354] width 793 height 30
click at [417, 352] on div at bounding box center [565, 354] width 793 height 30
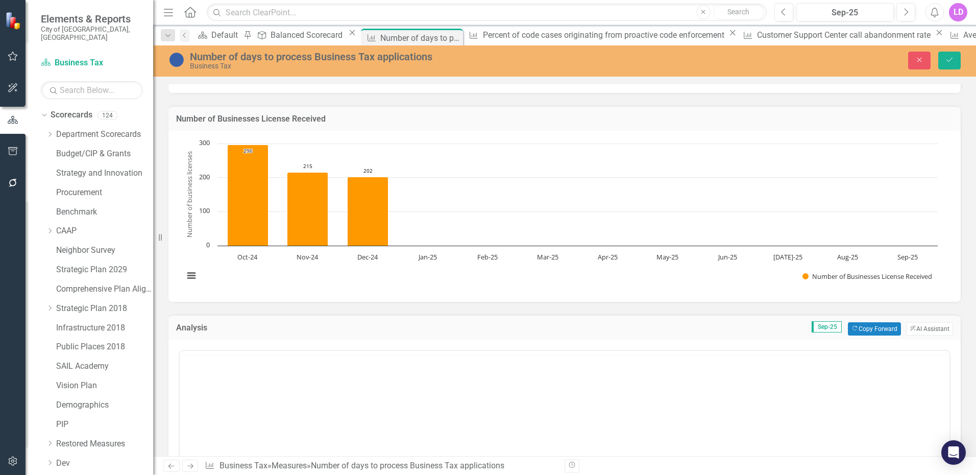
scroll to position [0, 0]
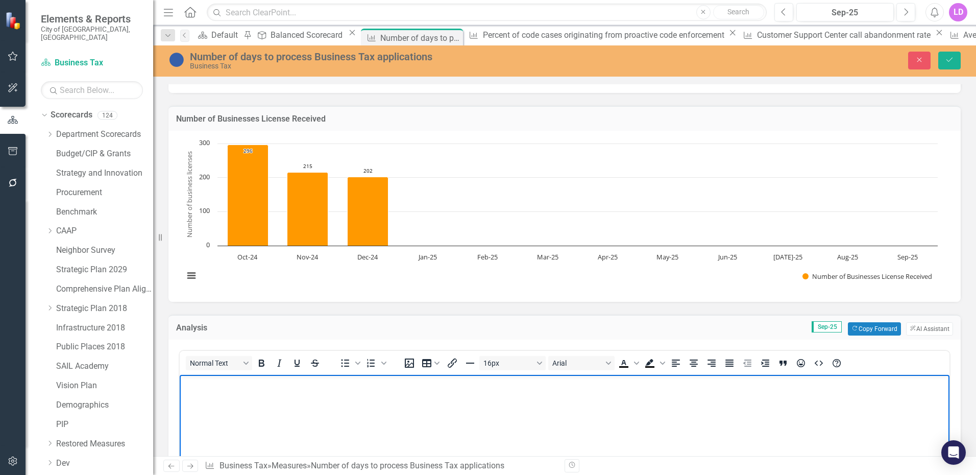
click at [462, 401] on body "Rich Text Area. Press ALT-0 for help." at bounding box center [565, 450] width 770 height 153
click at [228, 394] on body "Rich Text Area. Press ALT-0 for help." at bounding box center [565, 450] width 770 height 153
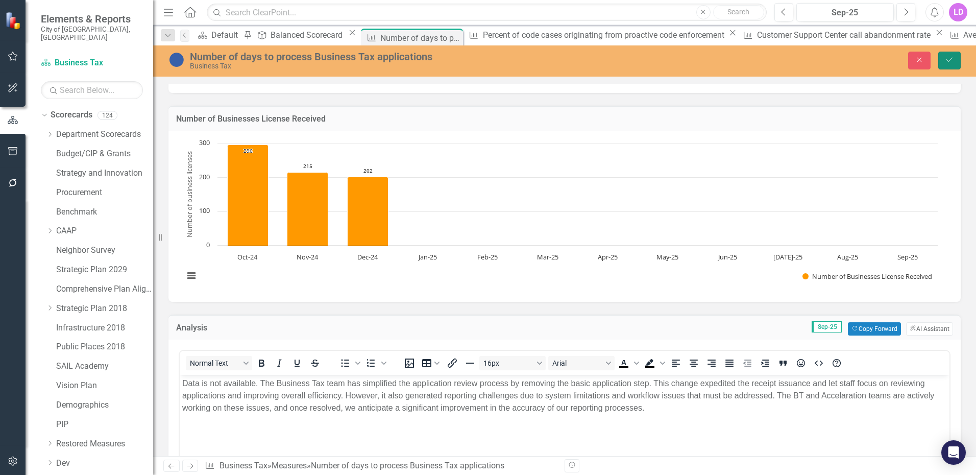
click at [950, 58] on icon "Save" at bounding box center [949, 59] width 9 height 7
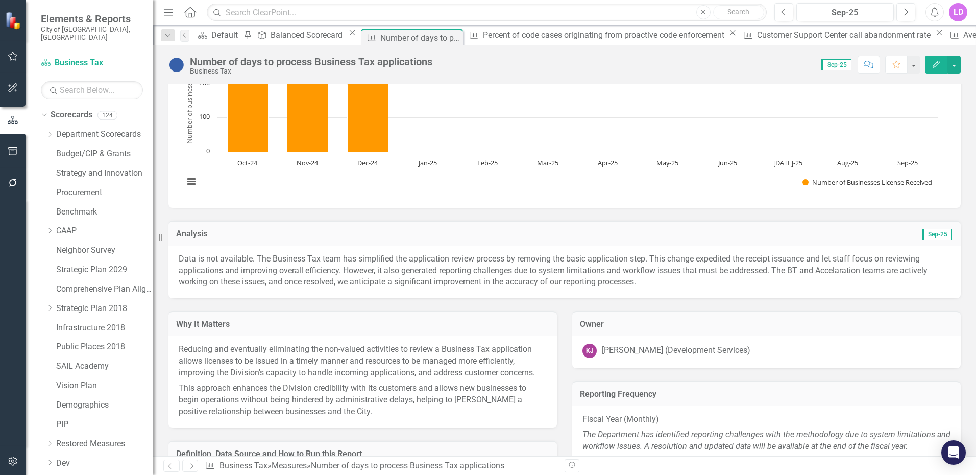
scroll to position [374, 0]
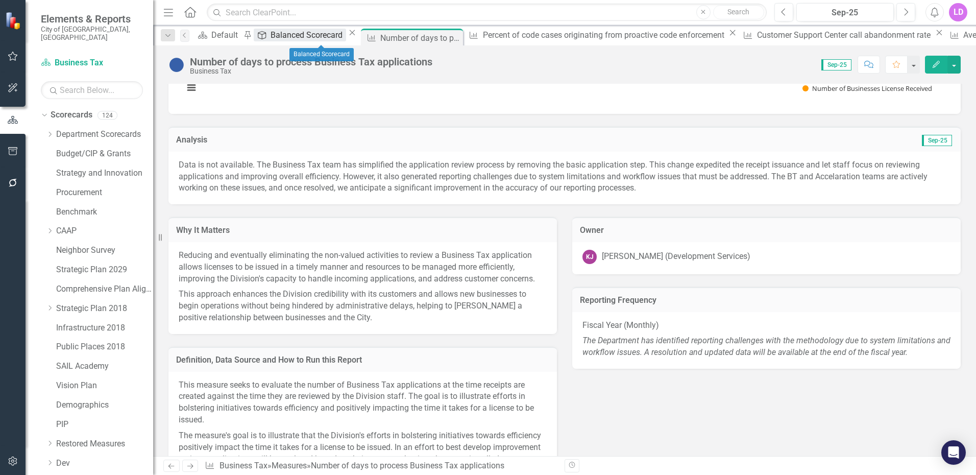
click at [330, 38] on div "Balanced Scorecard" at bounding box center [308, 35] width 75 height 13
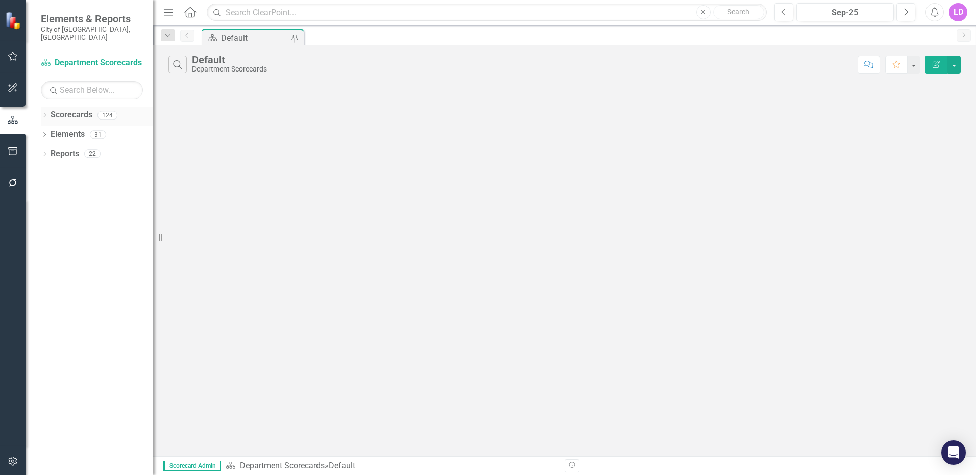
click at [43, 113] on icon "Dropdown" at bounding box center [44, 116] width 7 height 6
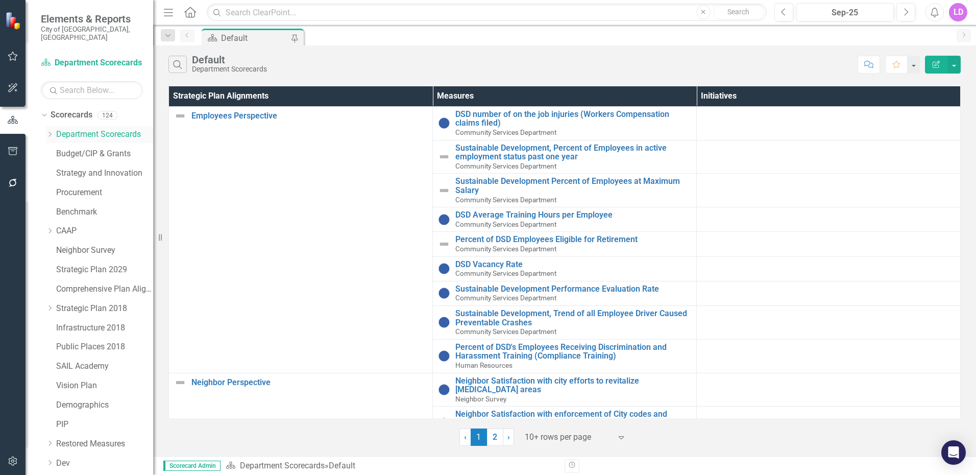
click at [50, 131] on icon "Dropdown" at bounding box center [50, 134] width 8 height 6
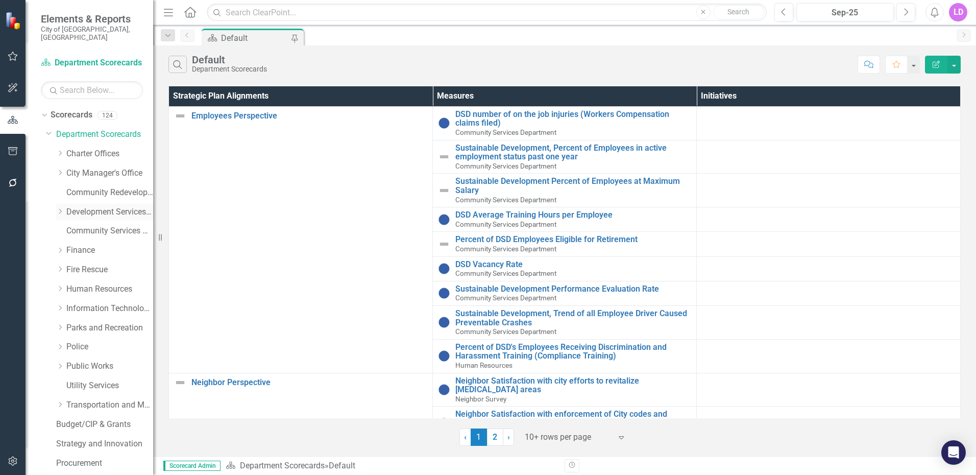
click at [63, 208] on icon "Dropdown" at bounding box center [60, 211] width 8 height 6
